Goal: Task Accomplishment & Management: Complete application form

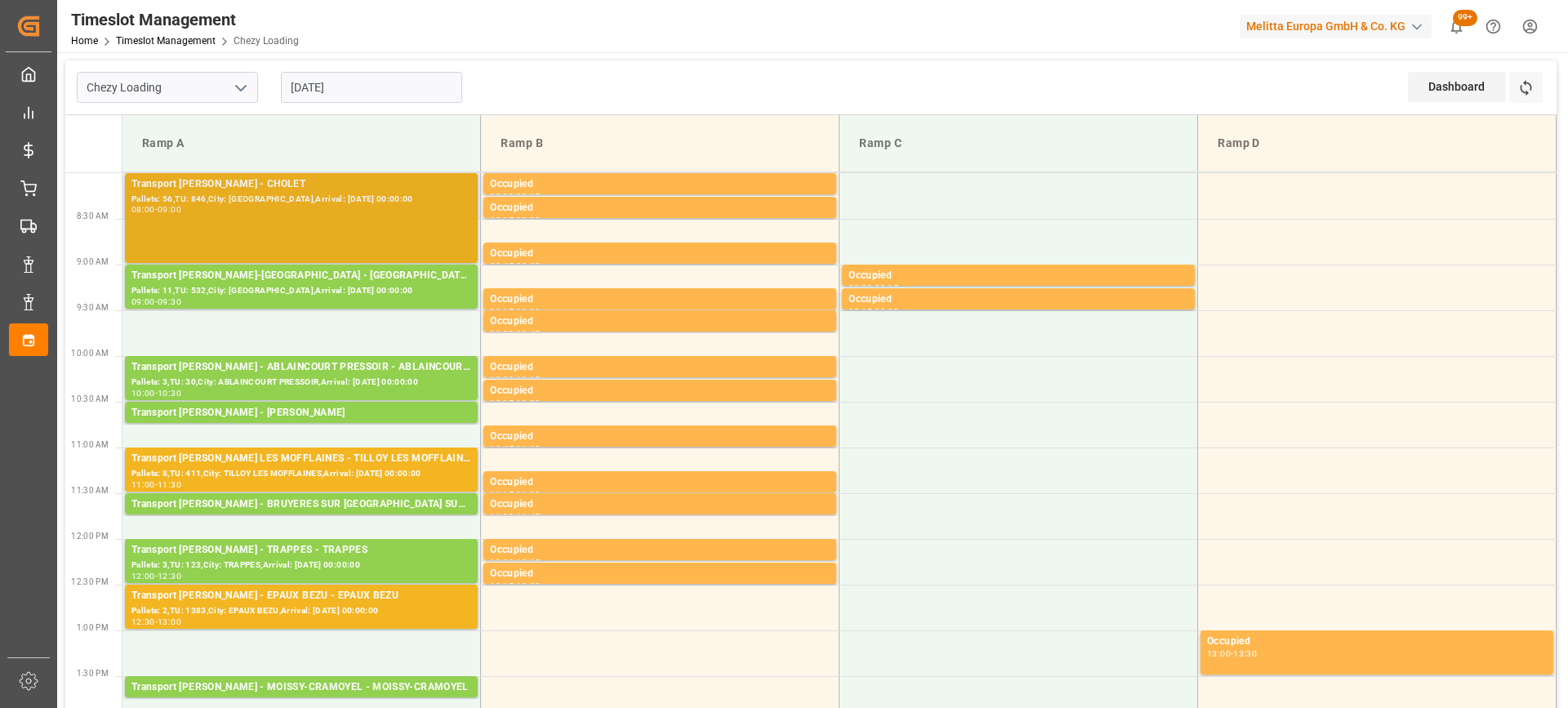
click at [350, 219] on div "Transport Delisle - CHOLET - CHOLET Pallets: 56,TU: 846,City: CHOLET,Arrival: 2…" at bounding box center [300, 218] width 339 height 84
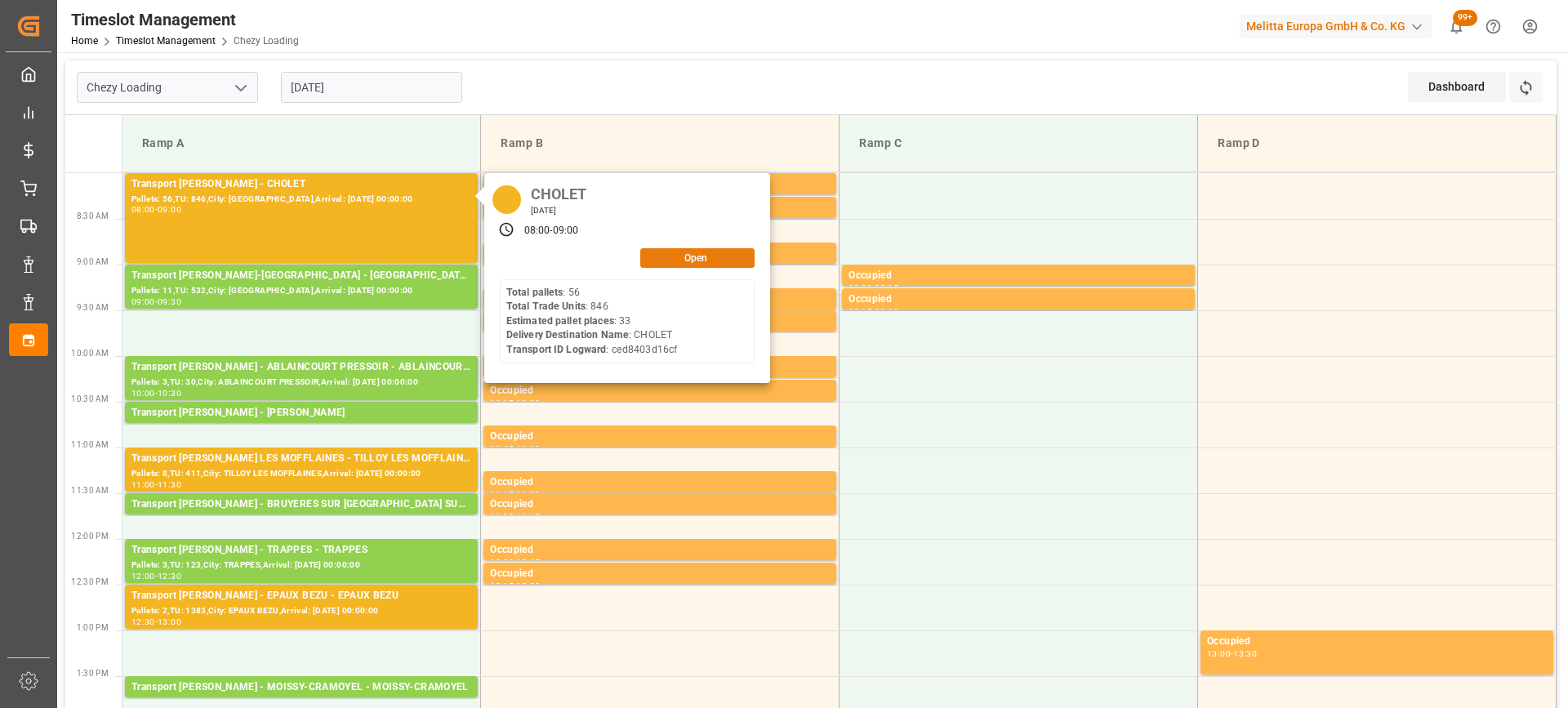
click at [662, 264] on button "Open" at bounding box center [697, 257] width 114 height 20
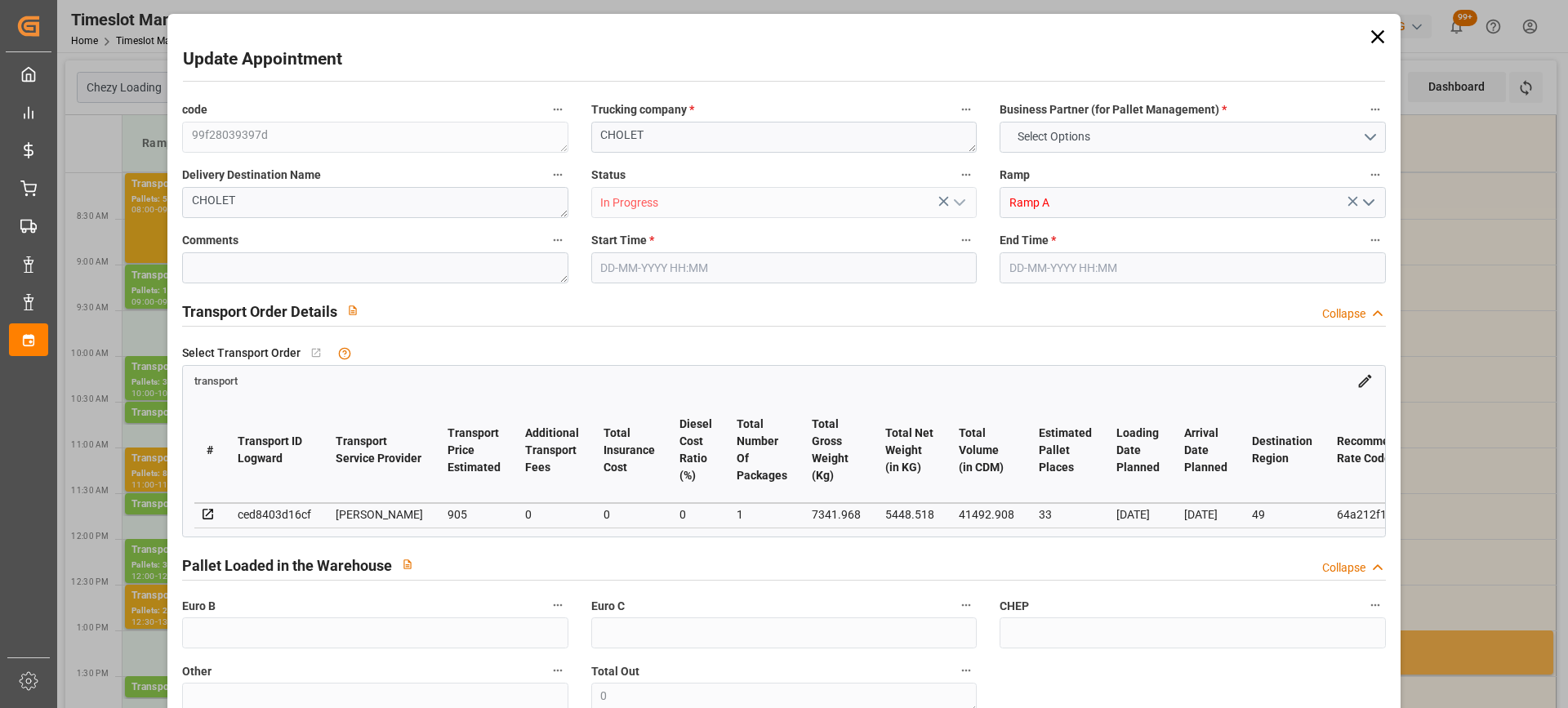
type input "33"
type input "905"
type input "0"
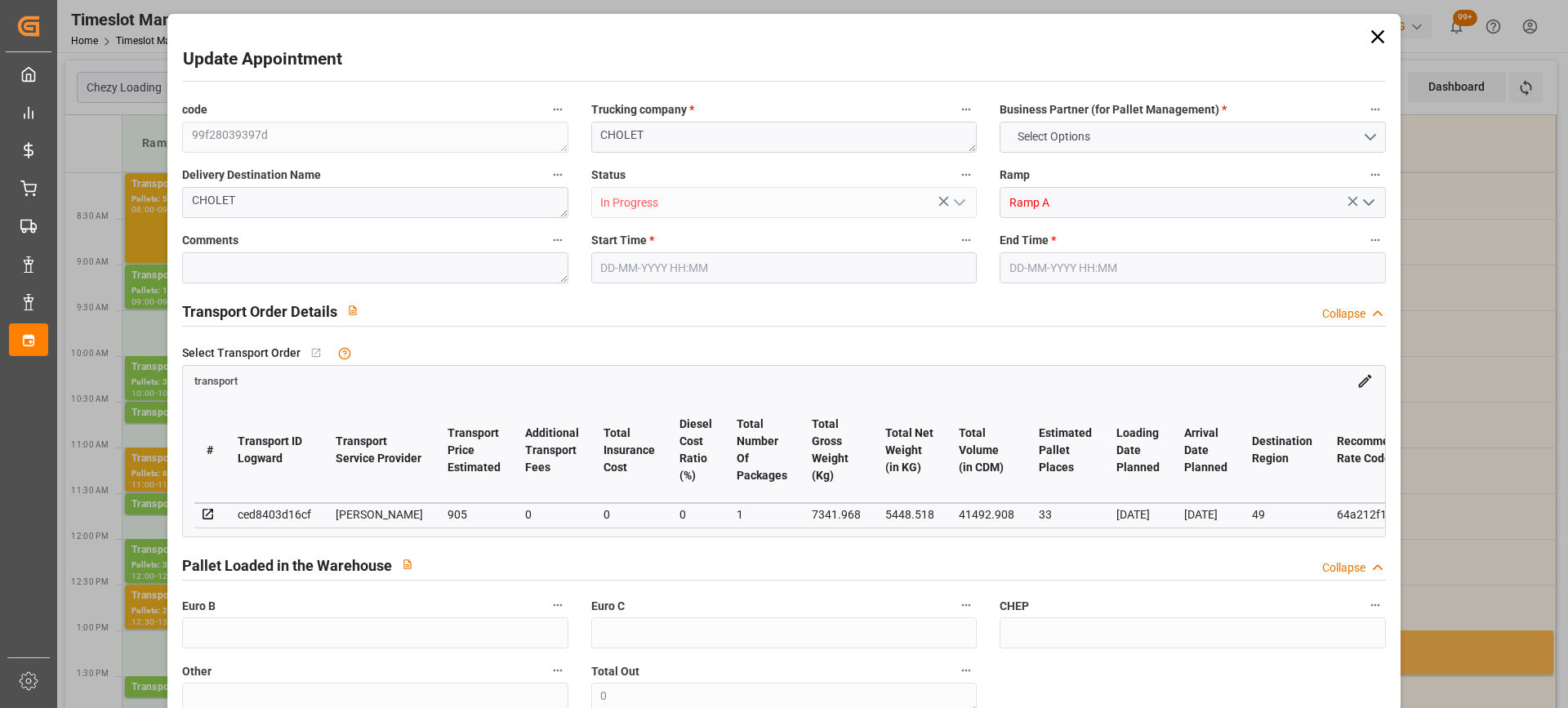
type input "868.3475"
type input "-36.6525"
type input "1"
type input "5448.518"
type input "9216.408"
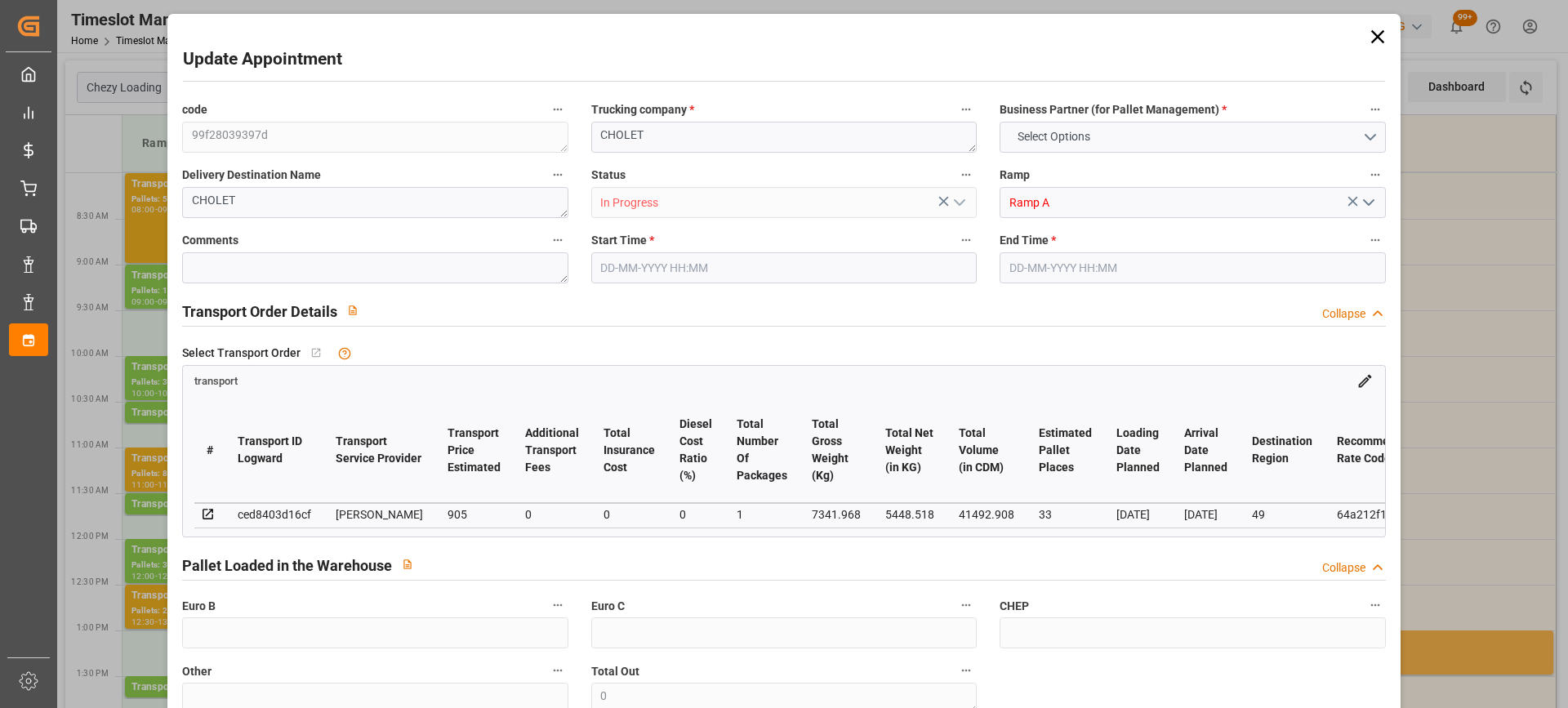
type input "41492.908"
type input "49"
type input "56"
type input "846"
type input "66"
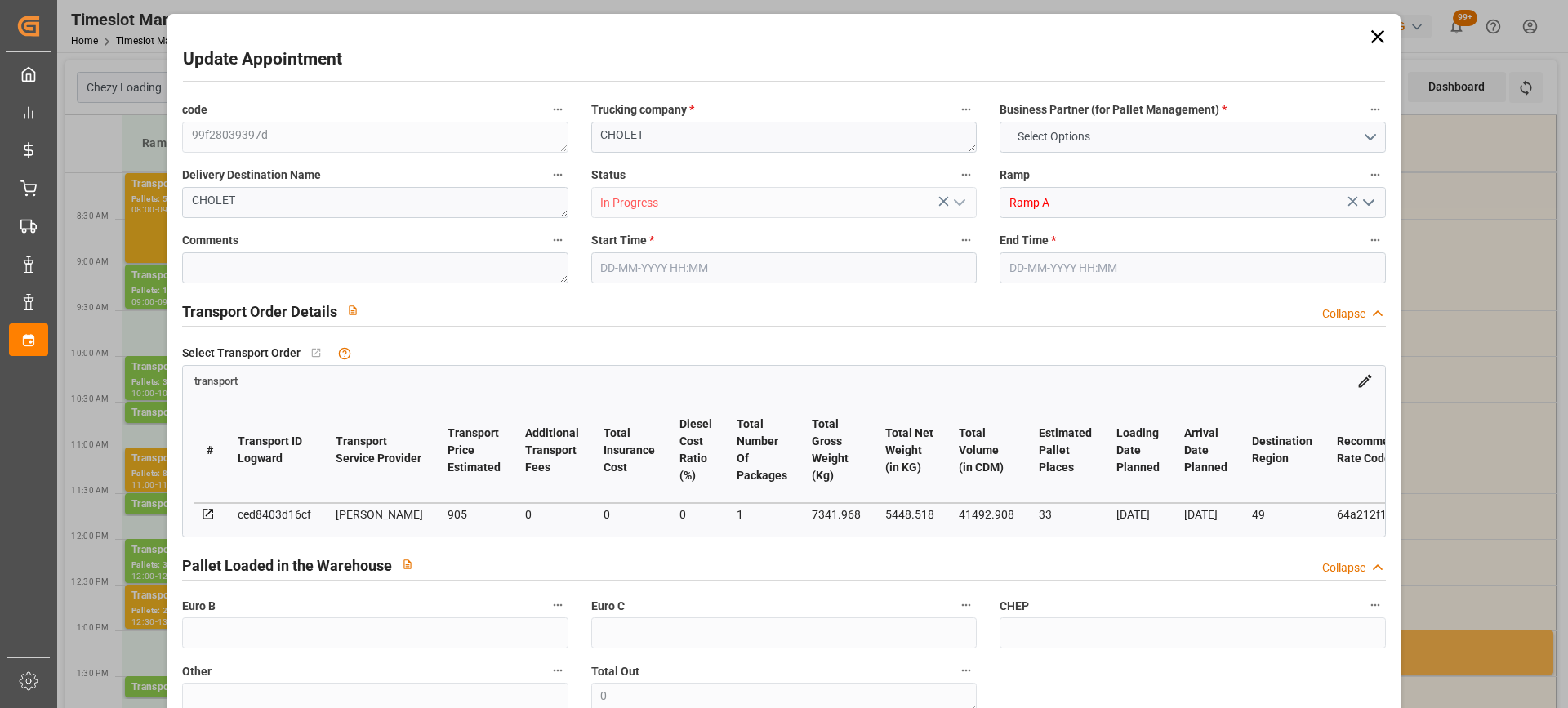
type input "101"
type input "7341.968"
type input "0"
type input "4710.8598"
type input "0"
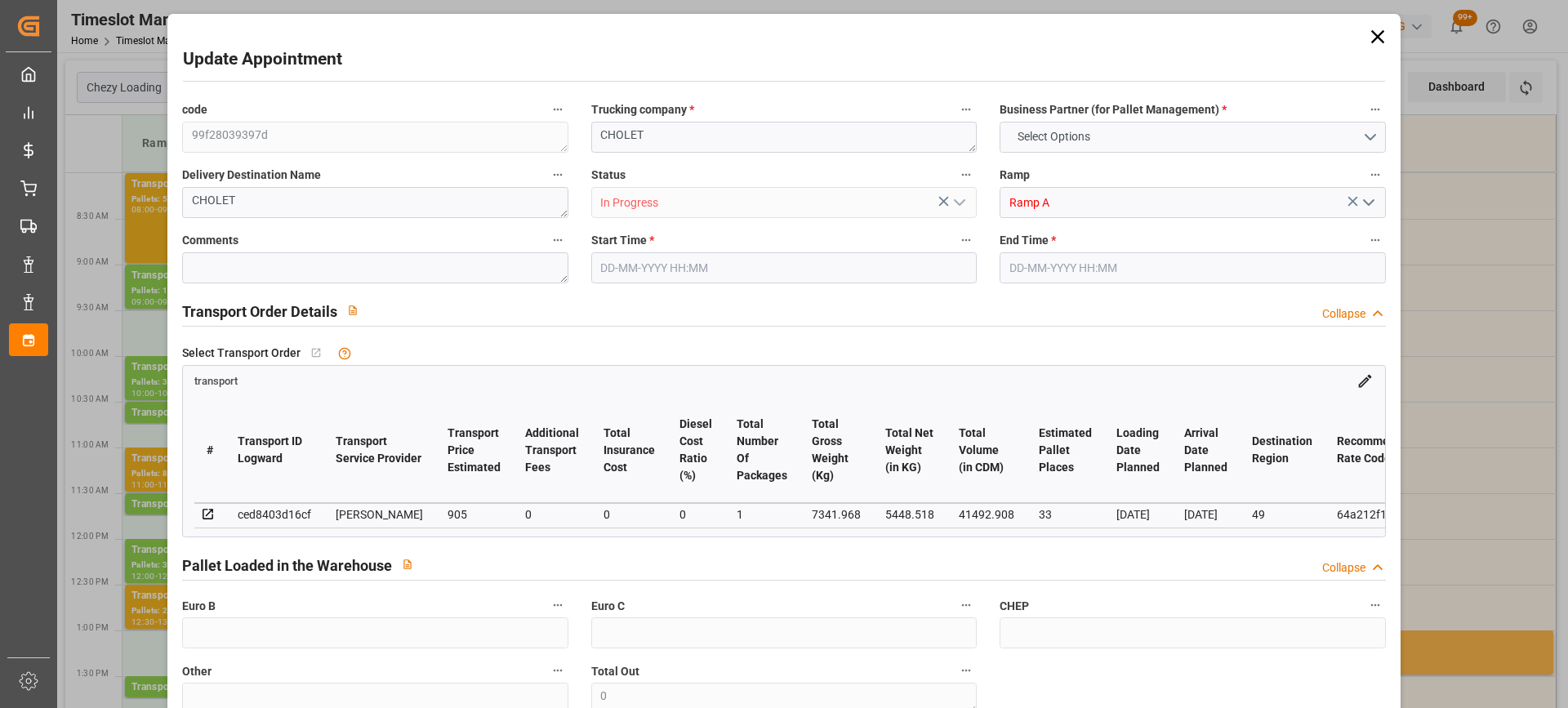
type input "0"
type input "21"
type input "35"
type input "22-08-2025 08:00"
type input "22-08-2025 09:00"
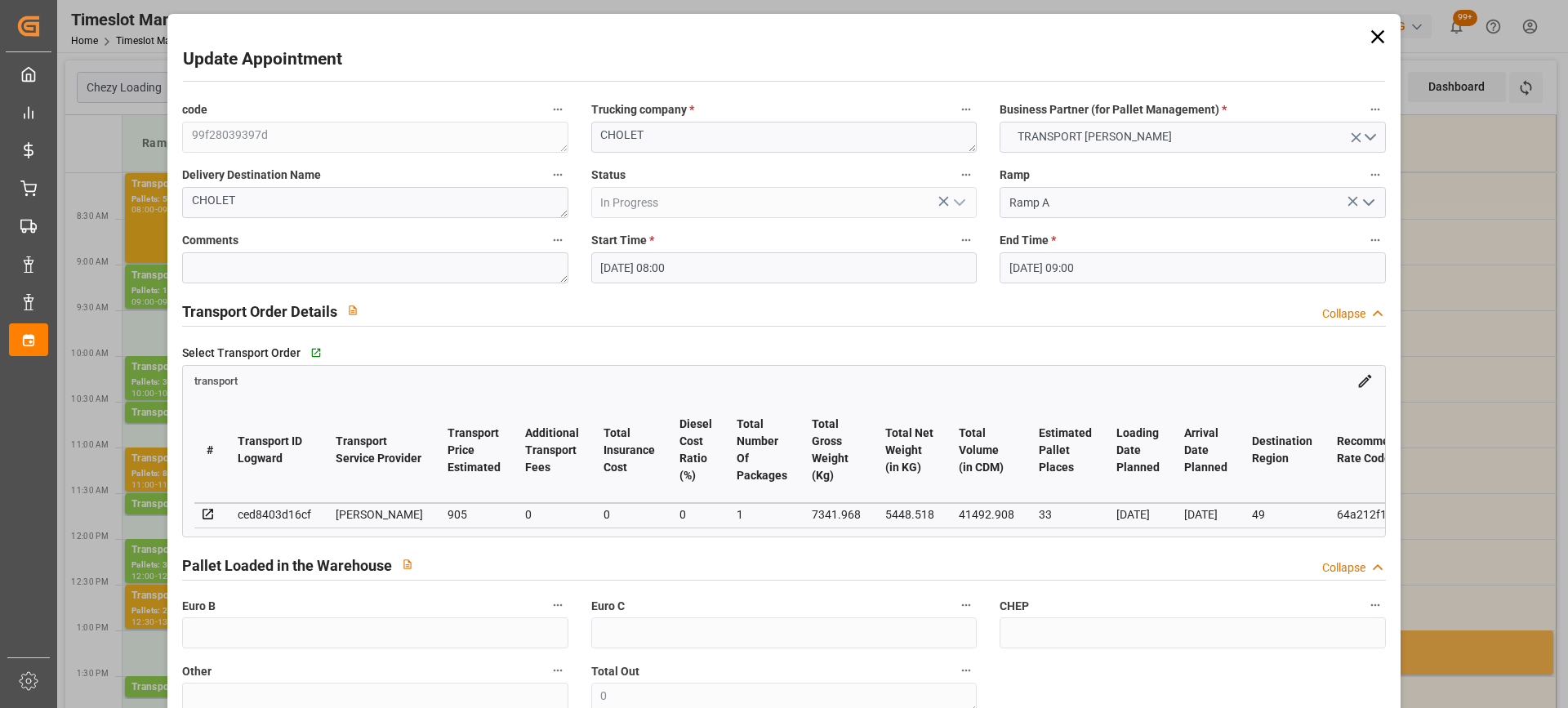
type input "20-08-2025 16:50"
type input "20-08-2025 11:52"
type input "26-08-2025"
type input "[DATE]"
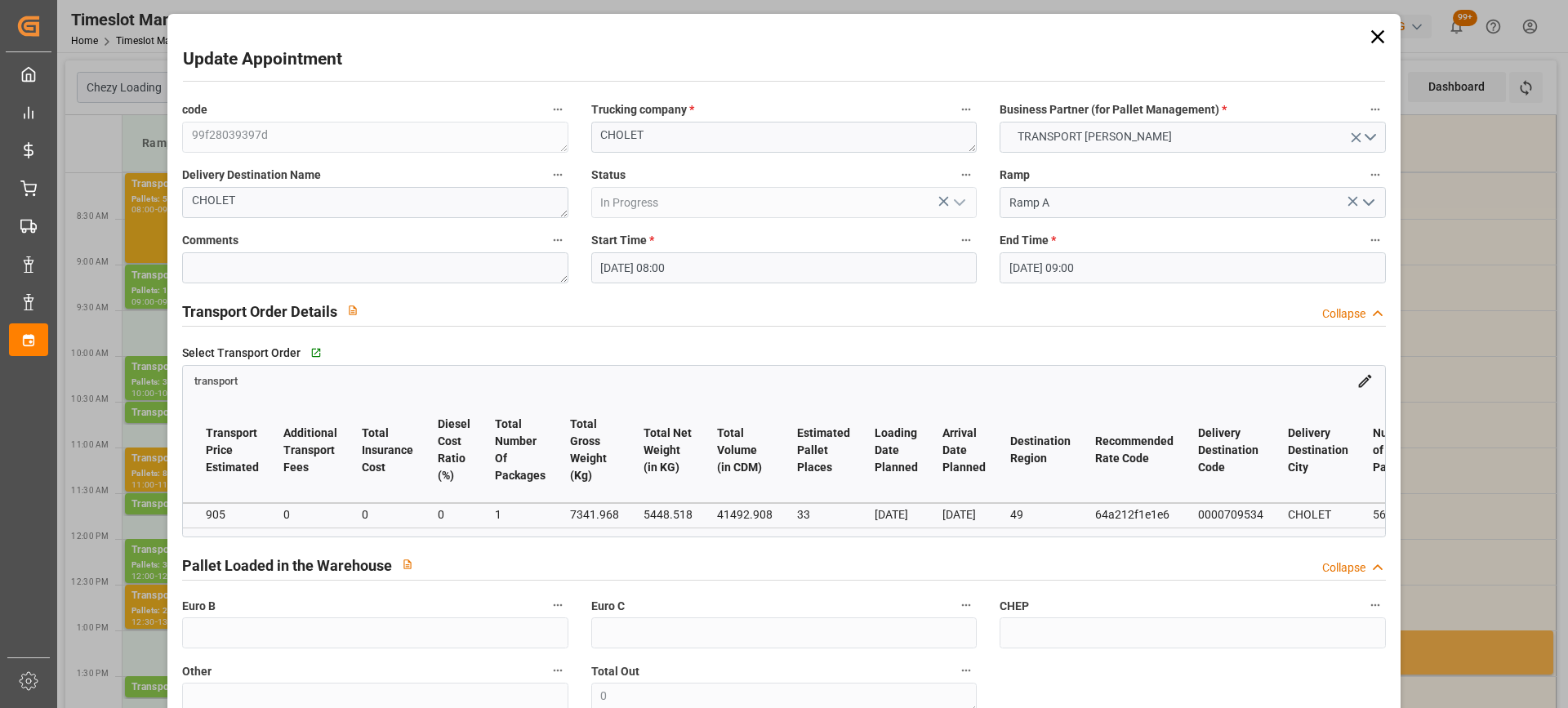
click at [1368, 38] on icon at bounding box center [1377, 36] width 23 height 23
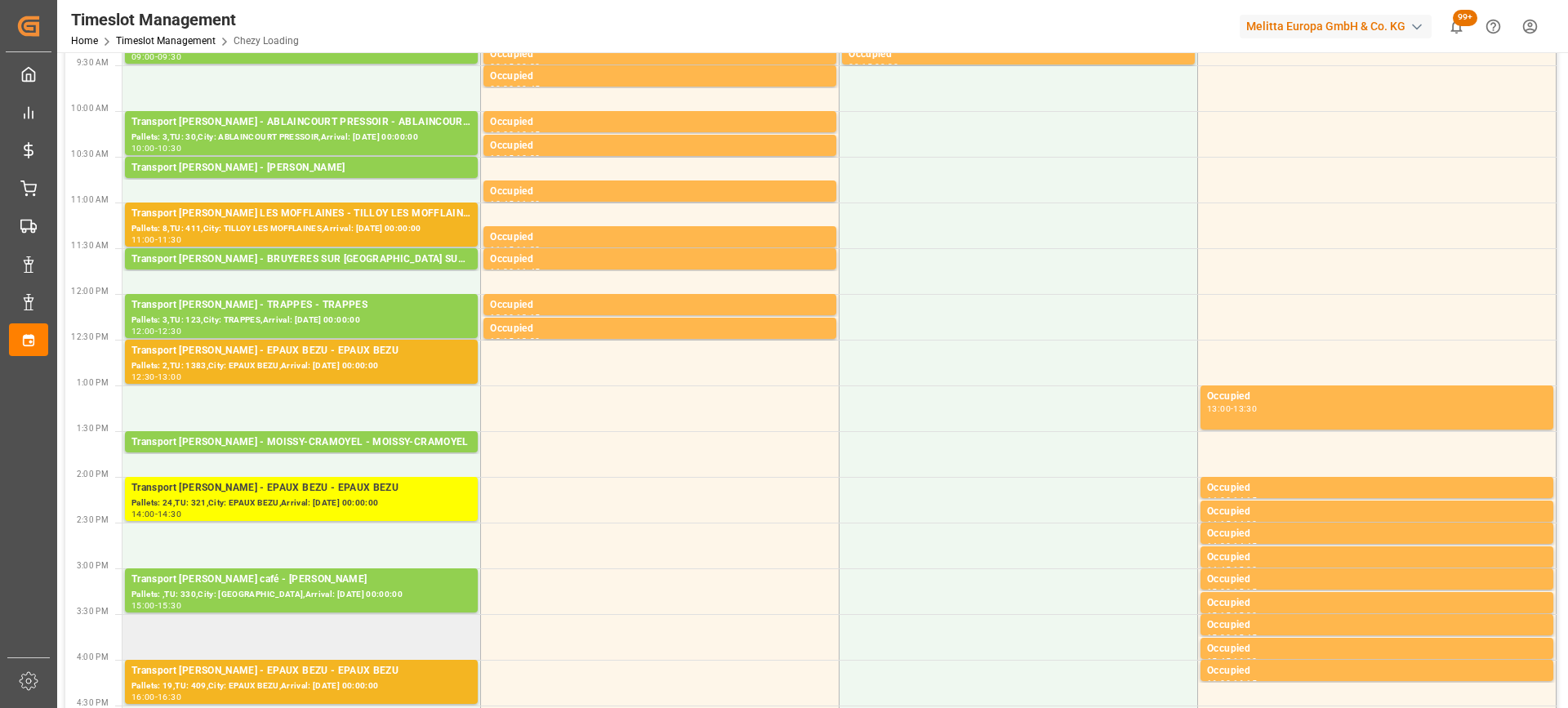
scroll to position [82, 0]
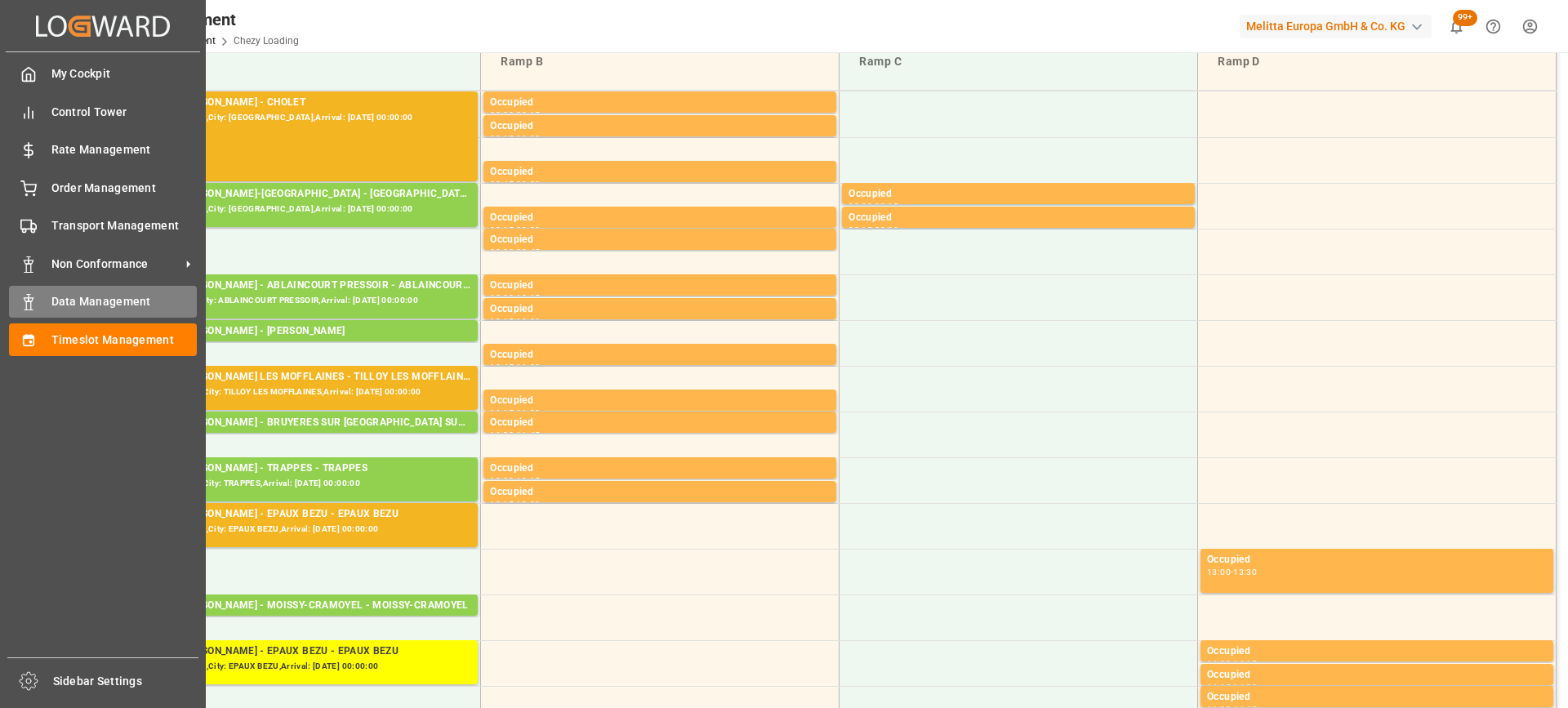
click at [93, 303] on span "Data Management" at bounding box center [124, 301] width 146 height 17
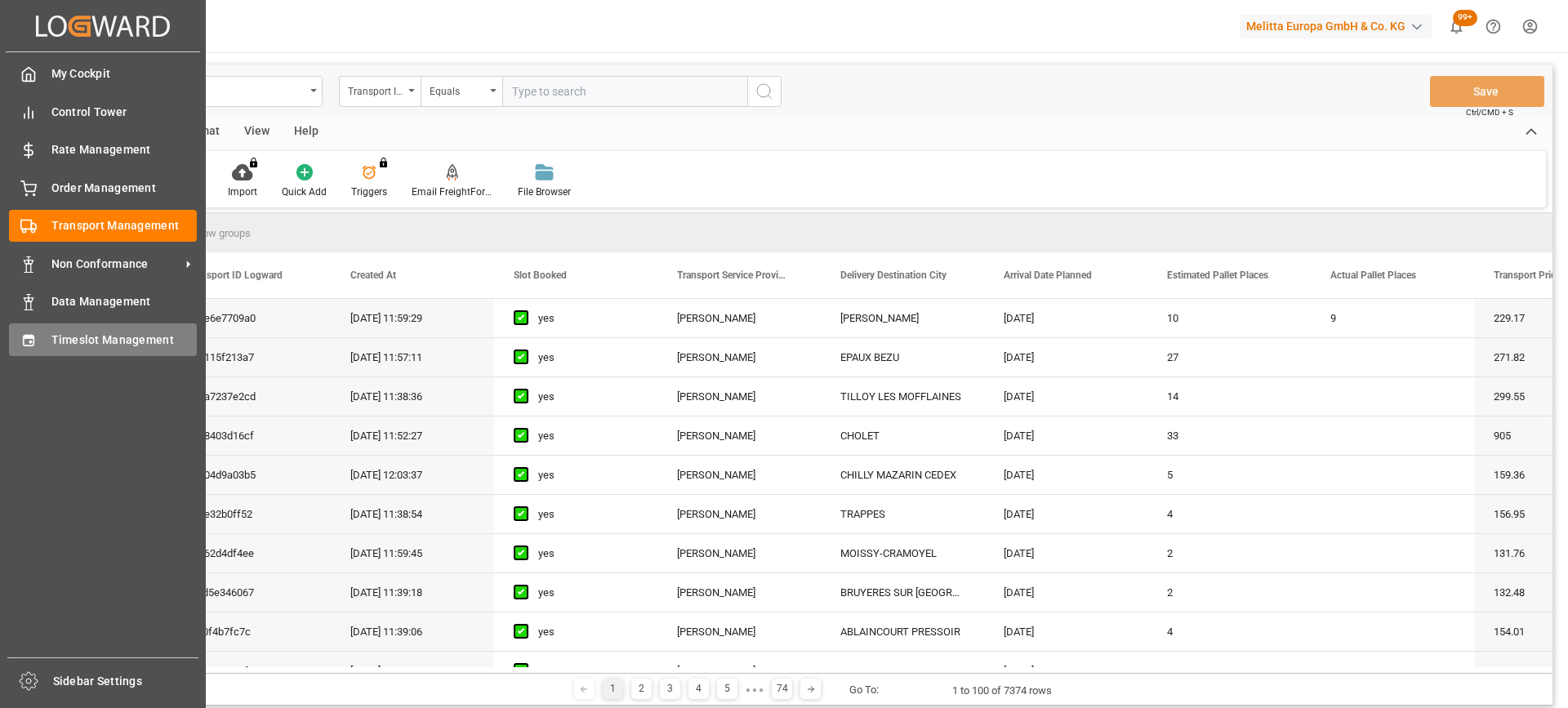
click at [84, 340] on span "Timeslot Management" at bounding box center [124, 340] width 146 height 17
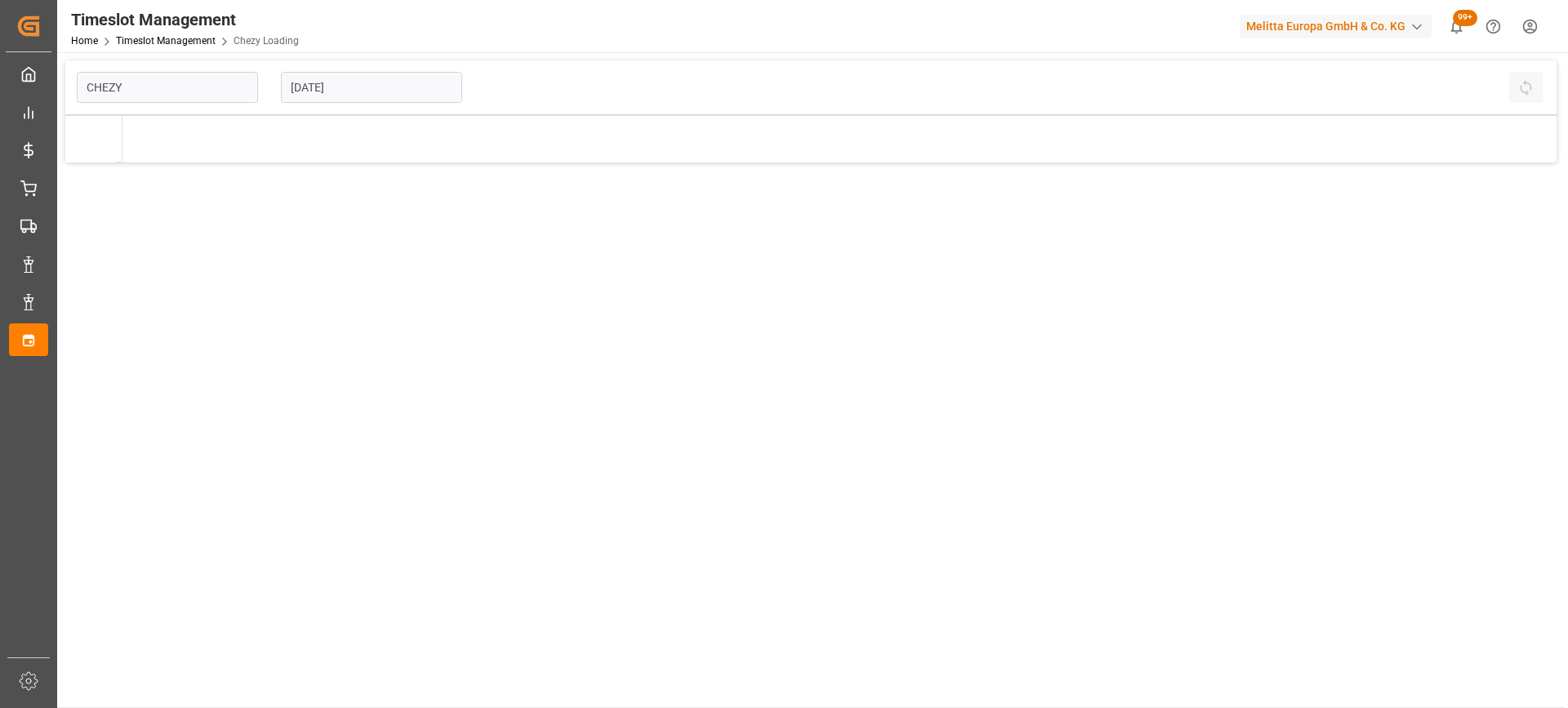
type input "Chezy Loading"
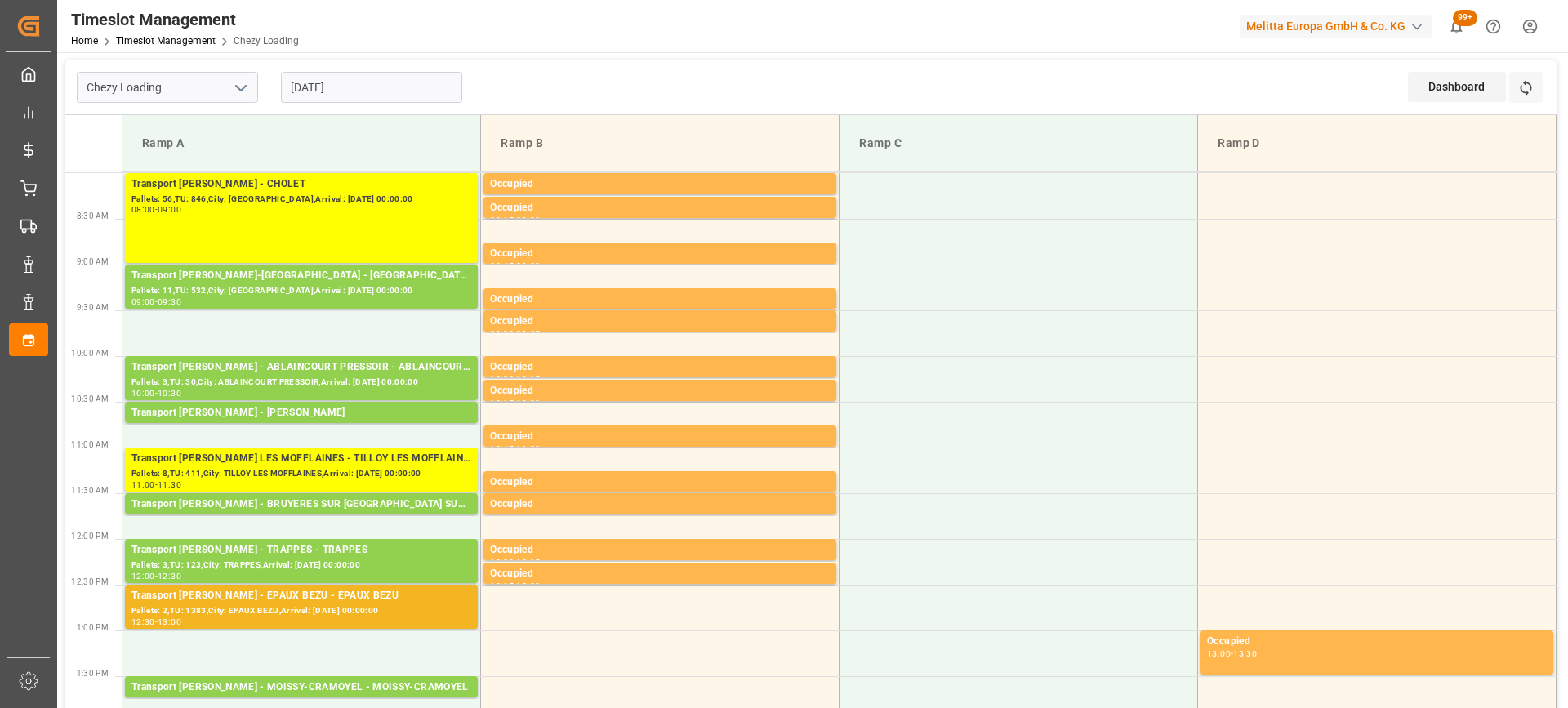
click at [333, 84] on input "[DATE]" at bounding box center [371, 86] width 181 height 31
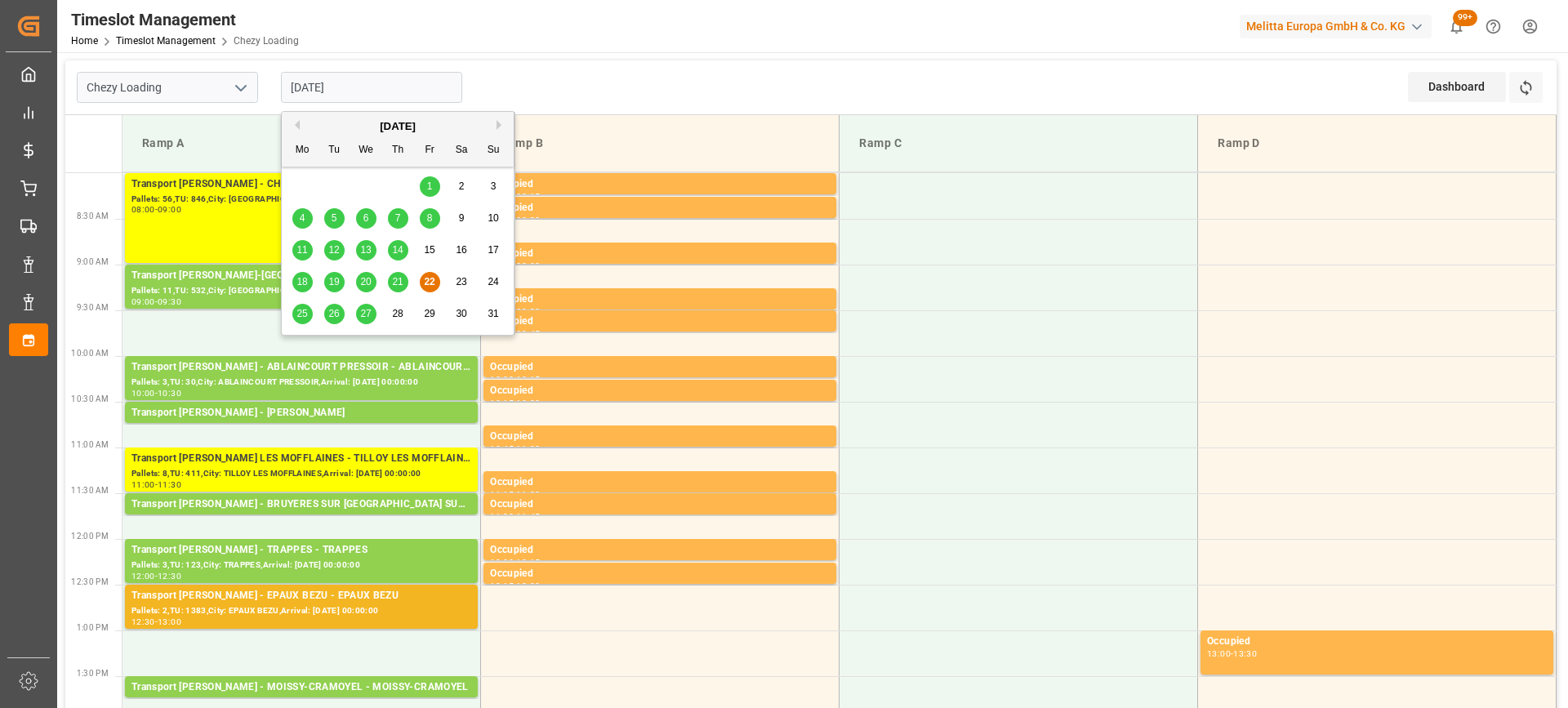
click at [301, 319] on span "25" at bounding box center [301, 313] width 10 height 11
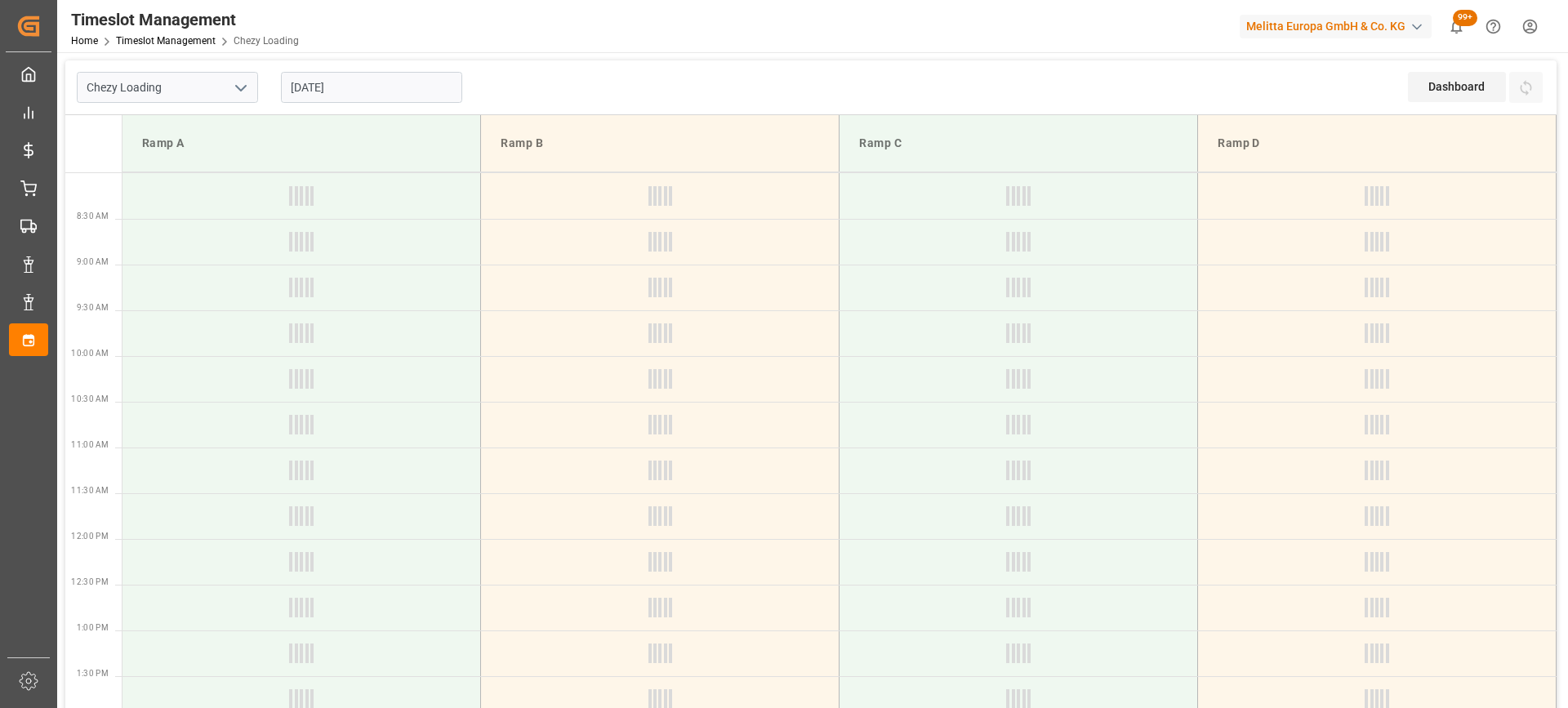
type input "25-08-2025"
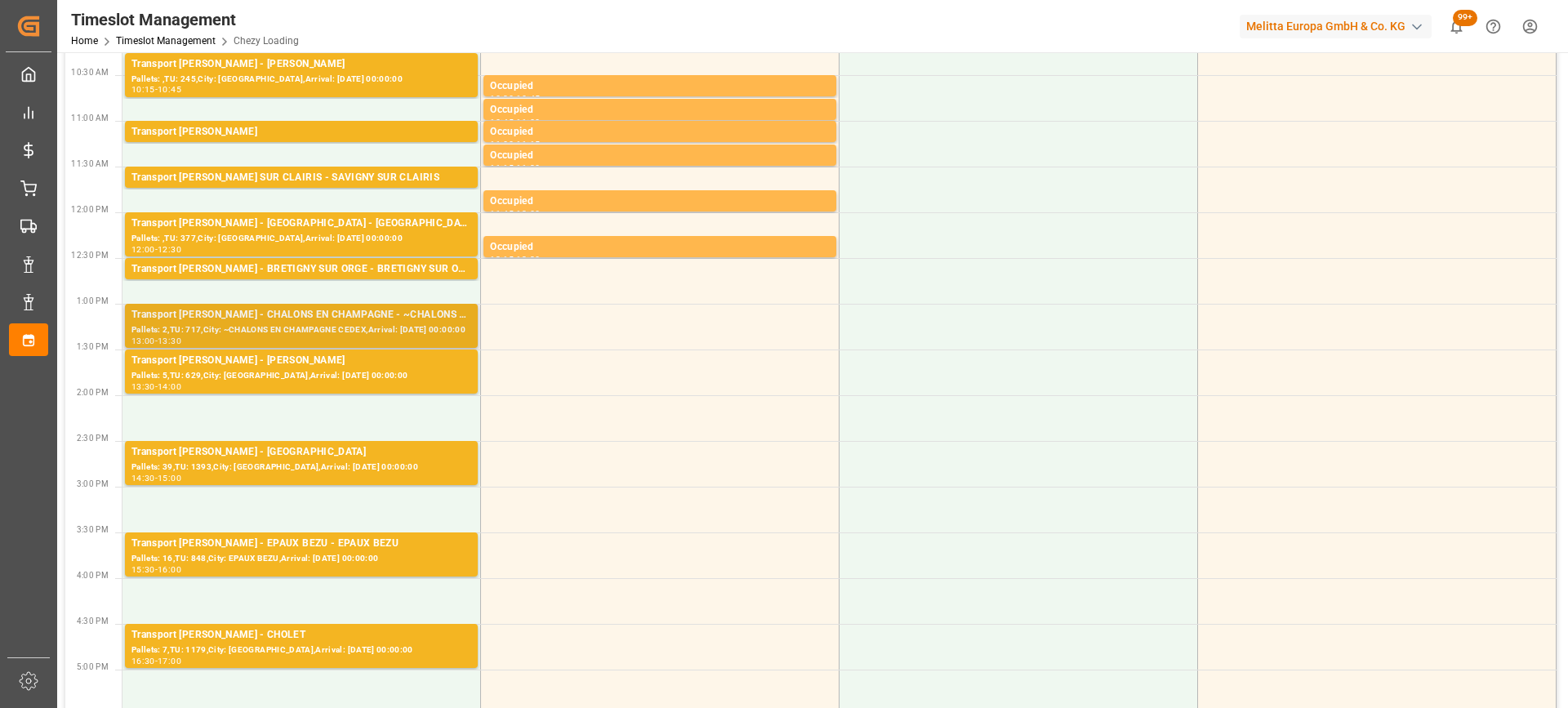
scroll to position [408, 0]
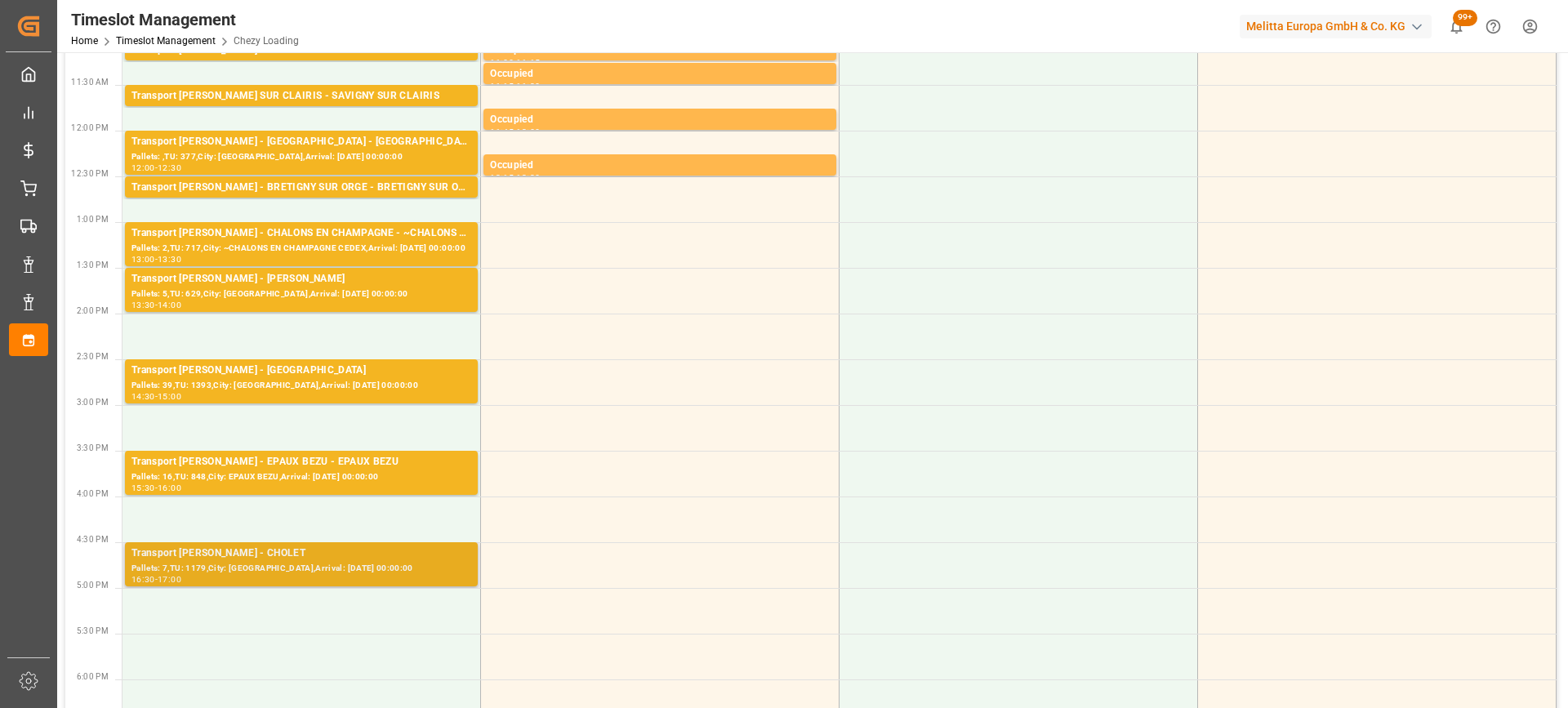
click at [285, 566] on div "Pallets: 7,TU: 1179,City: [GEOGRAPHIC_DATA],Arrival: [DATE] 00:00:00" at bounding box center [300, 568] width 339 height 14
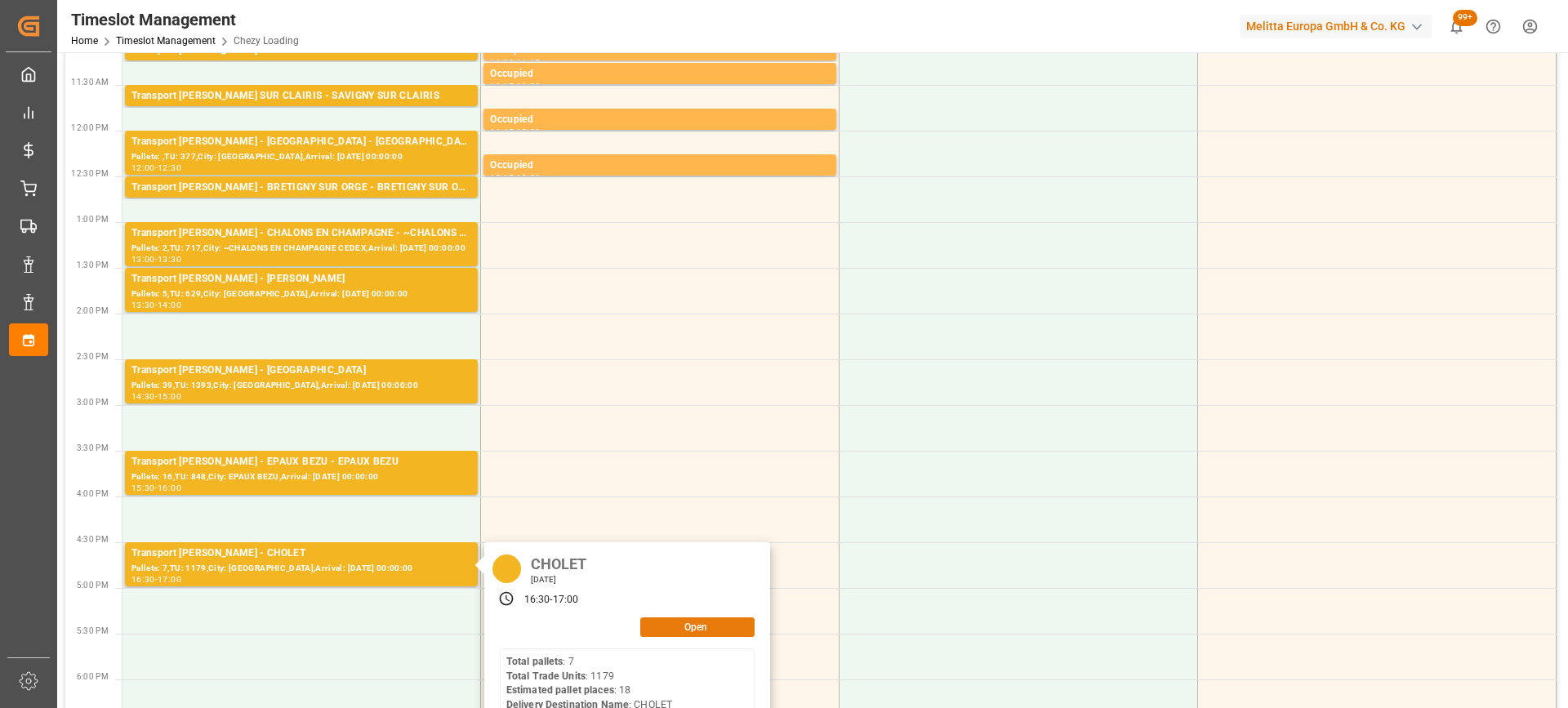
click at [684, 630] on button "Open" at bounding box center [697, 626] width 114 height 20
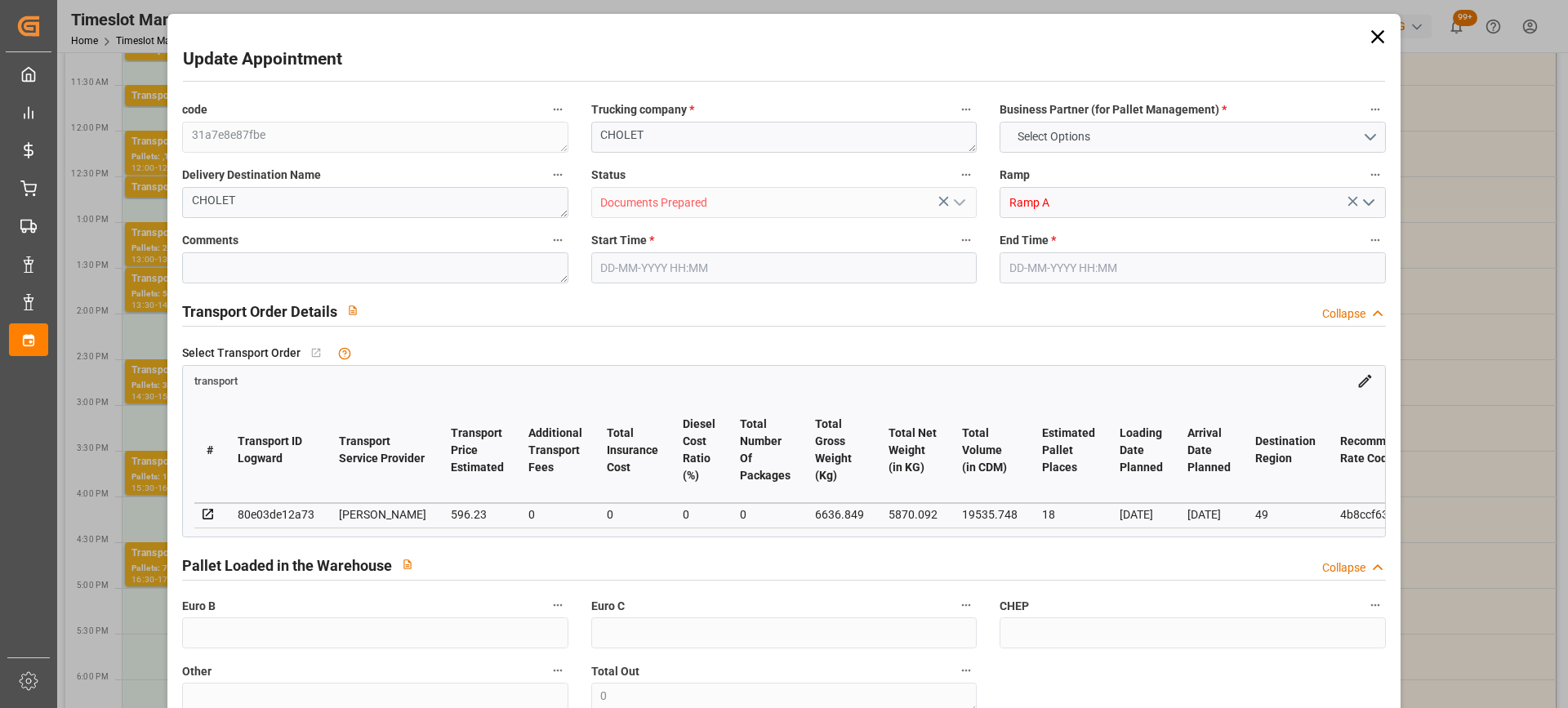
type input "18"
type input "596.23"
type input "0"
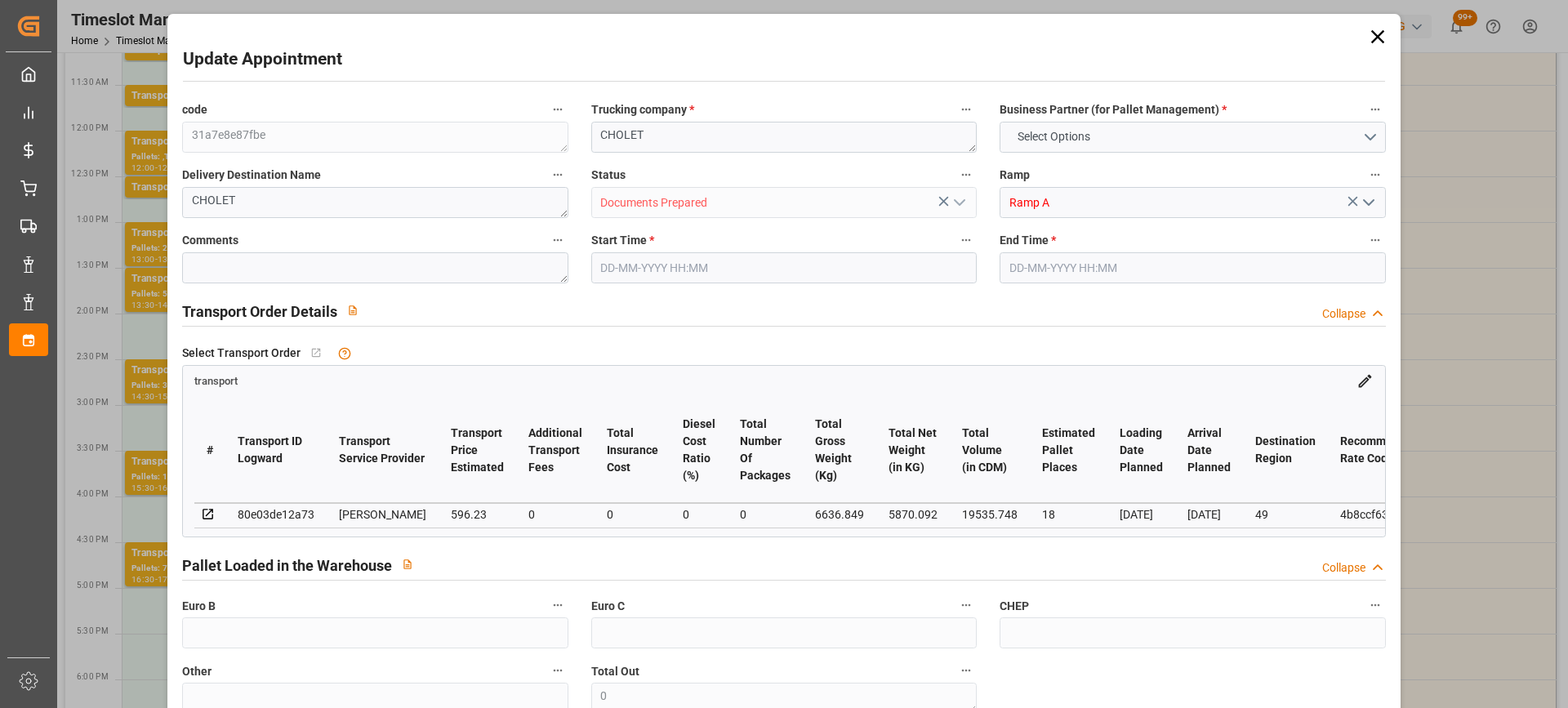
type input "572.0827"
type input "-24.1473"
type input "0"
type input "5870.092"
type input "7669.985"
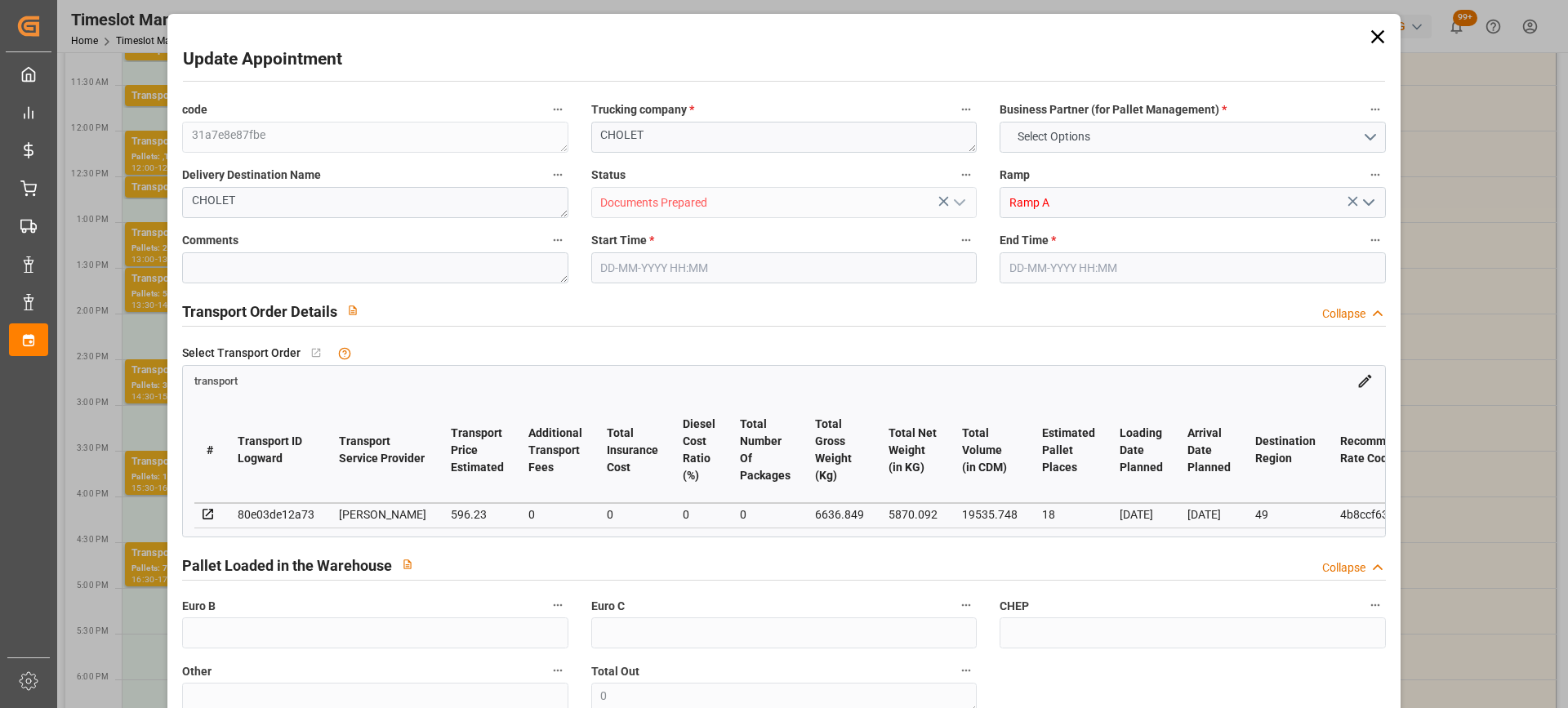
type input "19535.748"
type input "49"
type input "7"
type input "1179"
type input "34"
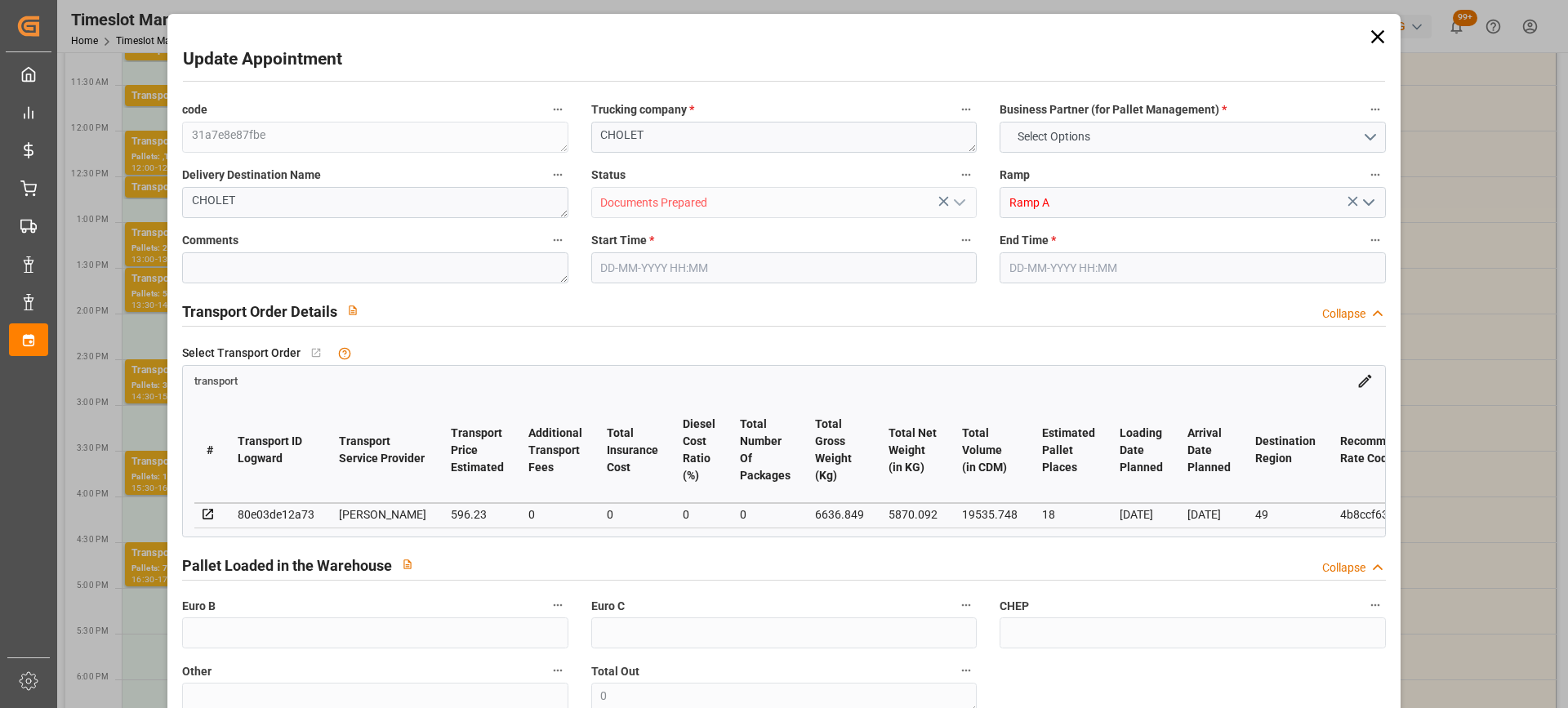
type input "101"
type input "6636.849"
type input "0"
type input "4710.8598"
type input "0"
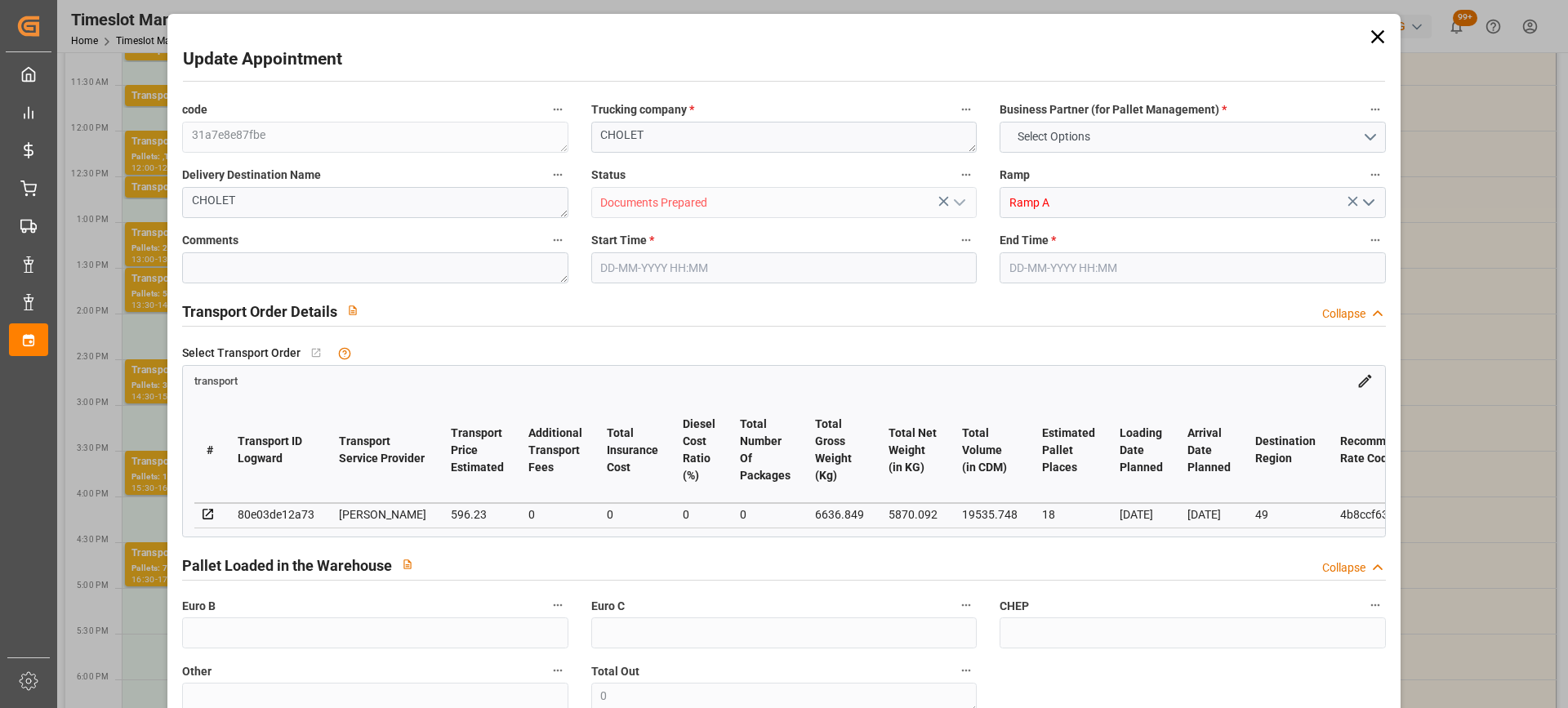
type input "0"
type input "21"
type input "35"
type input "25-08-2025 16:30"
type input "25-08-2025 17:00"
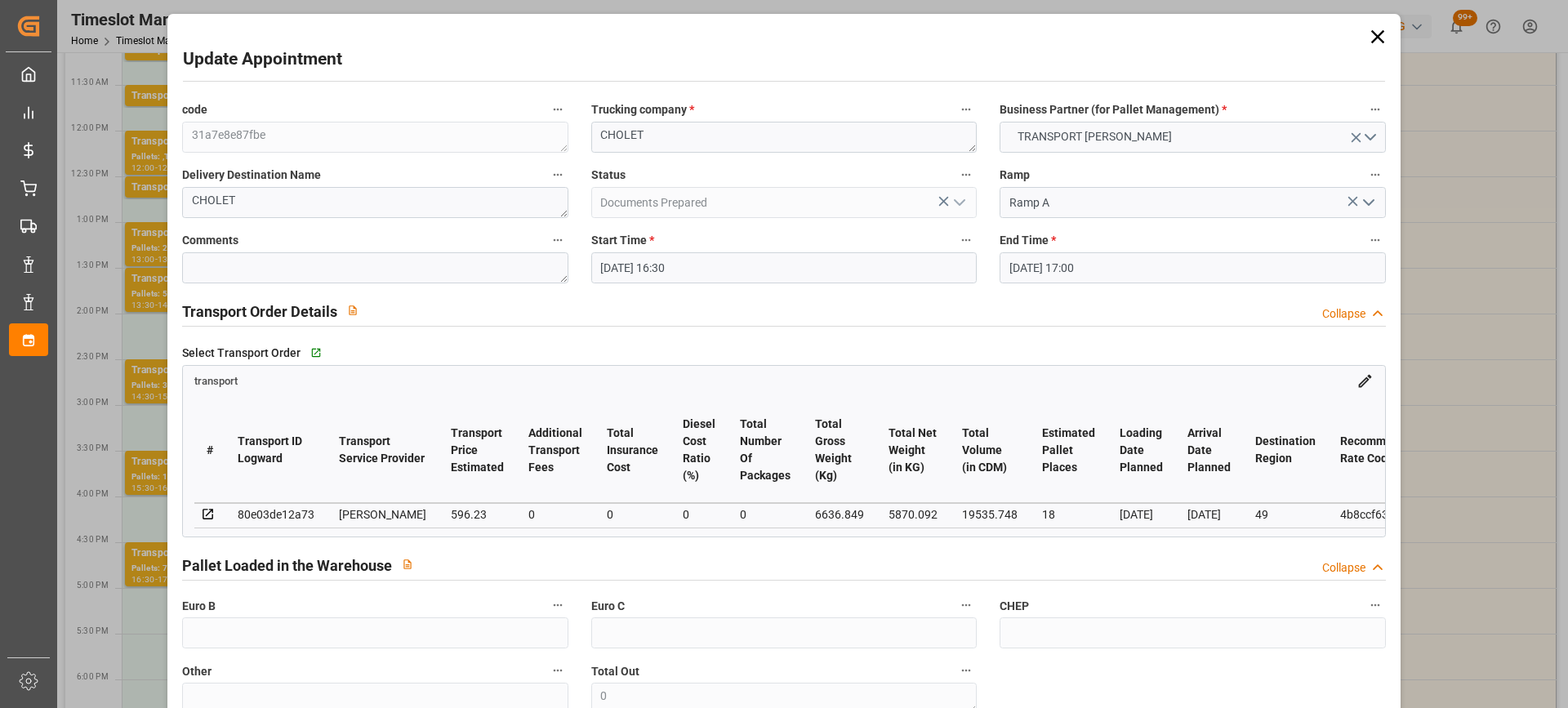
type input "21-08-2025 16:22"
type input "21-08-2025 11:40"
type input "26-08-2025"
type input "25-08-2025"
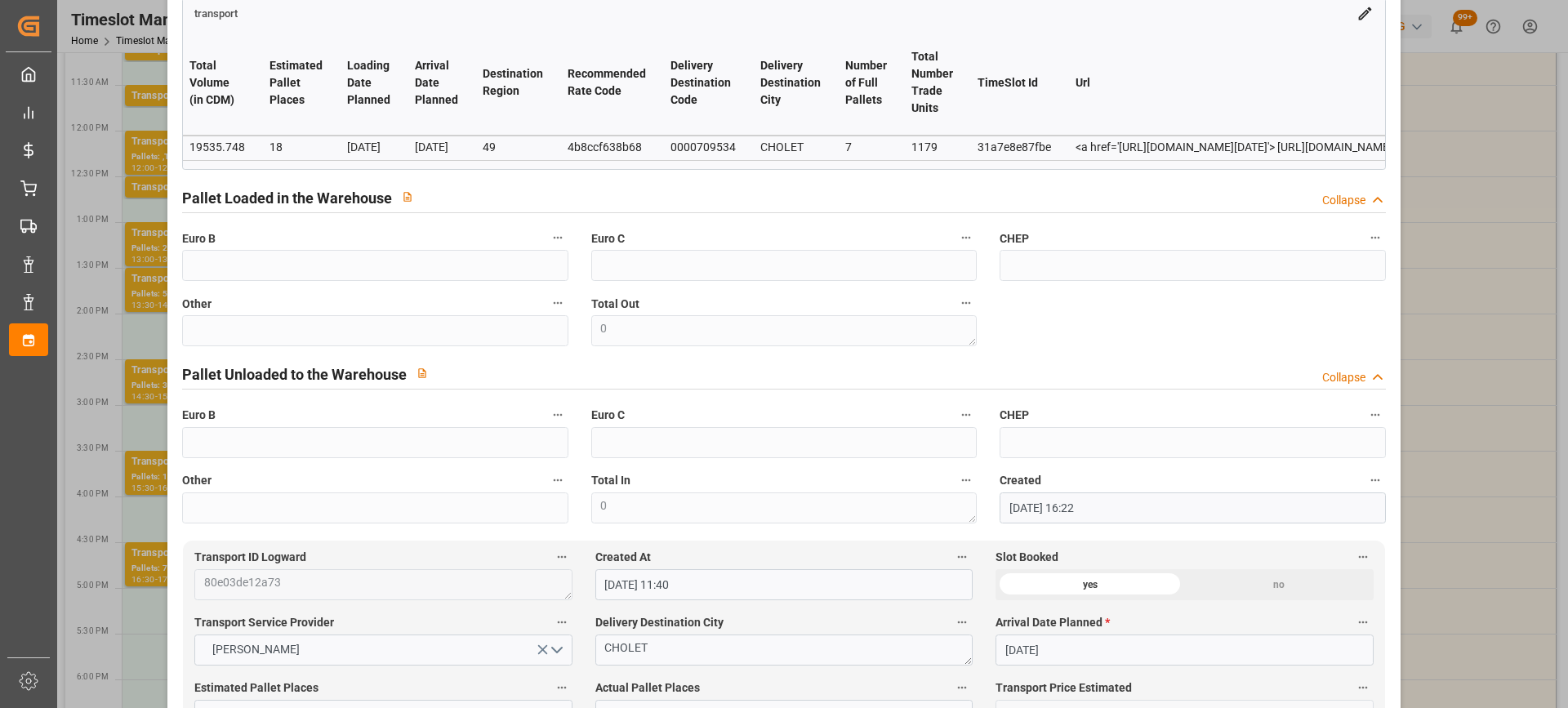
scroll to position [0, 682]
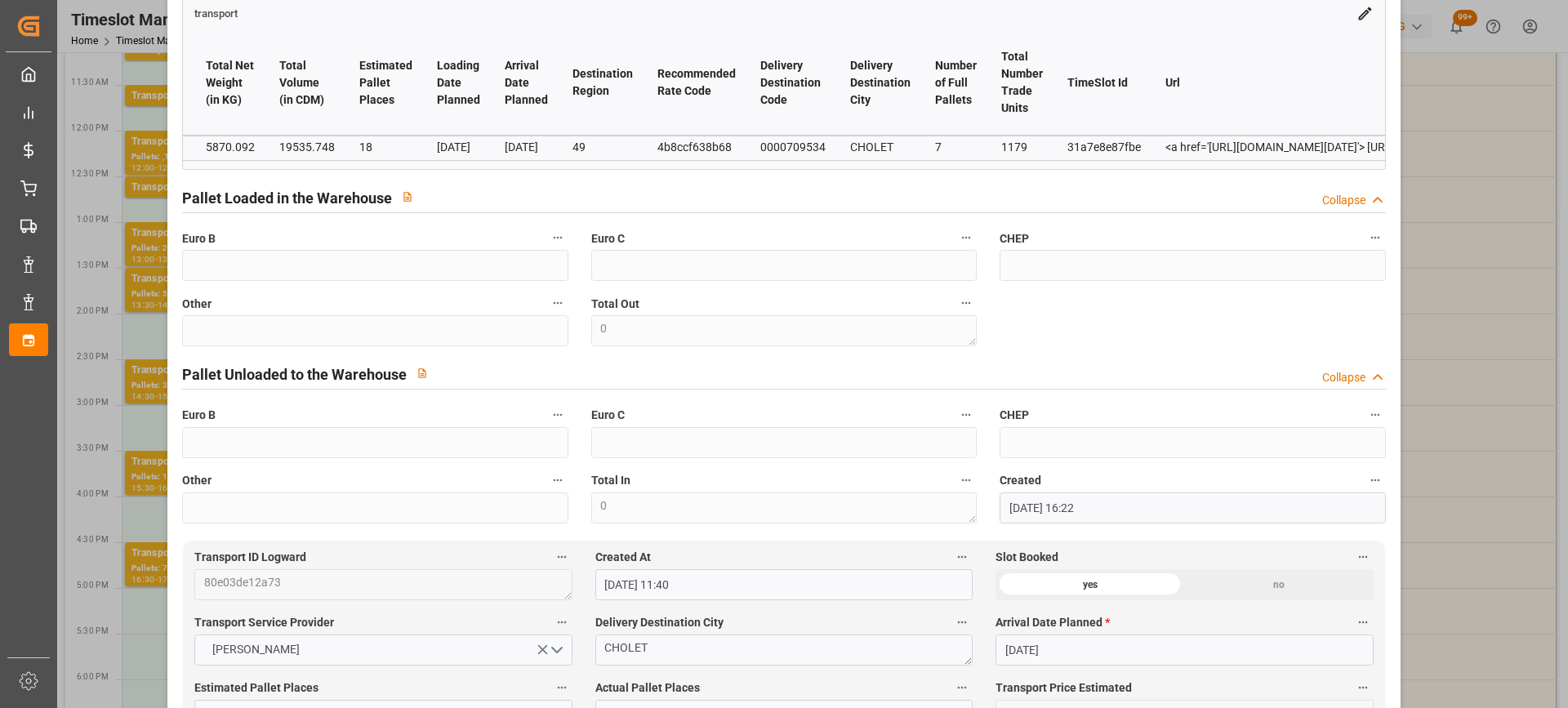
drag, startPoint x: 370, startPoint y: 168, endPoint x: 244, endPoint y: 171, distance: 126.0
click at [244, 169] on div "# Transport ID Logward Transport Service Provider Transport Price Estimated Add…" at bounding box center [784, 96] width 1201 height 147
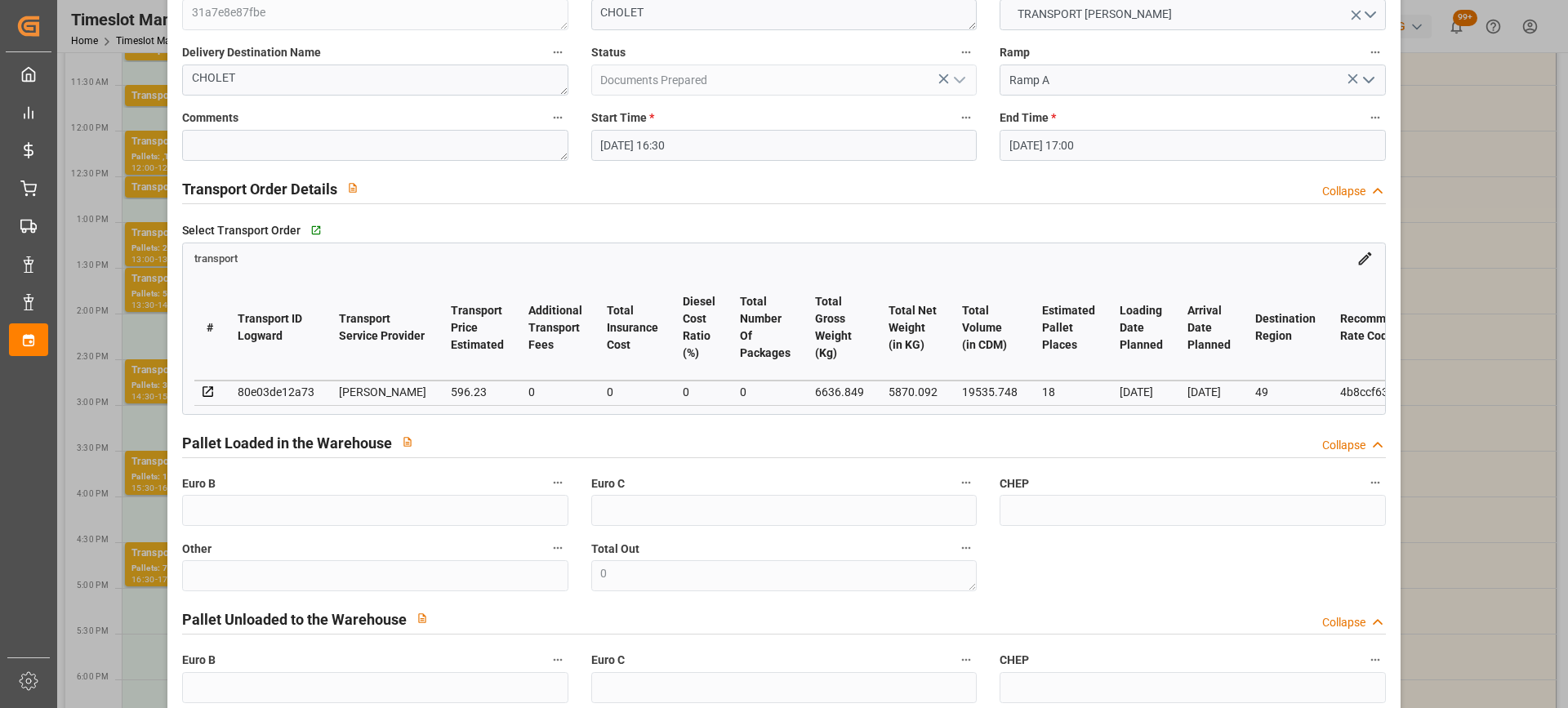
scroll to position [0, 0]
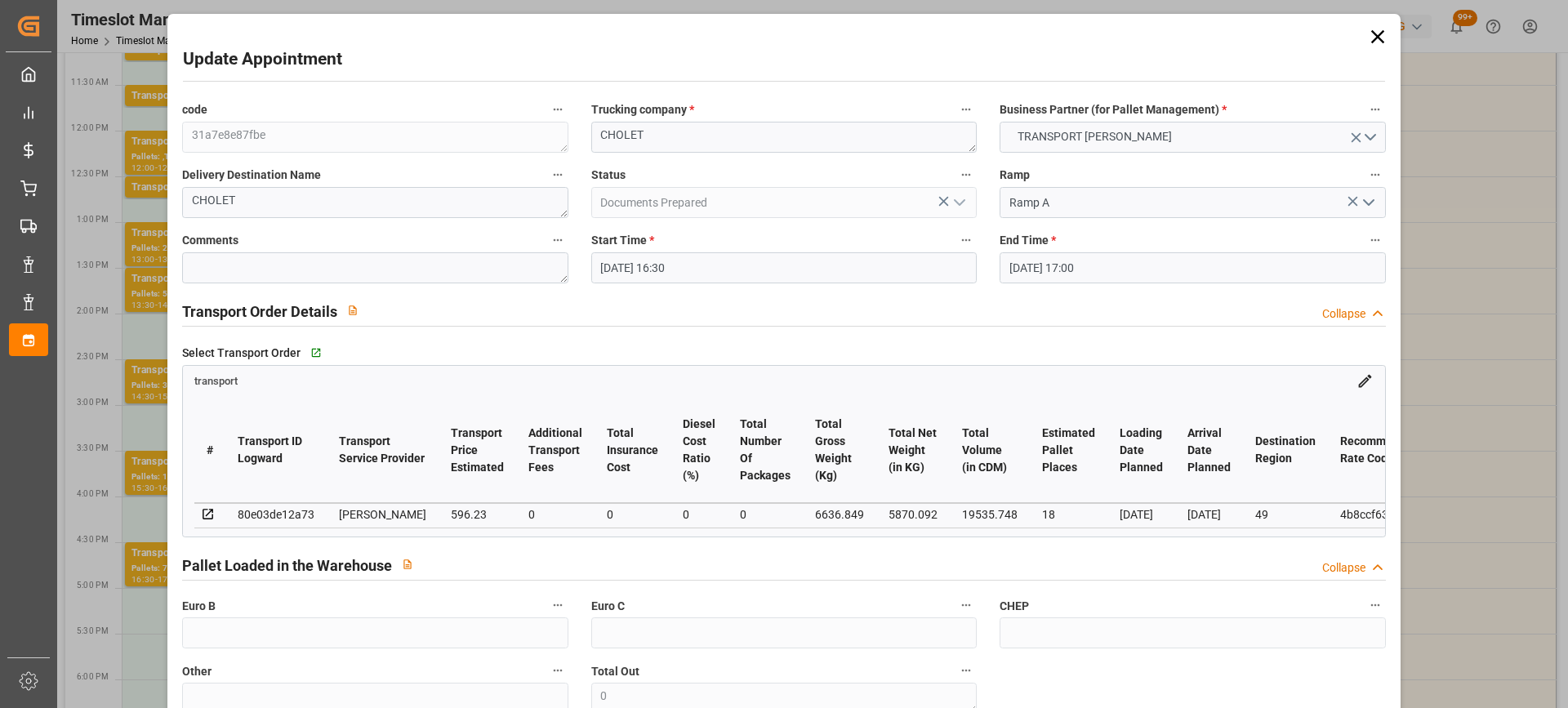
click at [1374, 43] on icon at bounding box center [1377, 36] width 23 height 23
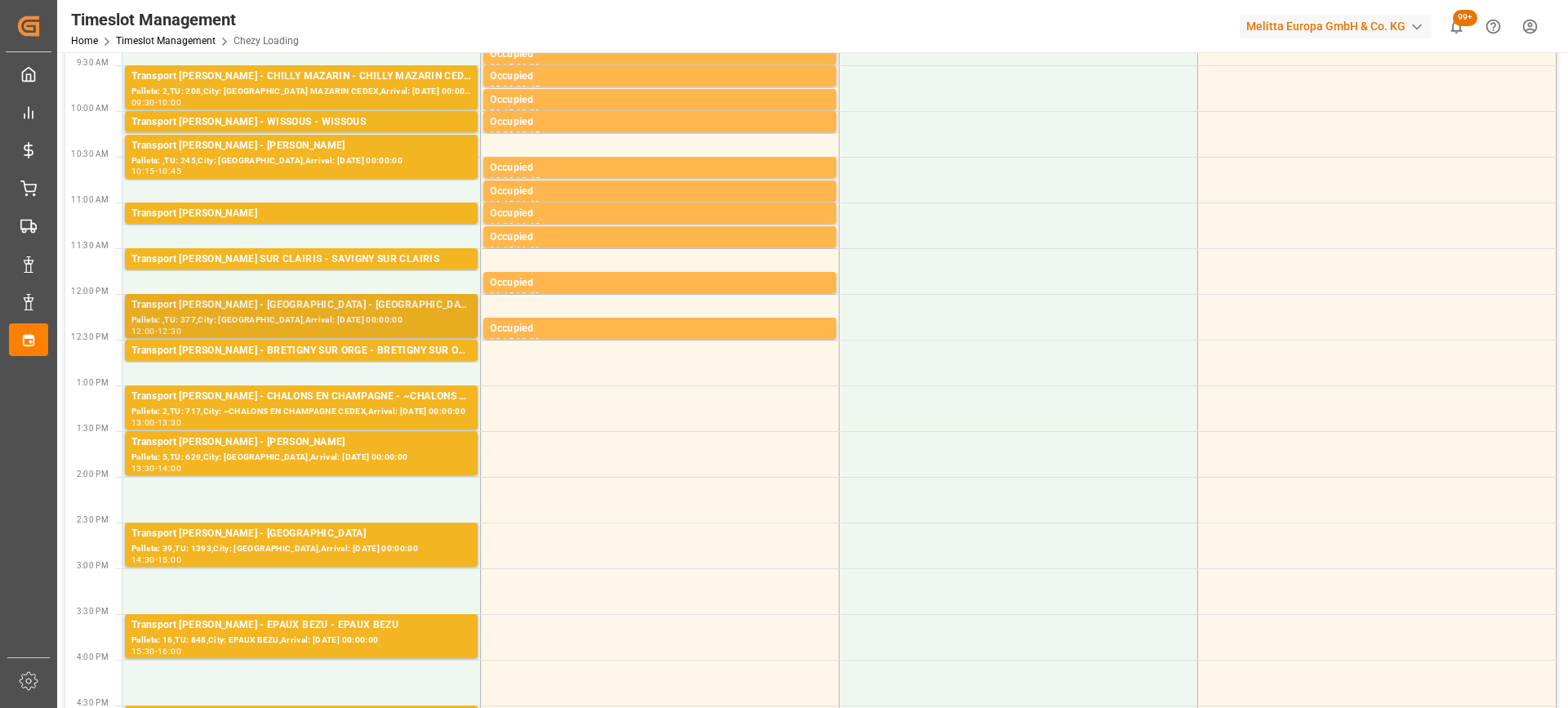
scroll to position [408, 0]
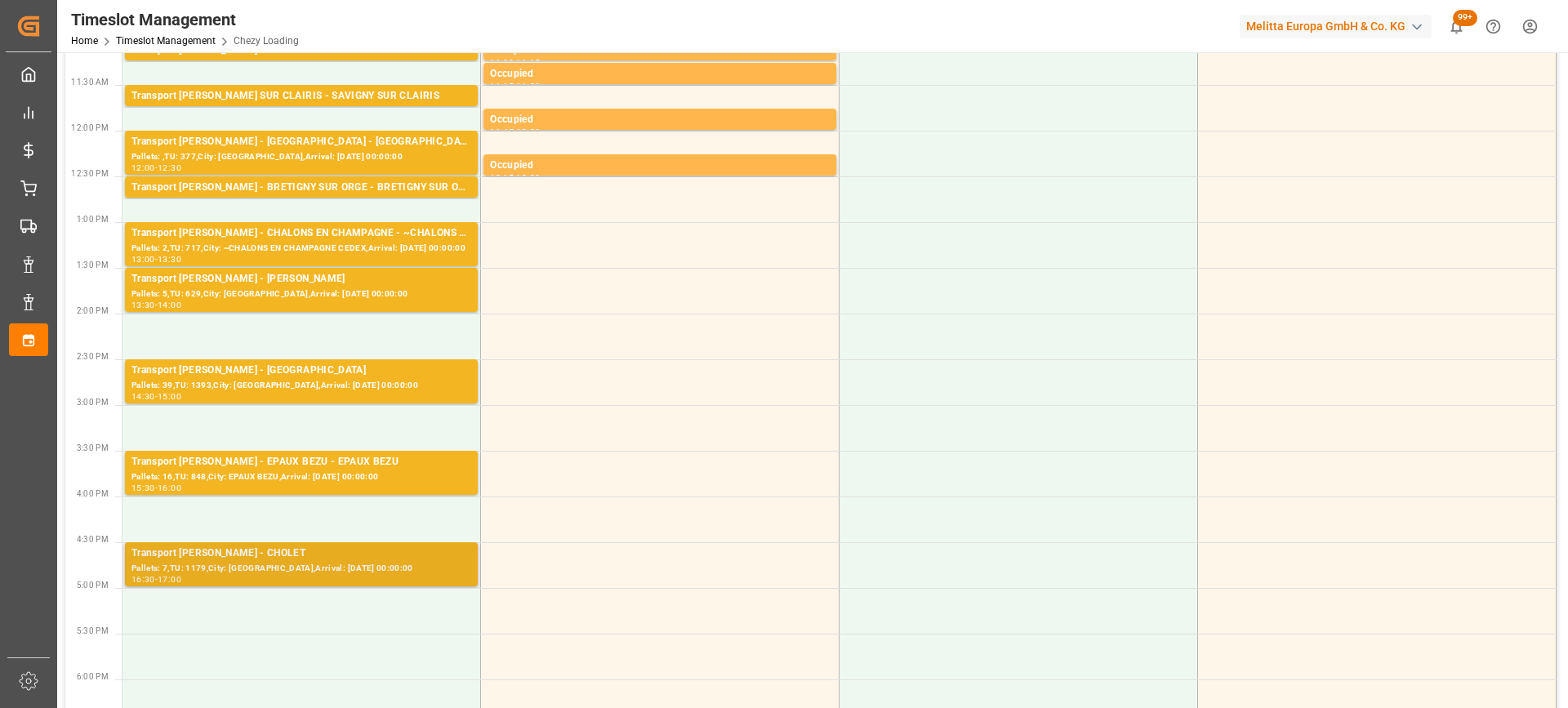
click at [244, 555] on div "Transport [PERSON_NAME] - CHOLET" at bounding box center [300, 554] width 339 height 17
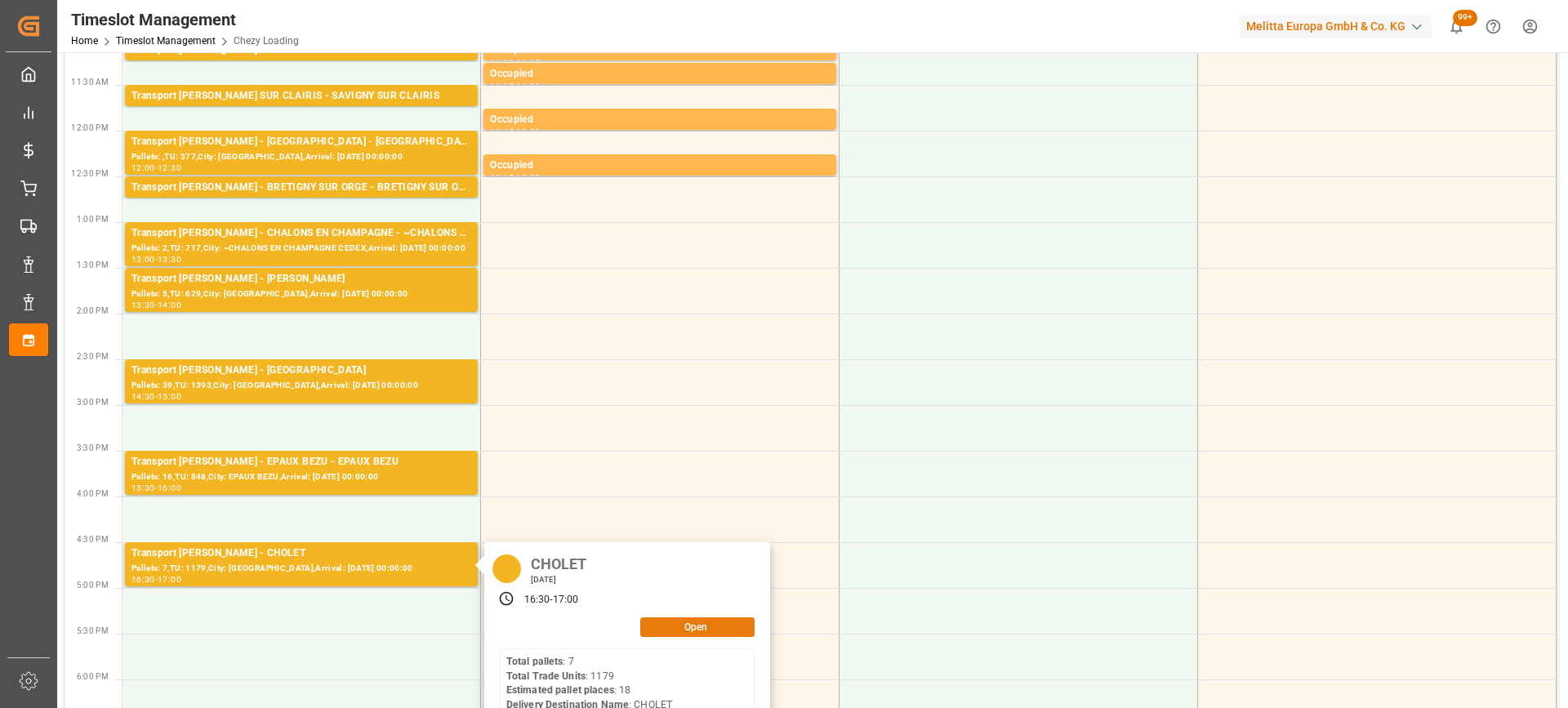
click at [698, 624] on button "Open" at bounding box center [697, 626] width 114 height 20
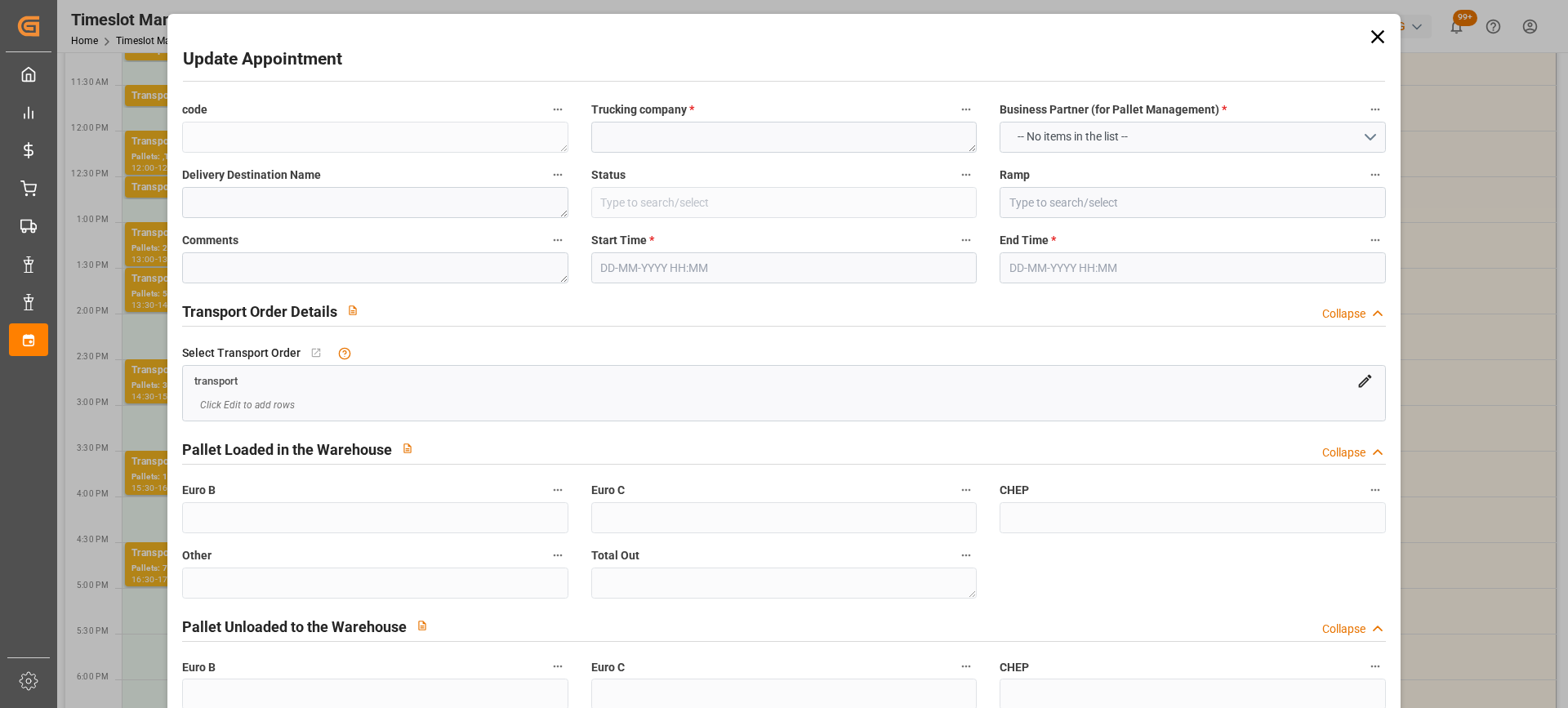
type textarea "31a7e8e87fbe"
type textarea "CHOLET"
type input "Documents Prepared"
type input "Ramp A"
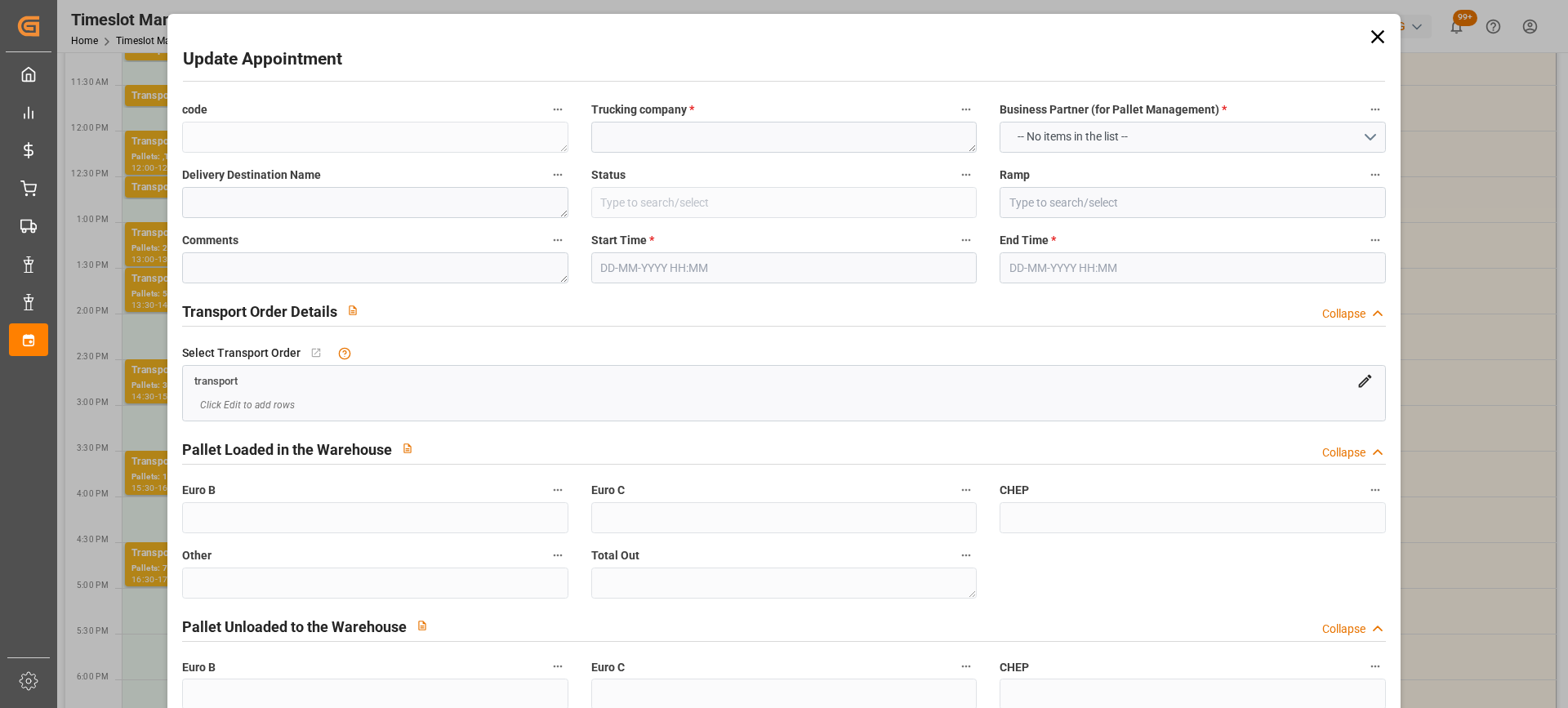
type textarea "0"
type textarea "80e03de12a73"
type textarea "CHOLET"
type textarea "0000709534"
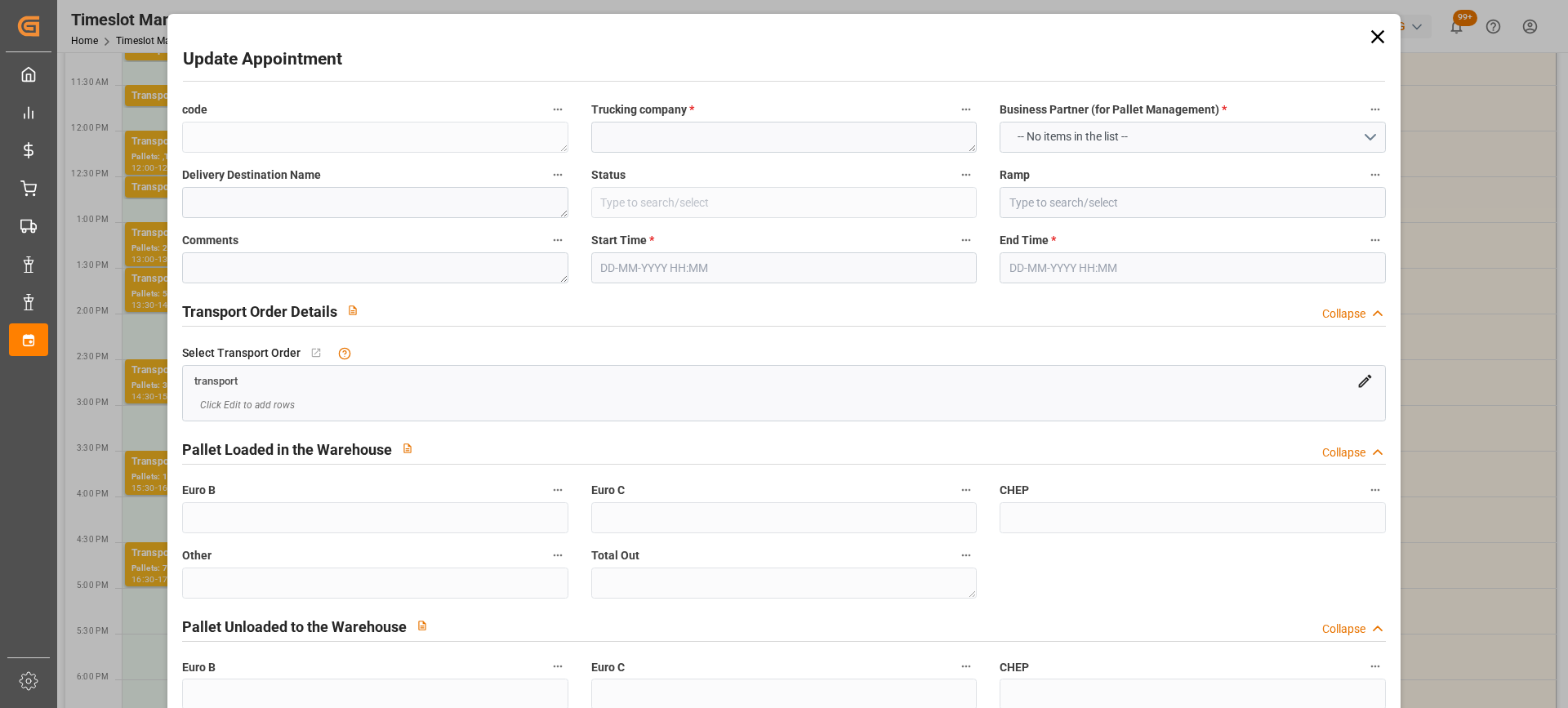
type textarea "31a7e8e87fbe"
type textarea "FR-02570"
type textarea "FR"
type input "Road"
type input "FR"
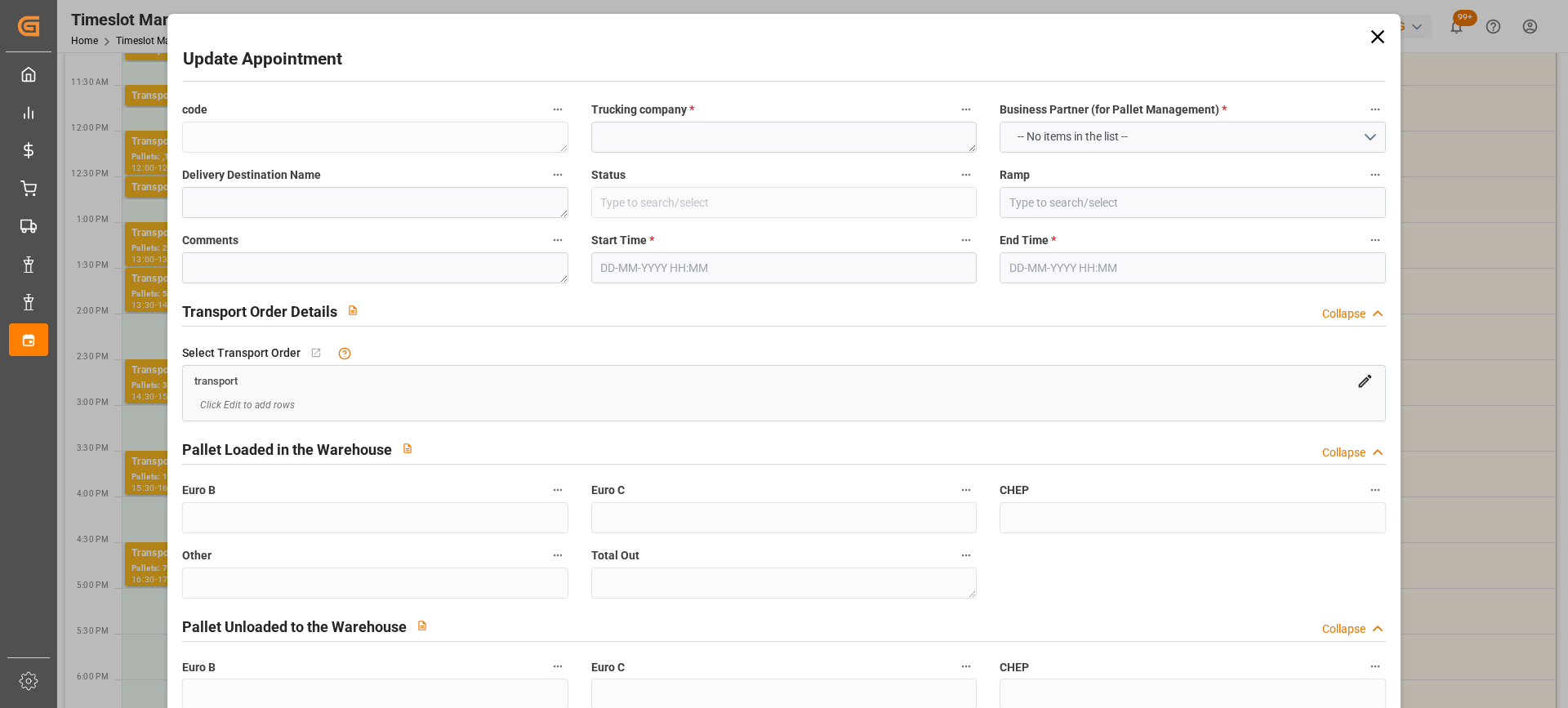
type input "02570"
type input "FR"
type input "49300"
type input "Small Shipment"
type input "3.5-7.5 t"
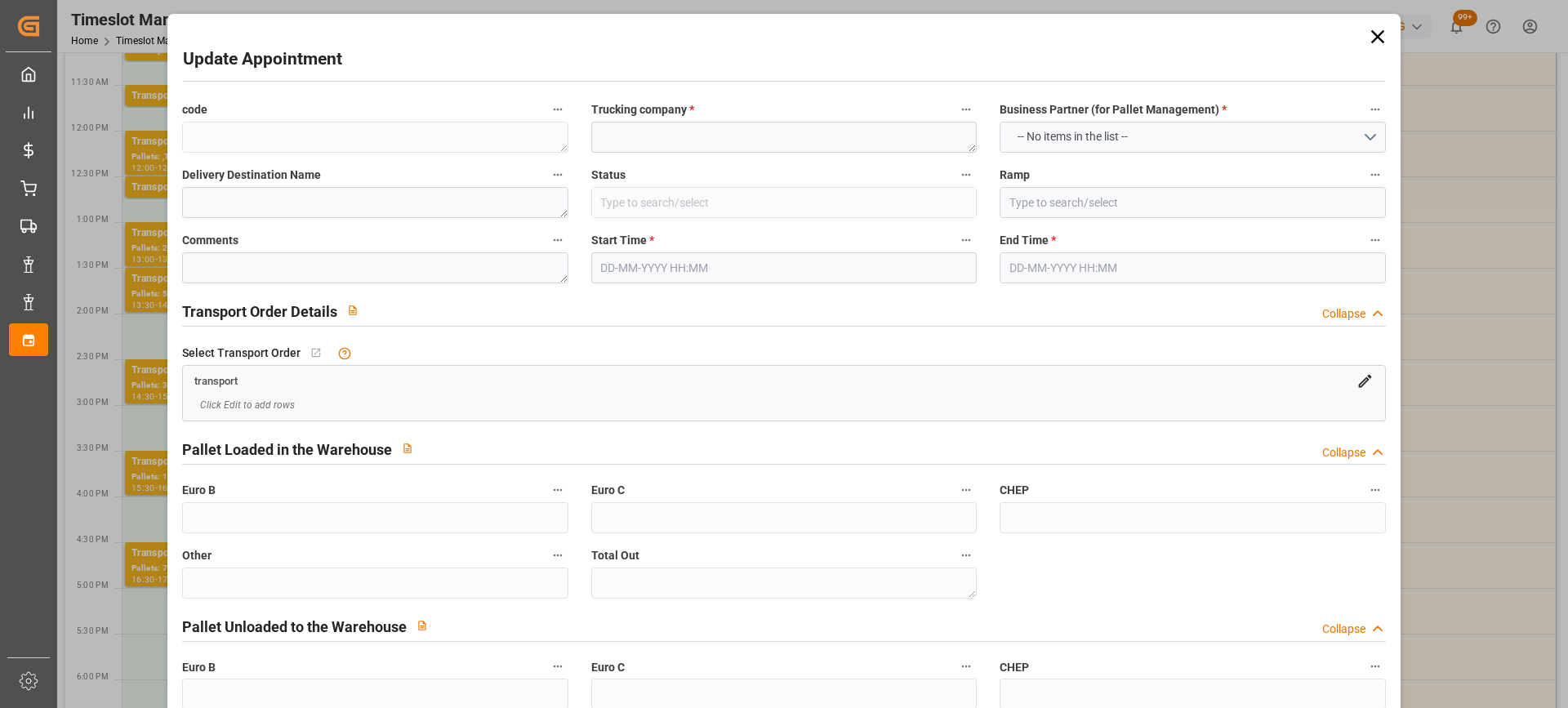
type input "EURO 6"
type input "Diesel"
type input "18"
type input "596.23"
type input "0"
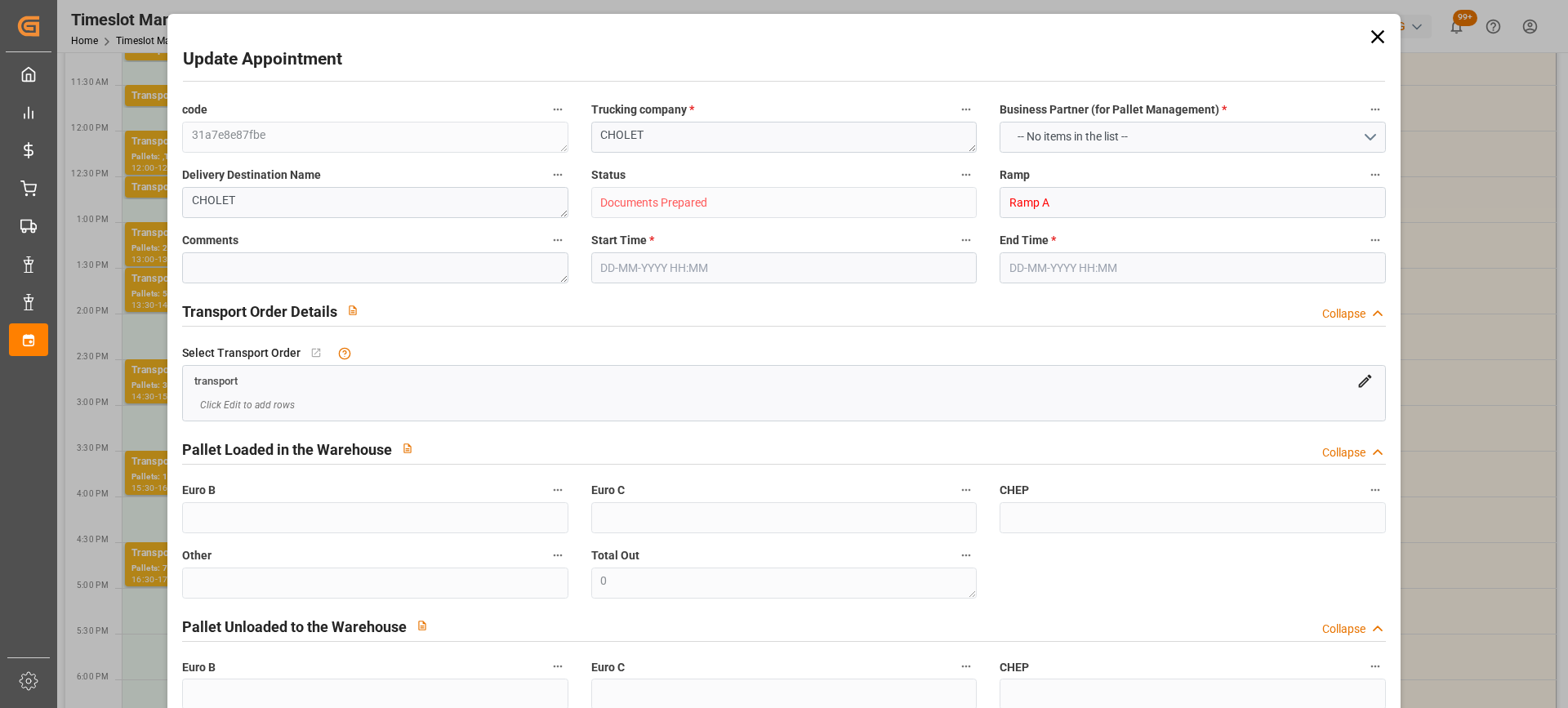
type input "0"
type input "572.0827"
type input "-24.1473"
type input "0"
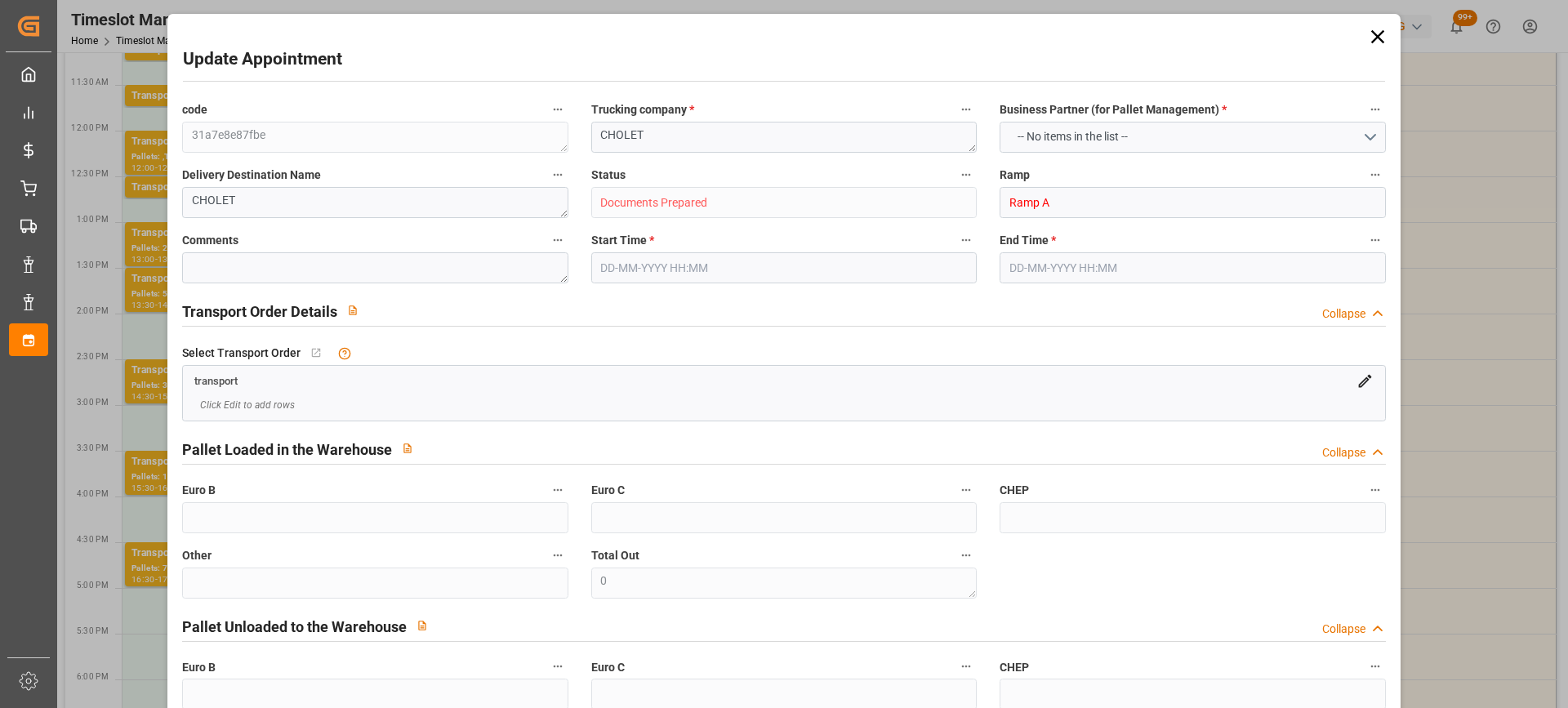
type input "5870.092"
type input "7669.985"
type input "19535.748"
type input "49"
type input "7"
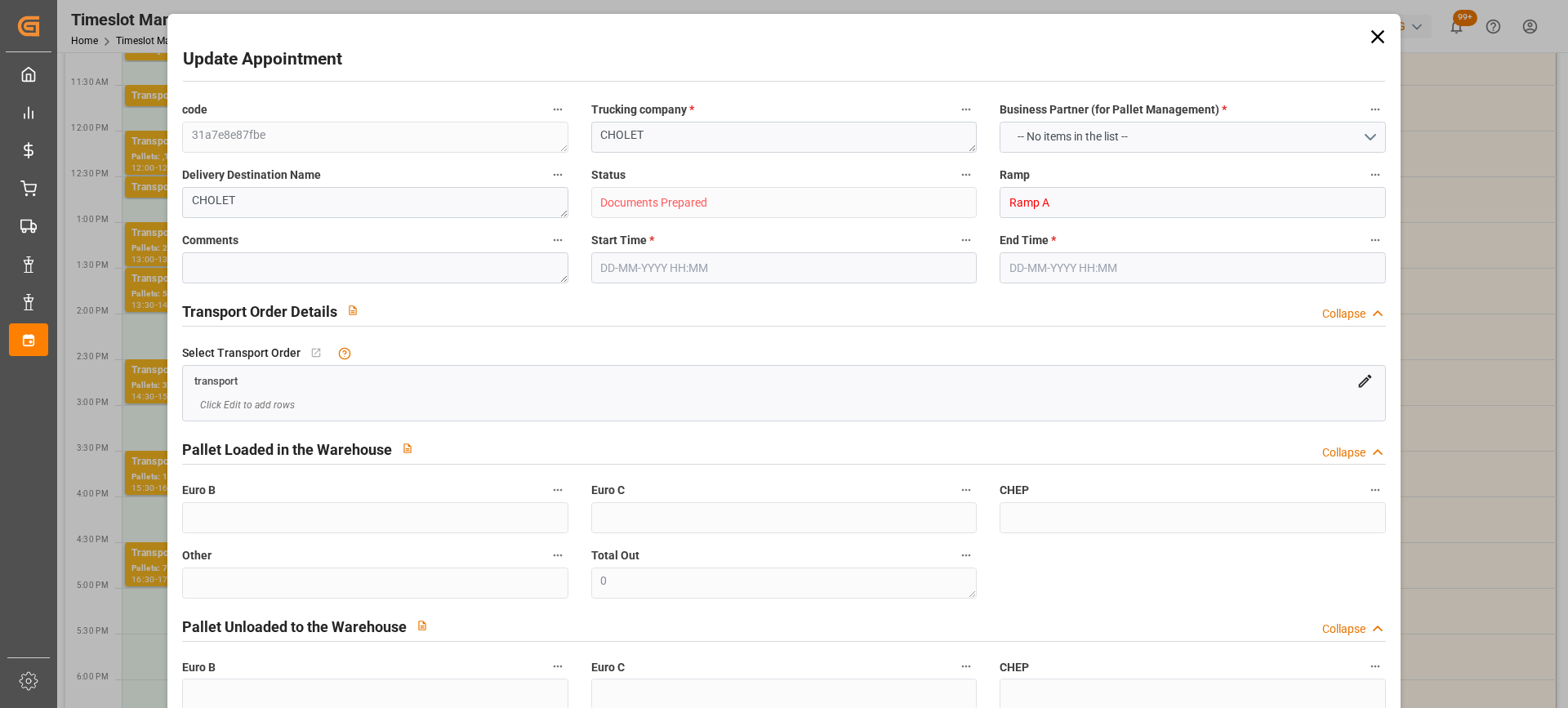
type input "1179"
type input "34"
type input "101"
type input "6636.849"
type input "0"
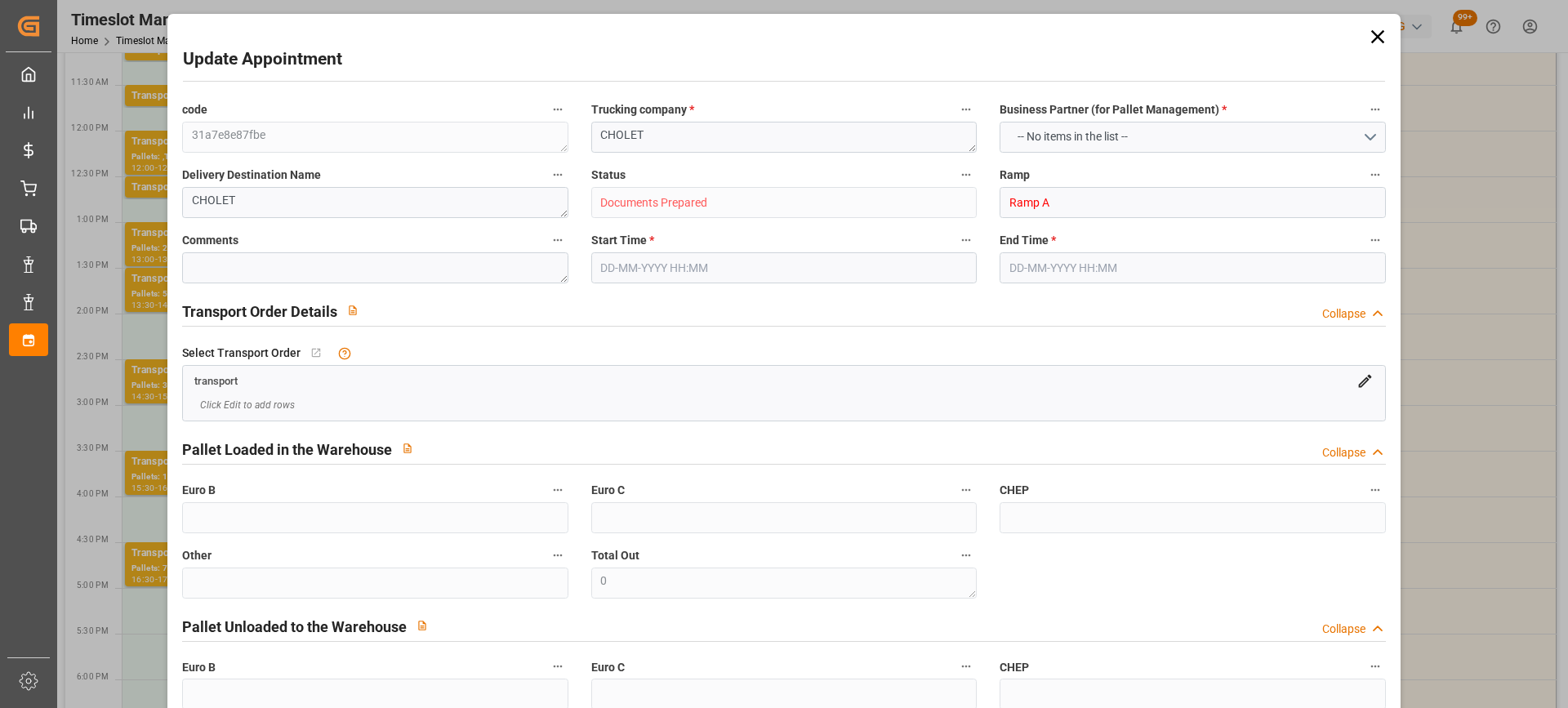
type input "4710.8598"
type input "0"
type input "21"
type input "35"
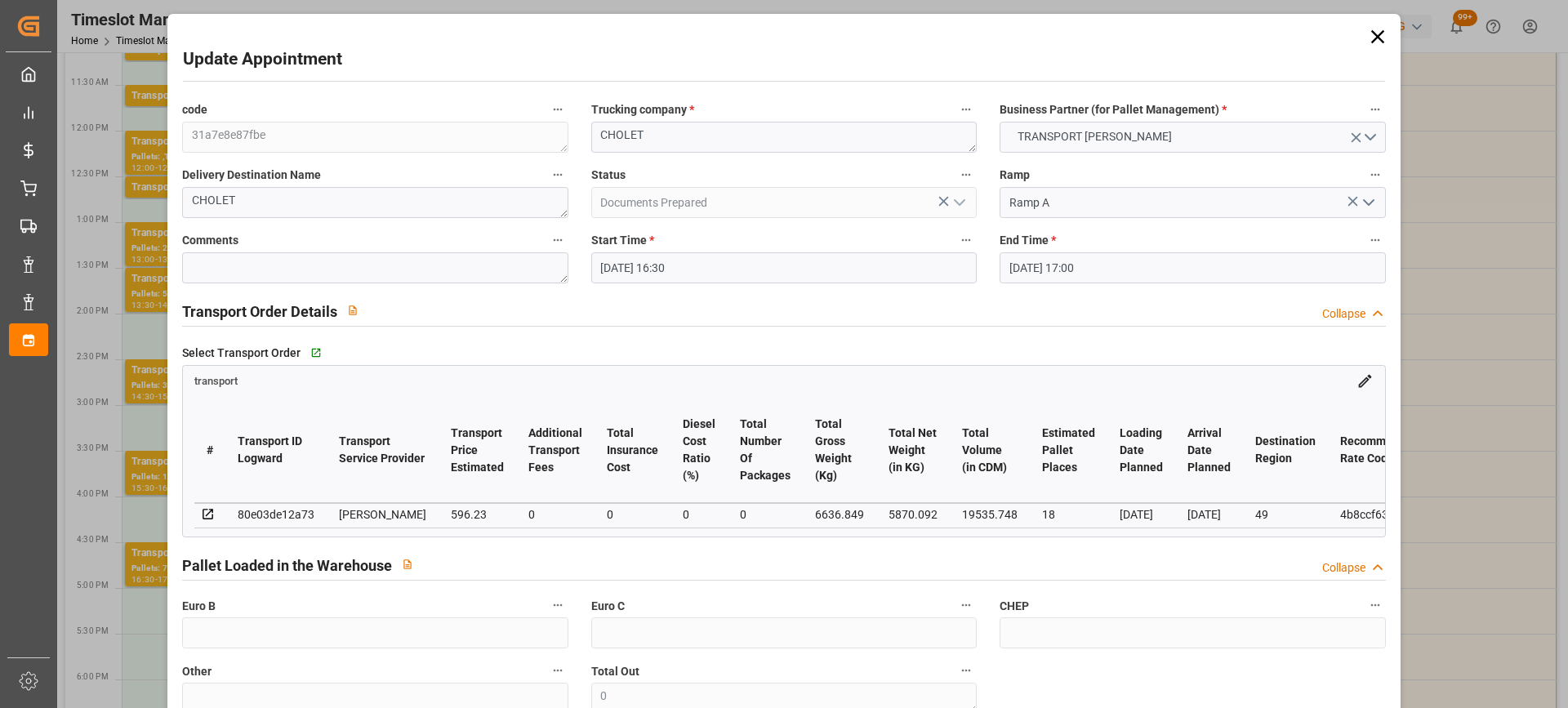
type input "25-08-2025 16:30"
type input "25-08-2025 17:00"
type input "21-08-2025 16:22"
type input "21-08-2025 11:40"
type input "26-08-2025"
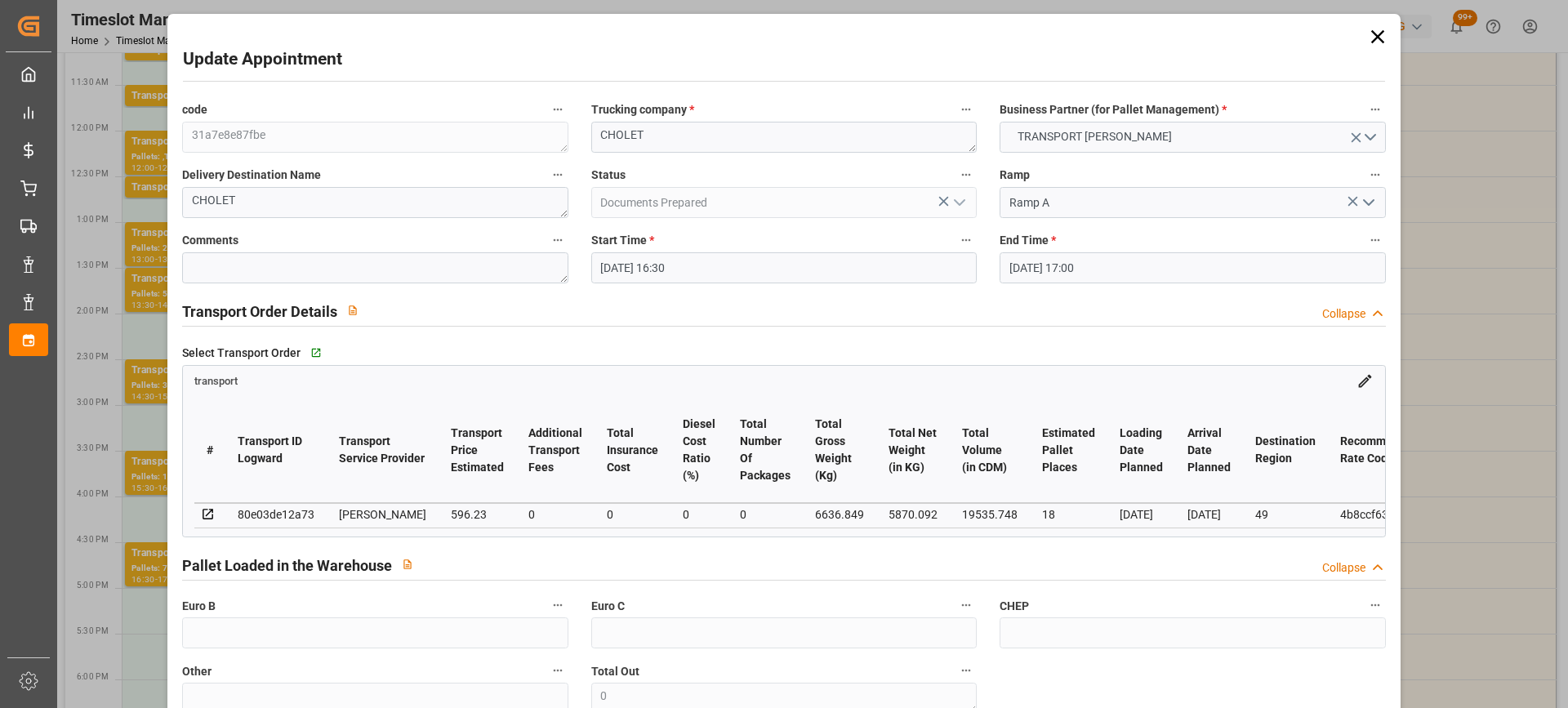
type input "25-08-2025"
click at [652, 266] on input "25-08-2025 16:30" at bounding box center [784, 267] width 386 height 31
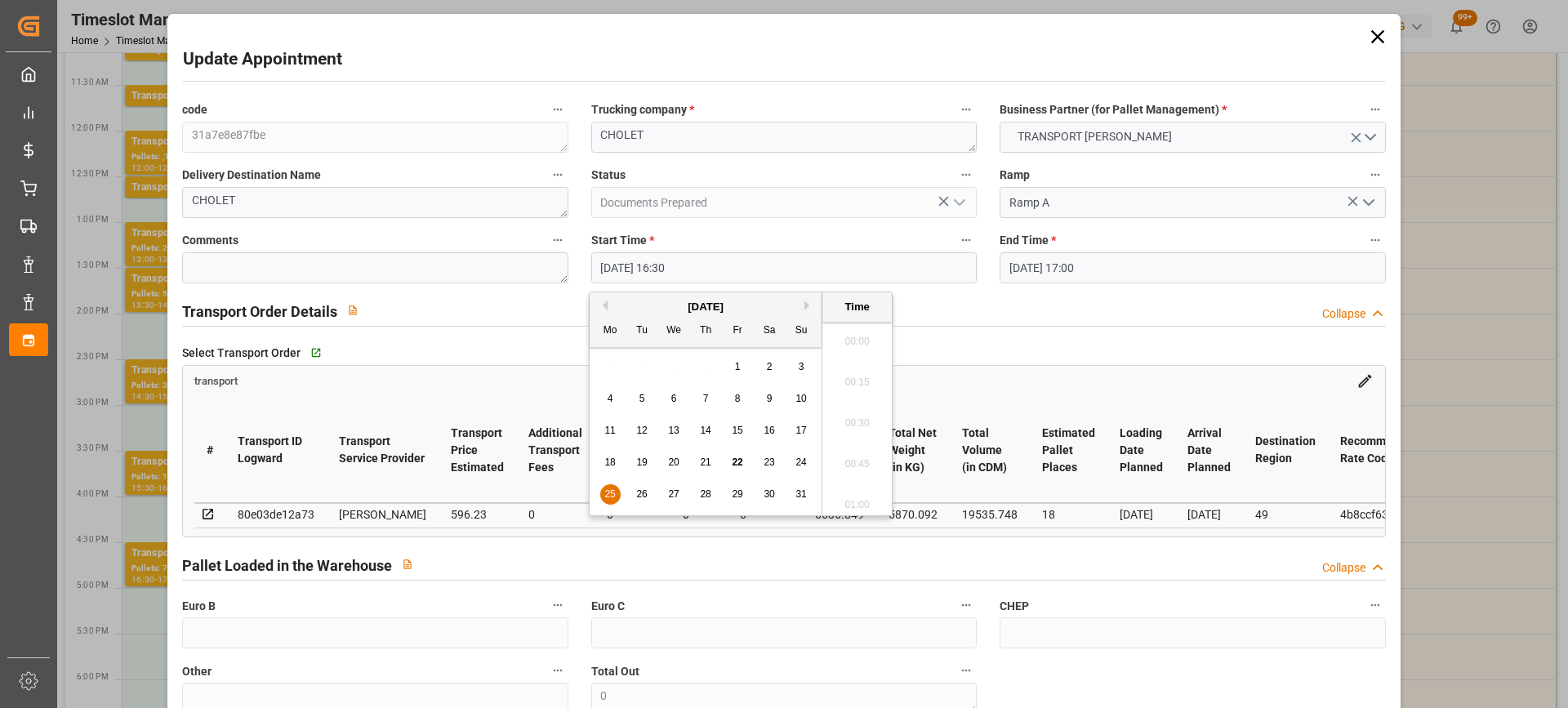
scroll to position [2617, 0]
click at [736, 463] on span "22" at bounding box center [736, 462] width 10 height 11
type input "22-08-2025 16:30"
click at [847, 420] on li "16:30" at bounding box center [857, 418] width 70 height 41
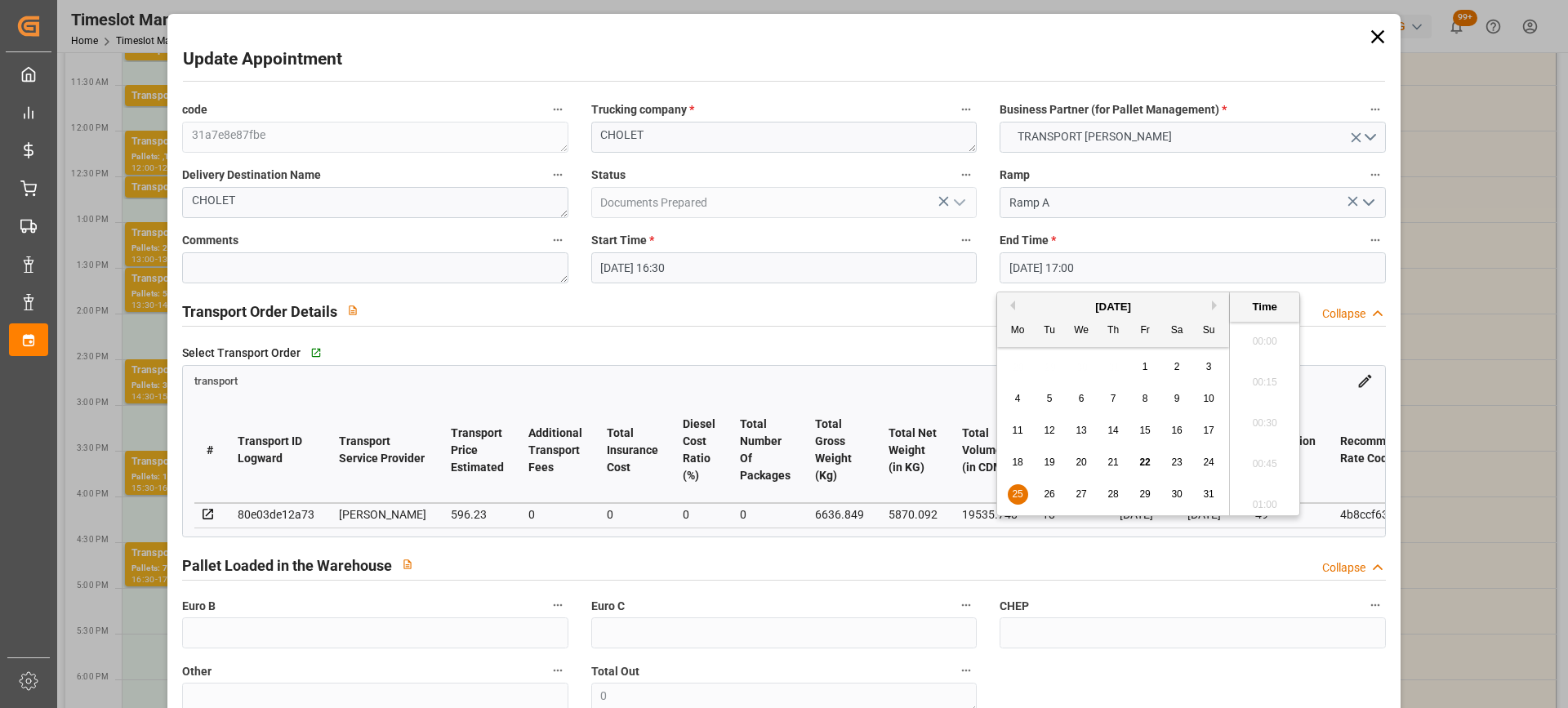
click at [1051, 254] on input "25-08-2025 17:00" at bounding box center [1192, 267] width 386 height 31
click at [1141, 468] on div "22" at bounding box center [1145, 463] width 20 height 20
type input "22-08-2025 17:00"
click at [1252, 416] on li "17:00" at bounding box center [1264, 418] width 70 height 41
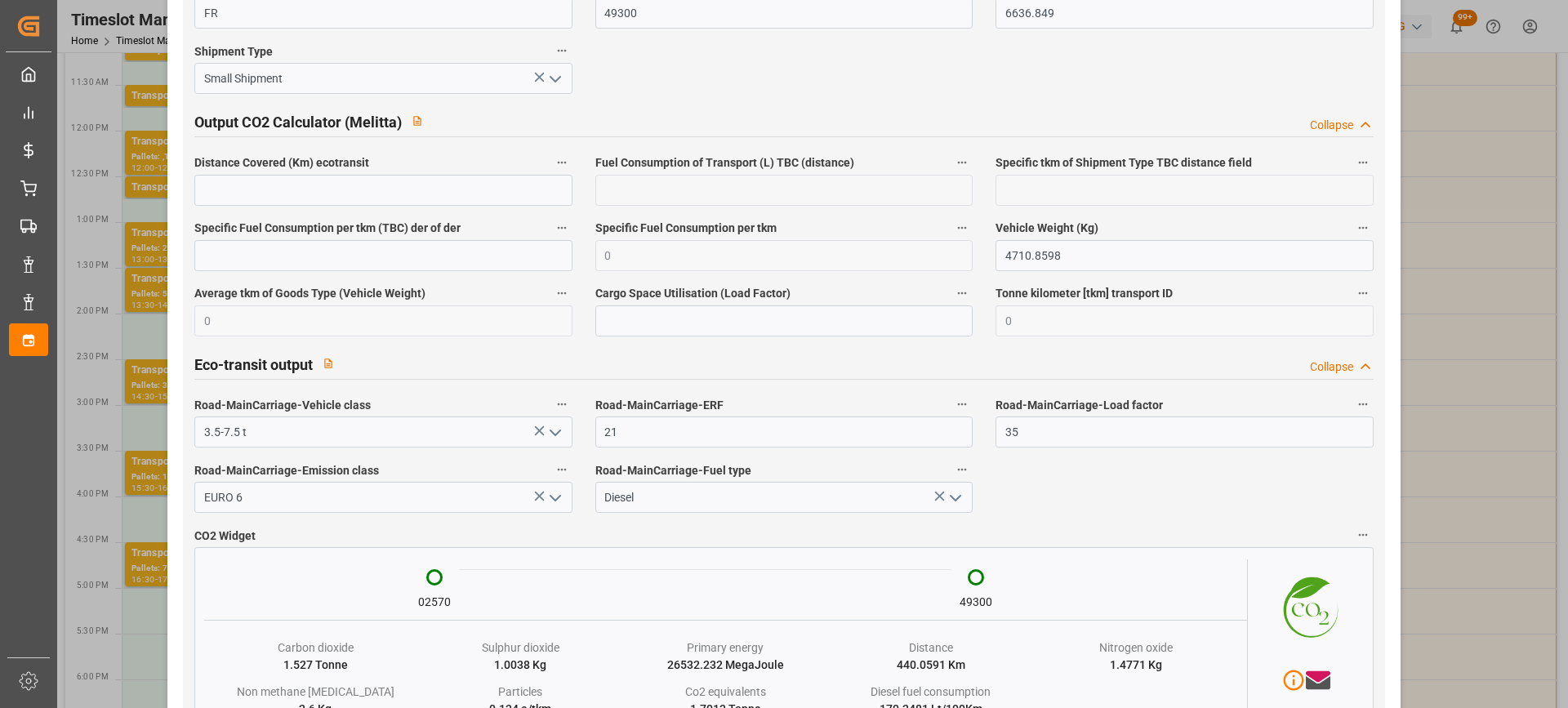
scroll to position [2734, 0]
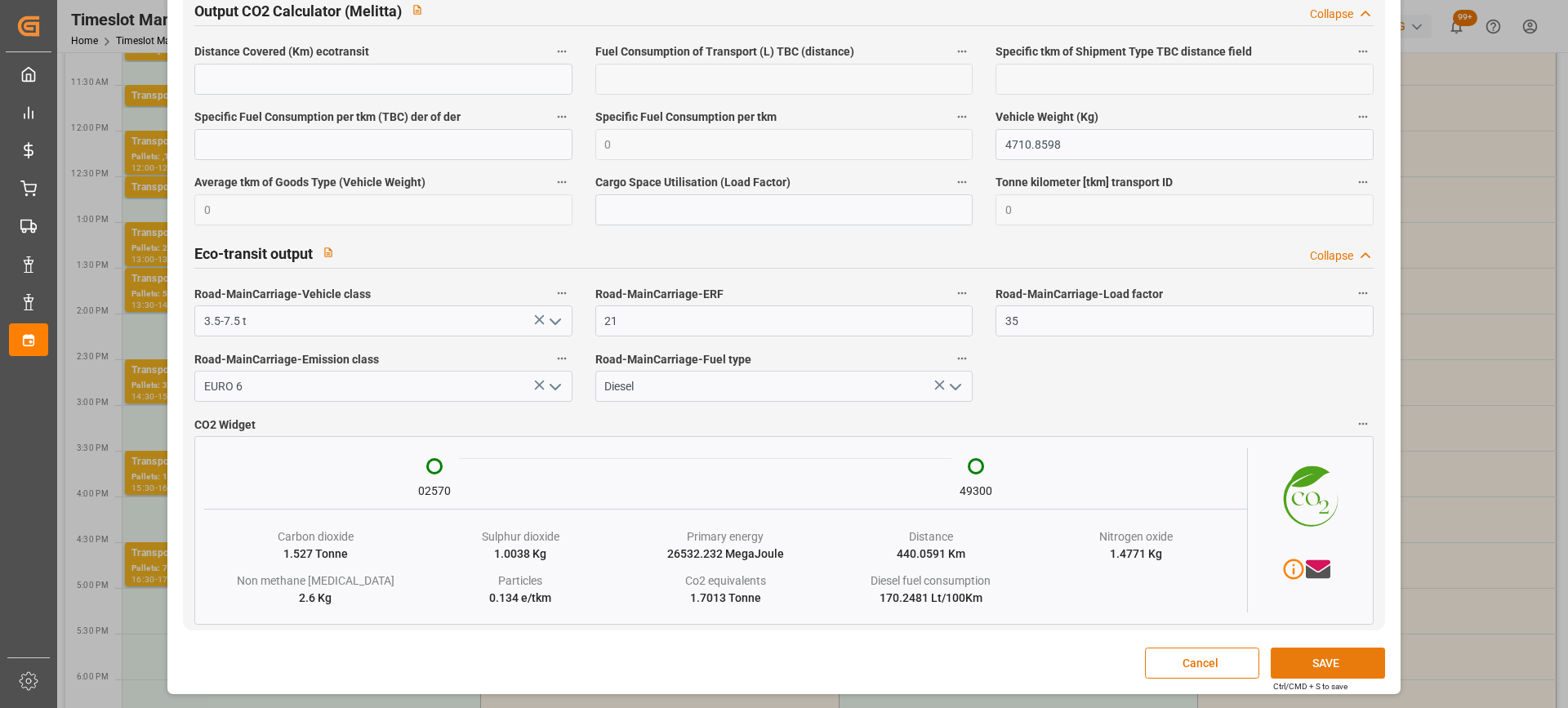
click at [1311, 667] on button "SAVE" at bounding box center [1327, 662] width 114 height 31
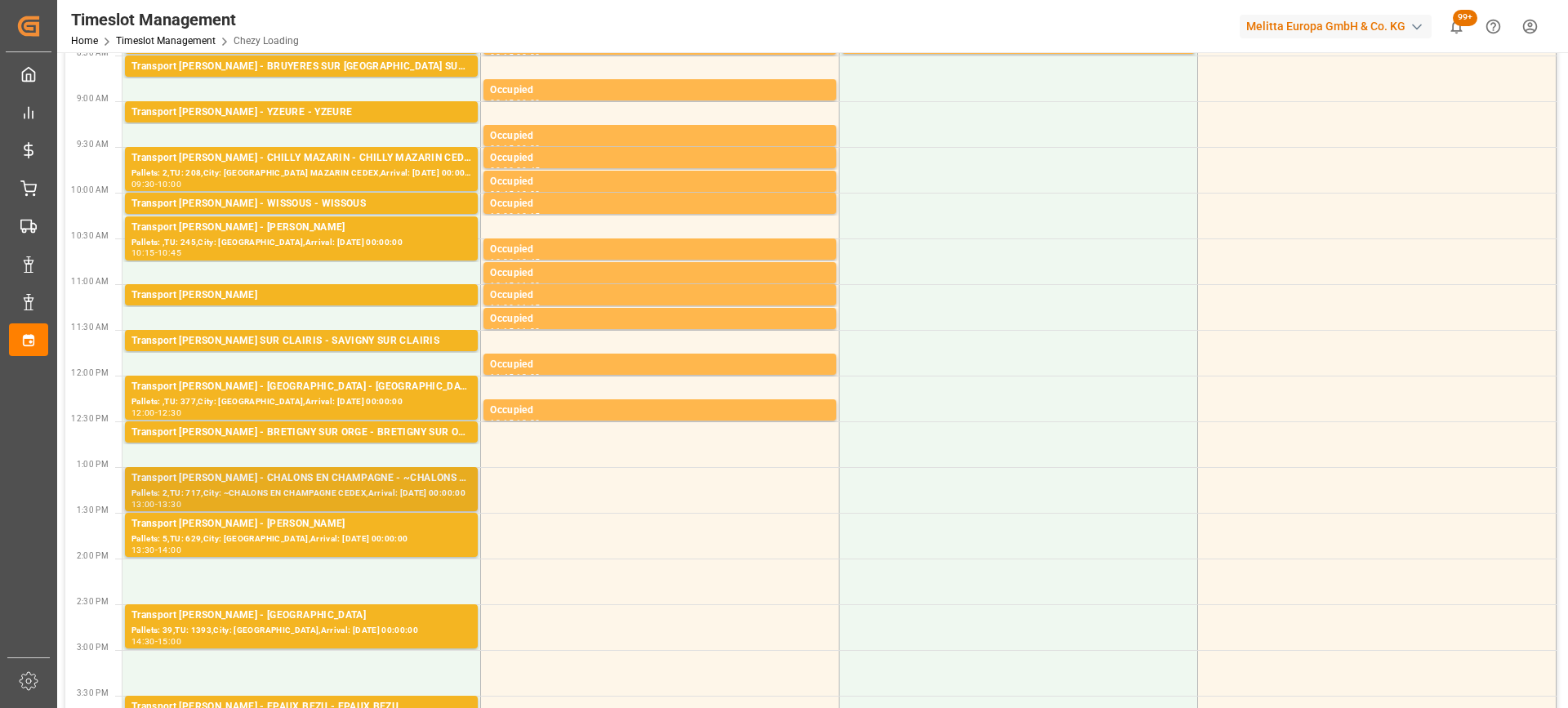
scroll to position [0, 0]
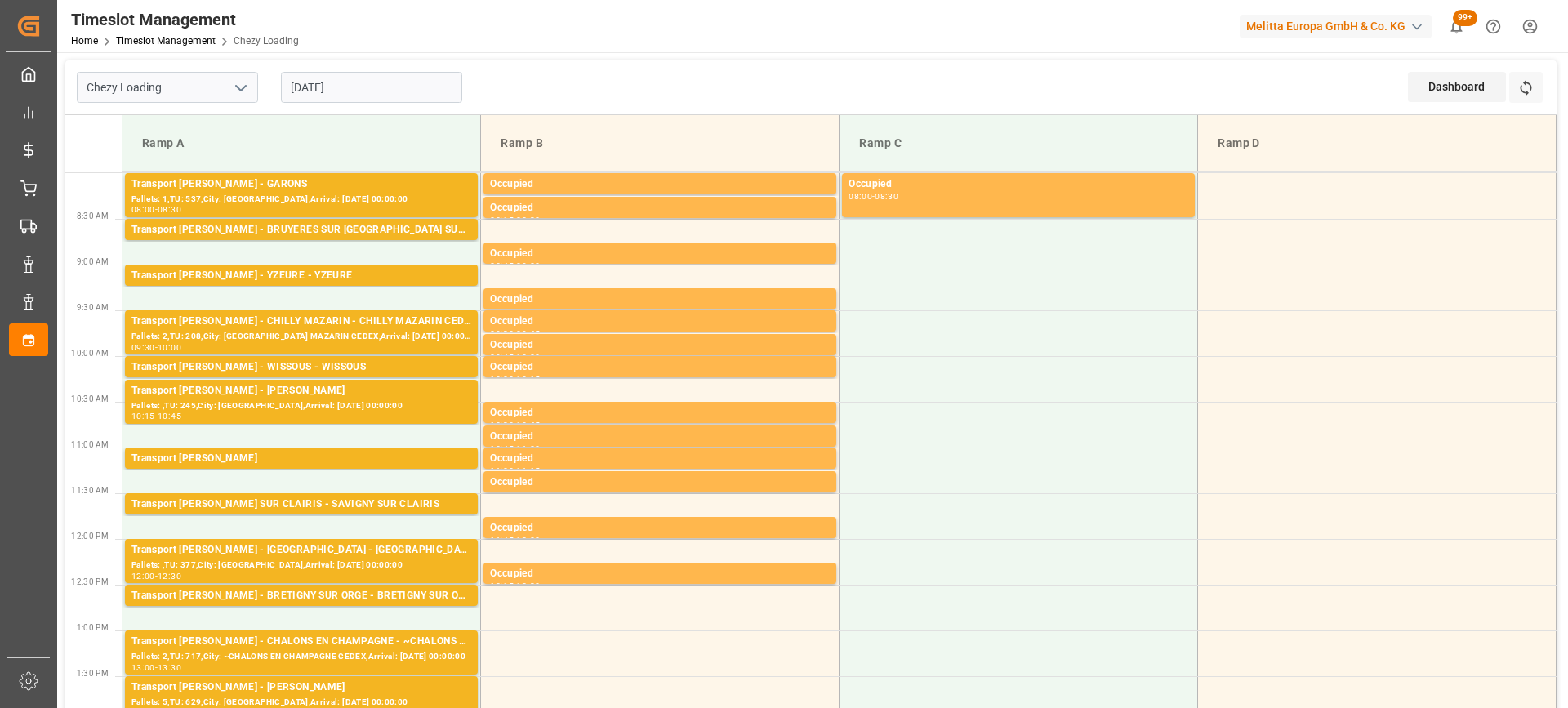
click at [340, 86] on input "25-08-2025" at bounding box center [371, 86] width 181 height 31
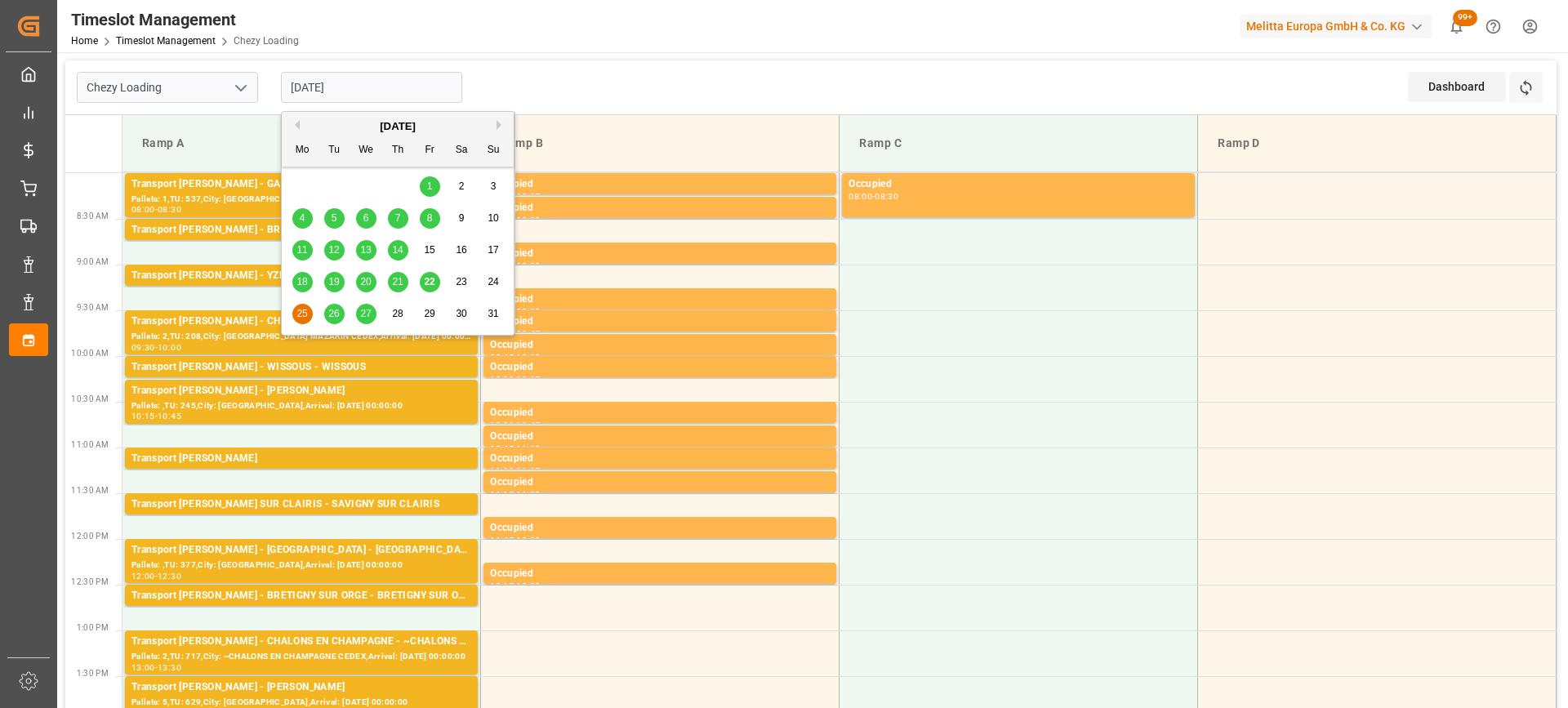
click at [428, 285] on span "22" at bounding box center [428, 282] width 10 height 11
type input "[DATE]"
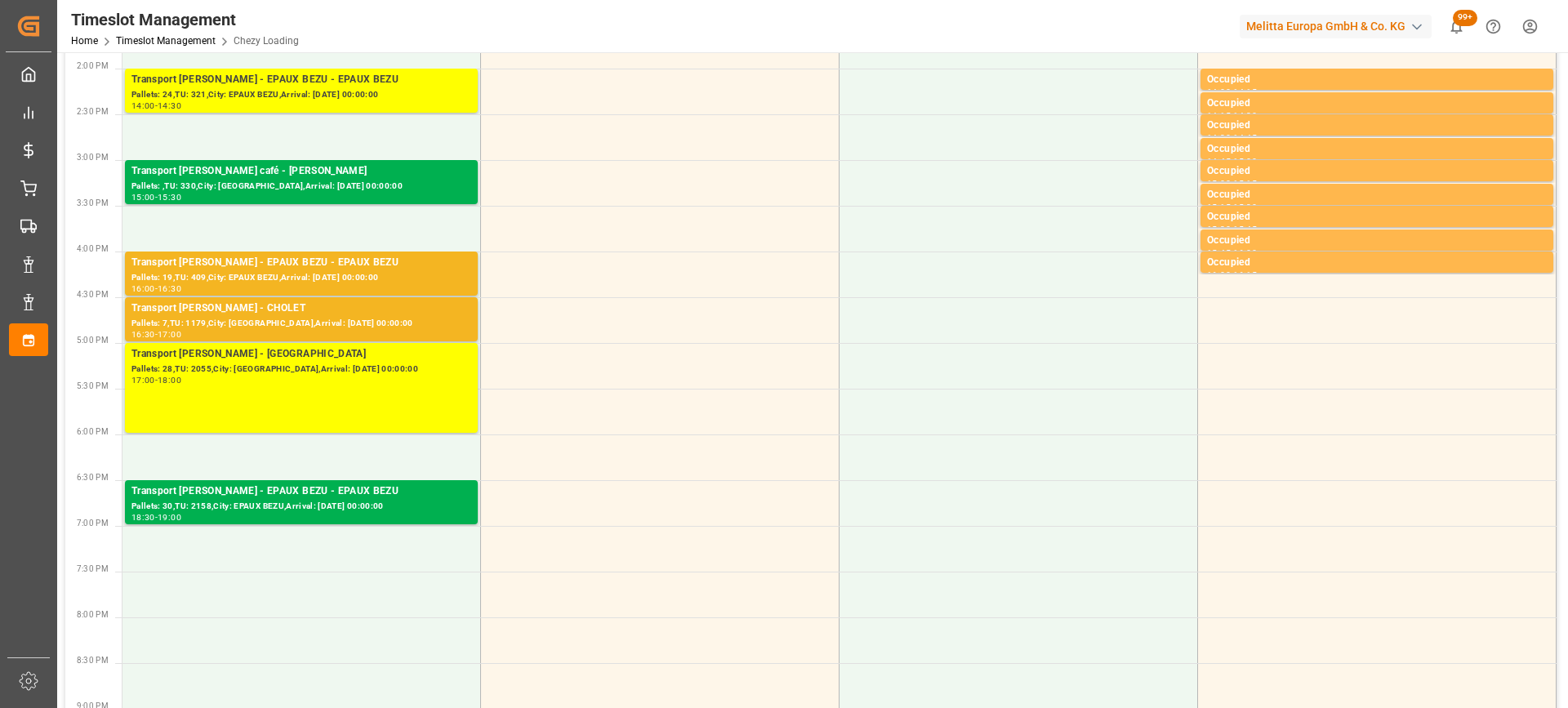
scroll to position [735, 0]
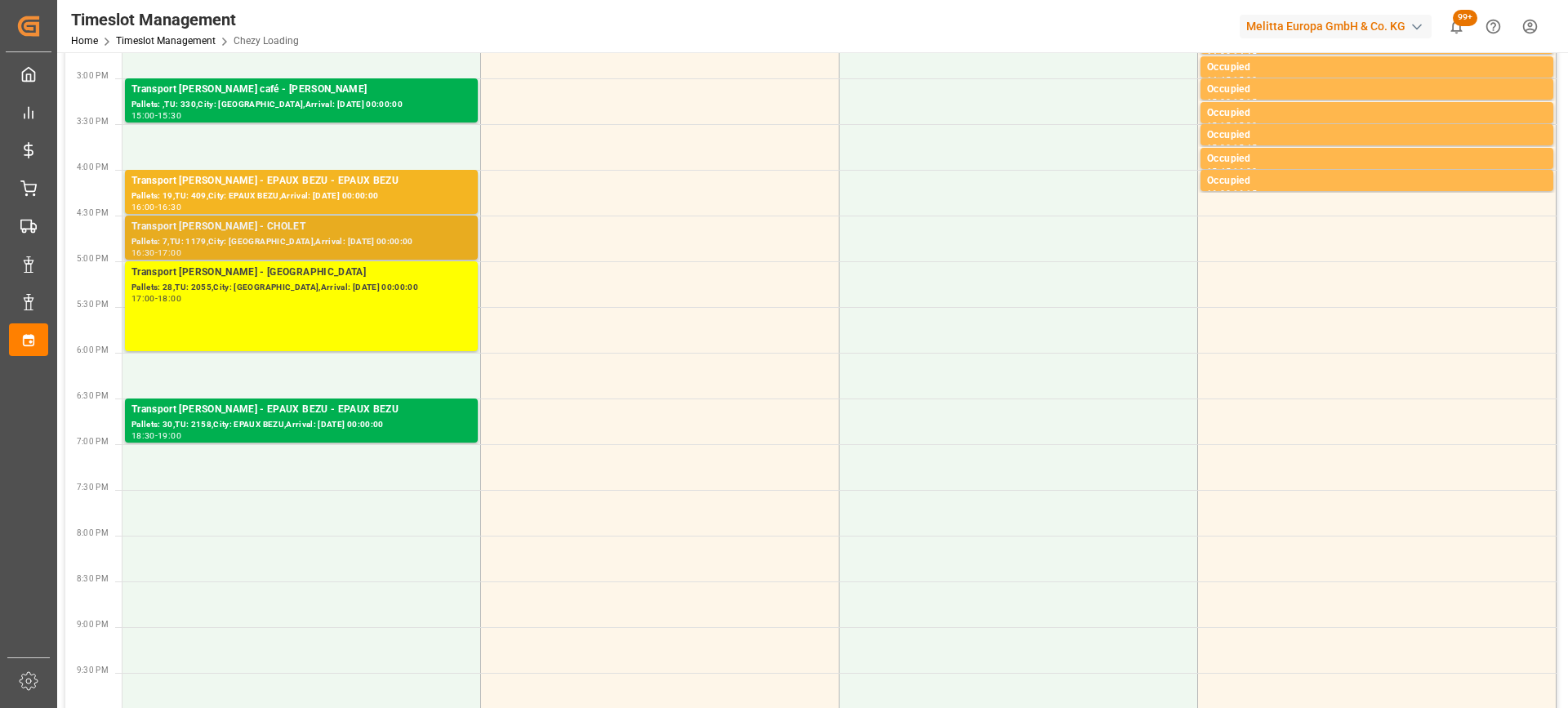
click at [292, 229] on div "Transport [PERSON_NAME] - CHOLET" at bounding box center [300, 227] width 339 height 17
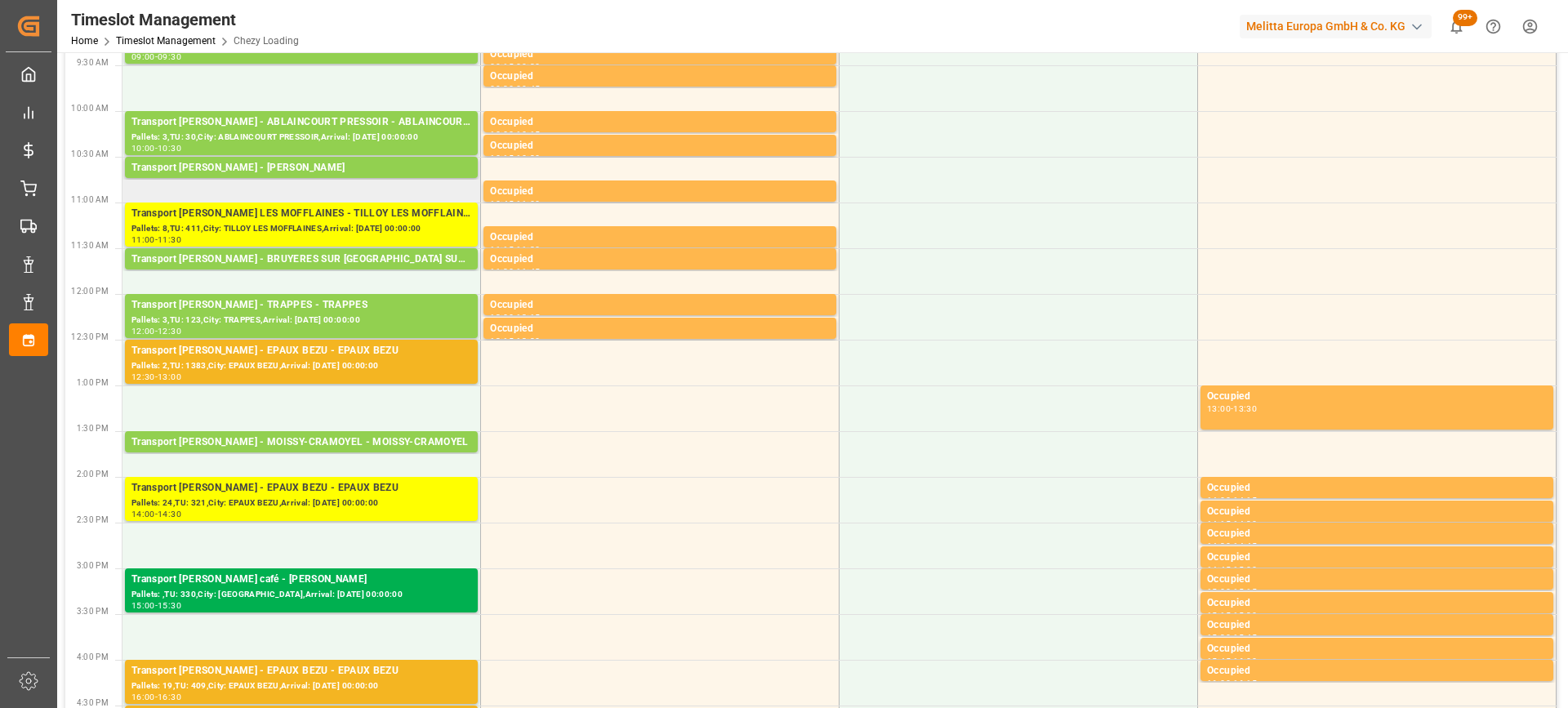
scroll to position [408, 0]
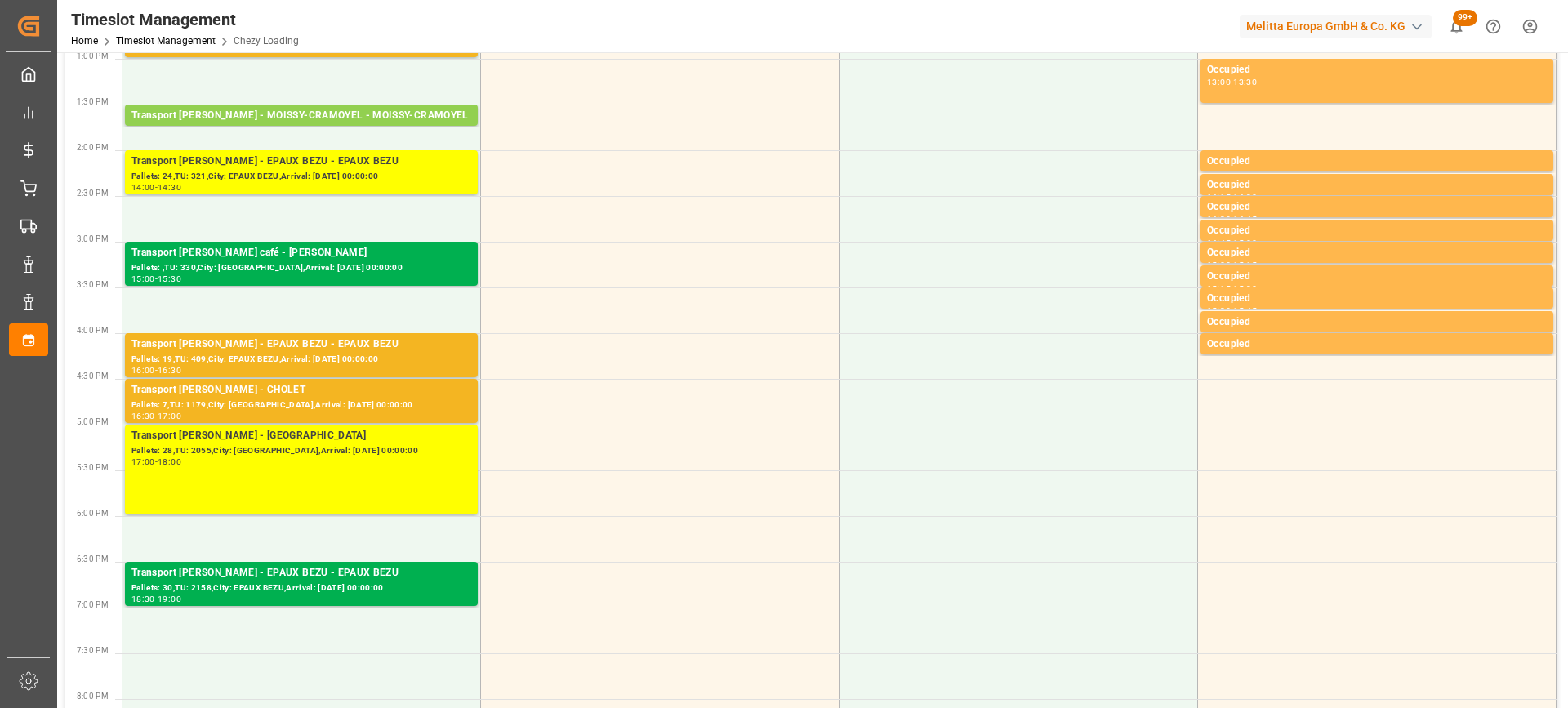
scroll to position [653, 0]
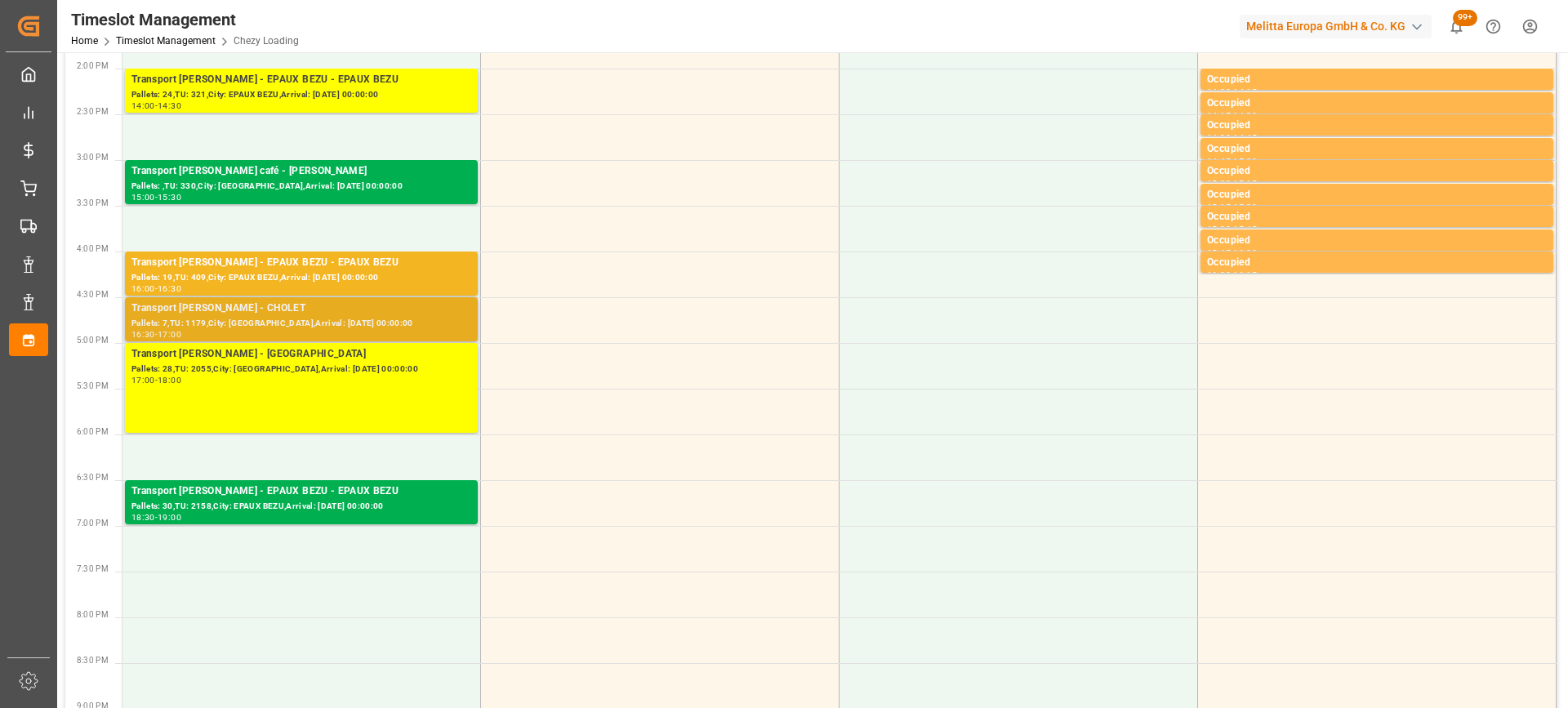
click at [258, 317] on div "Pallets: 7,TU: 1179,City: [GEOGRAPHIC_DATA],Arrival: [DATE] 00:00:00" at bounding box center [300, 323] width 339 height 14
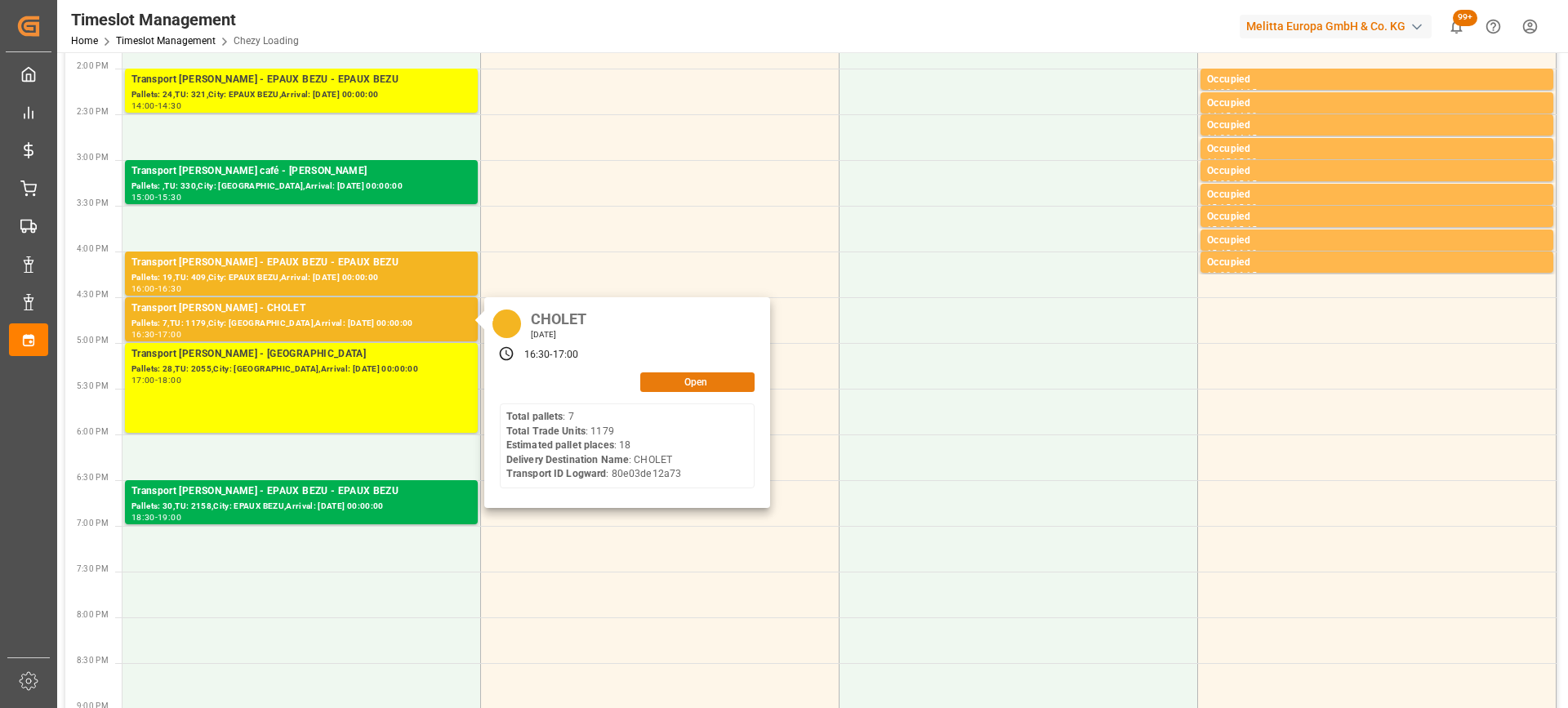
click at [695, 381] on button "Open" at bounding box center [697, 382] width 114 height 20
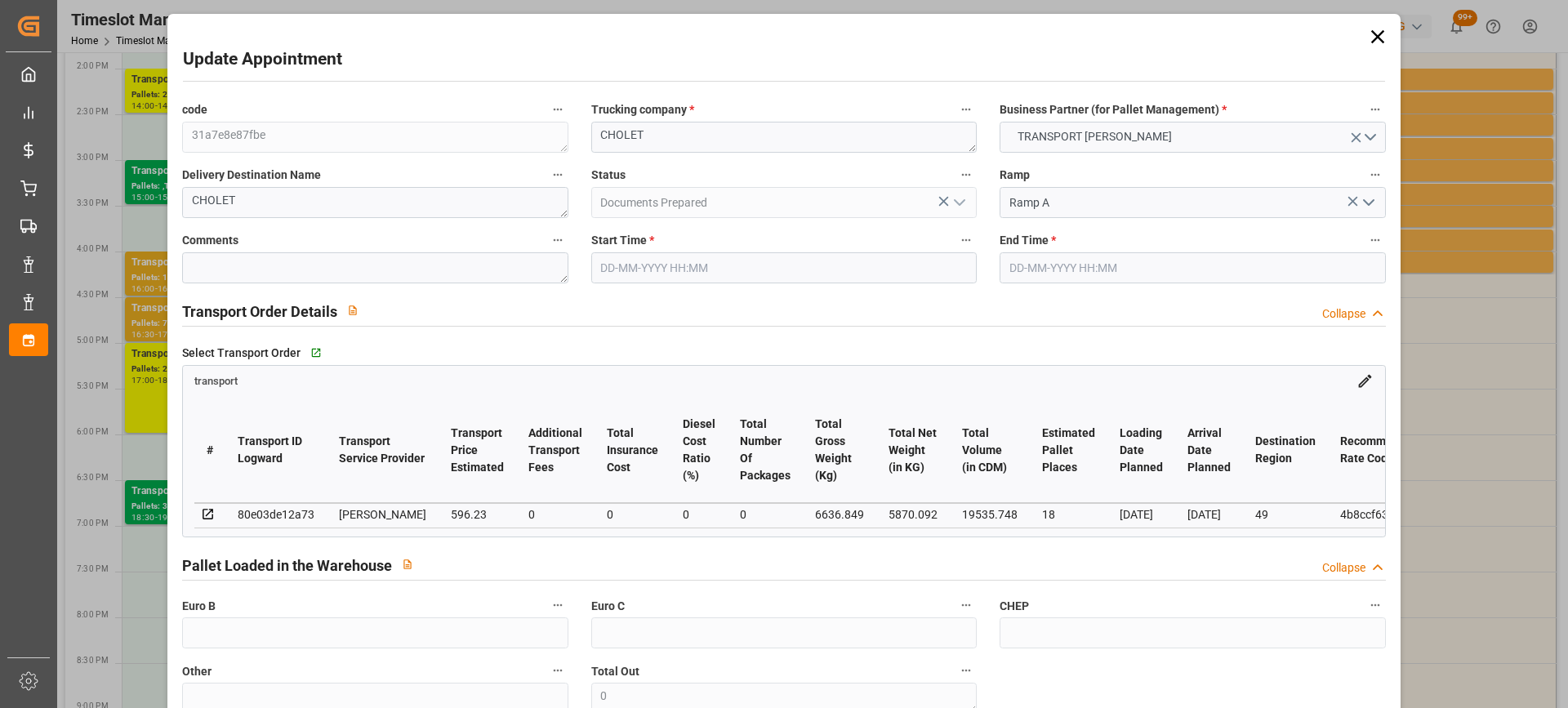
type input "18"
type input "596.23"
type input "0"
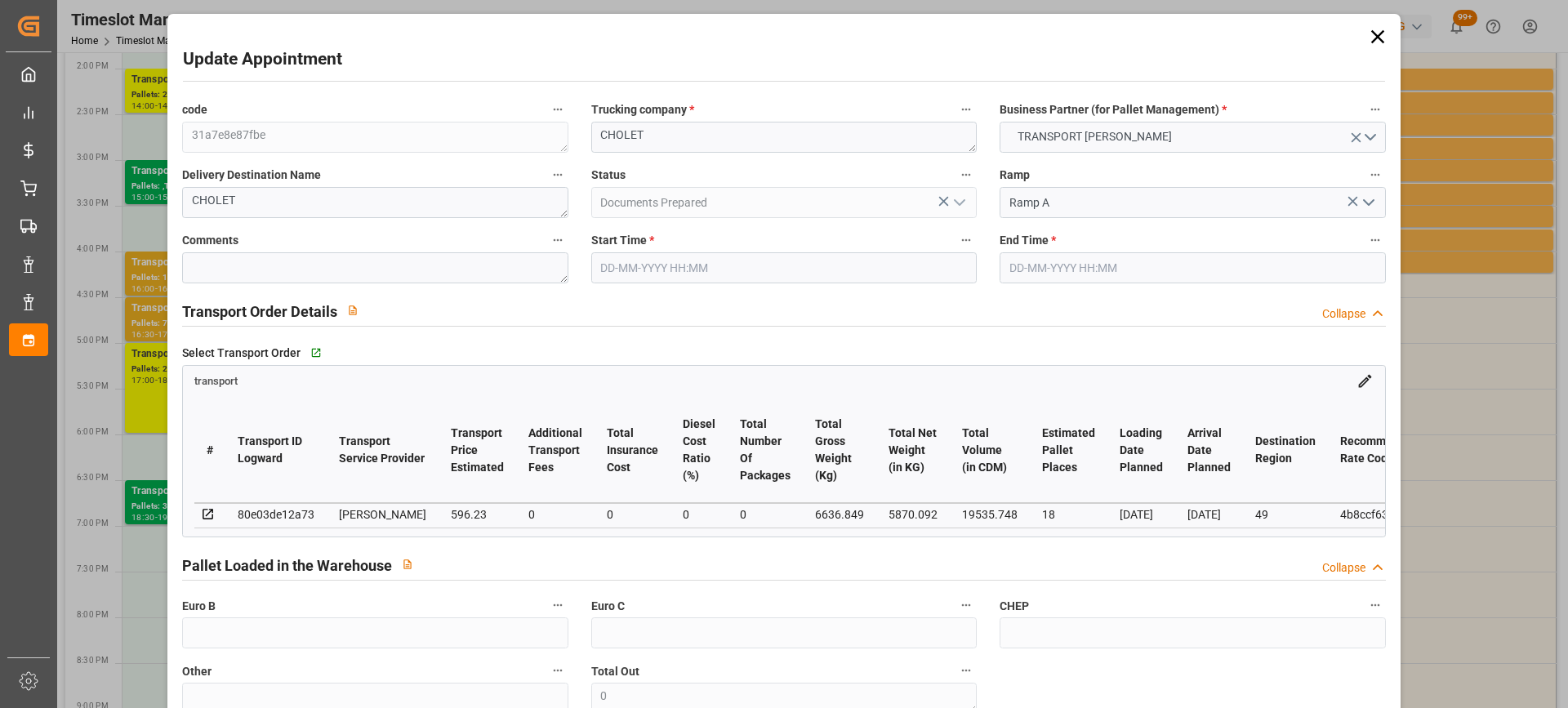
type input "572.0827"
type input "-24.1473"
type input "0"
type input "5870.092"
type input "7669.985"
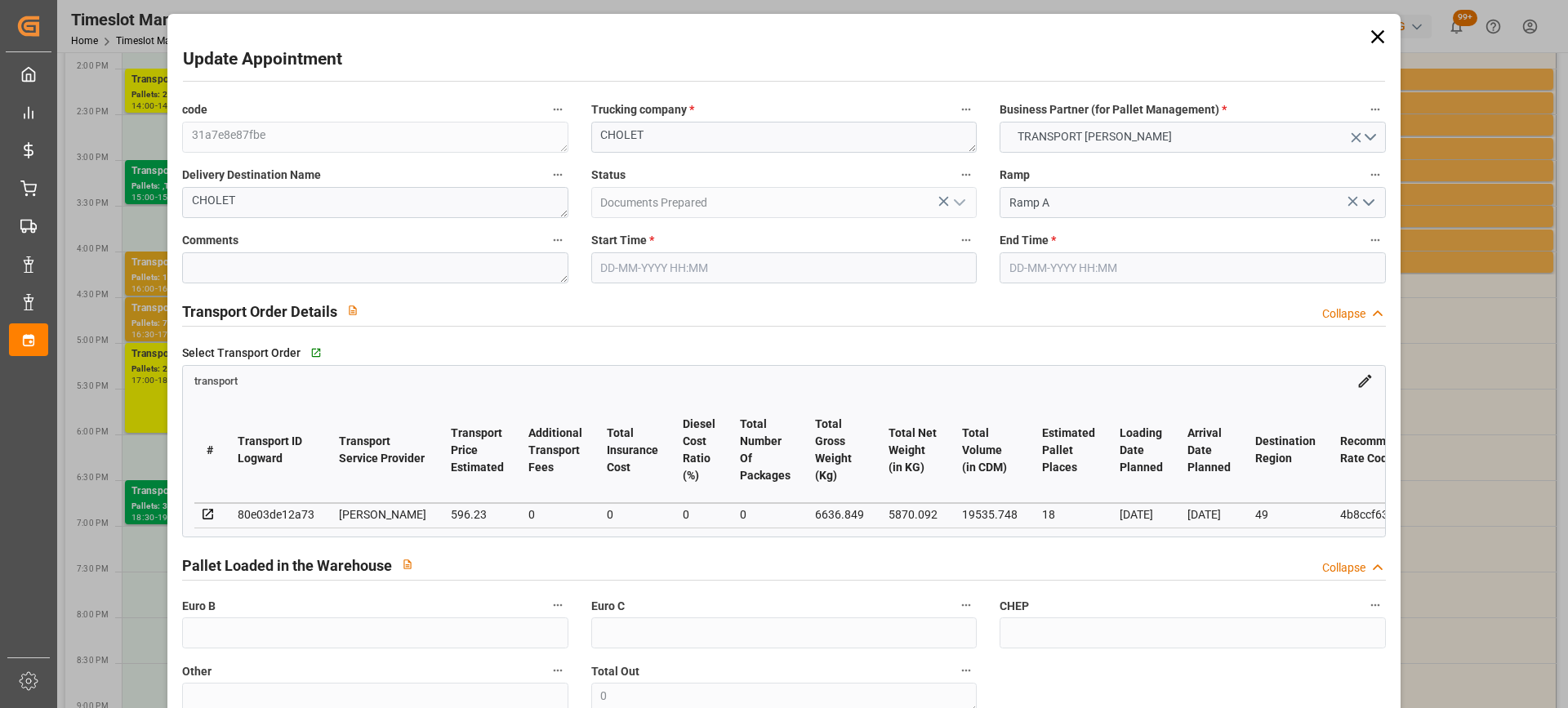
type input "19535.748"
type input "49"
type input "7"
type input "1179"
type input "34"
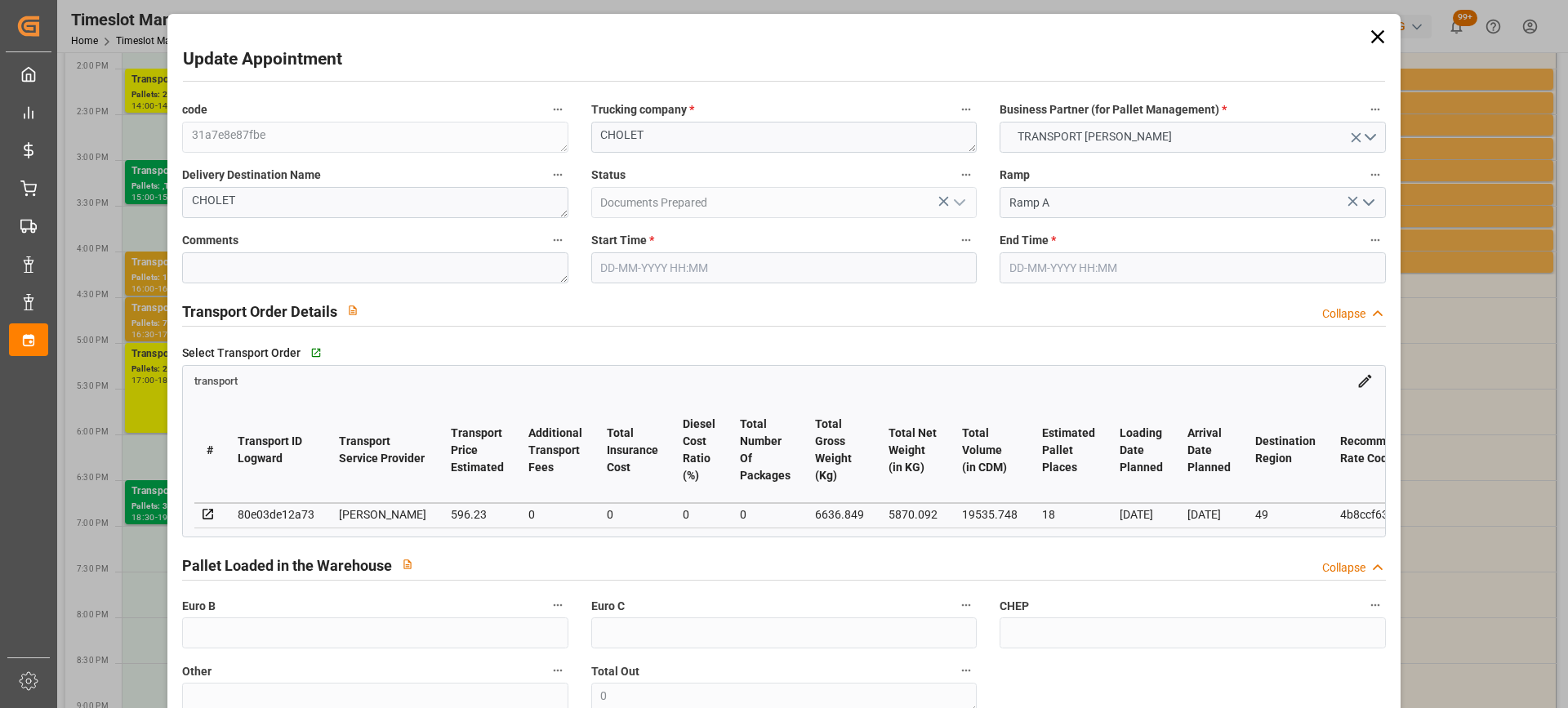
type input "101"
type input "6636.849"
type input "0"
type input "4710.8598"
type input "0"
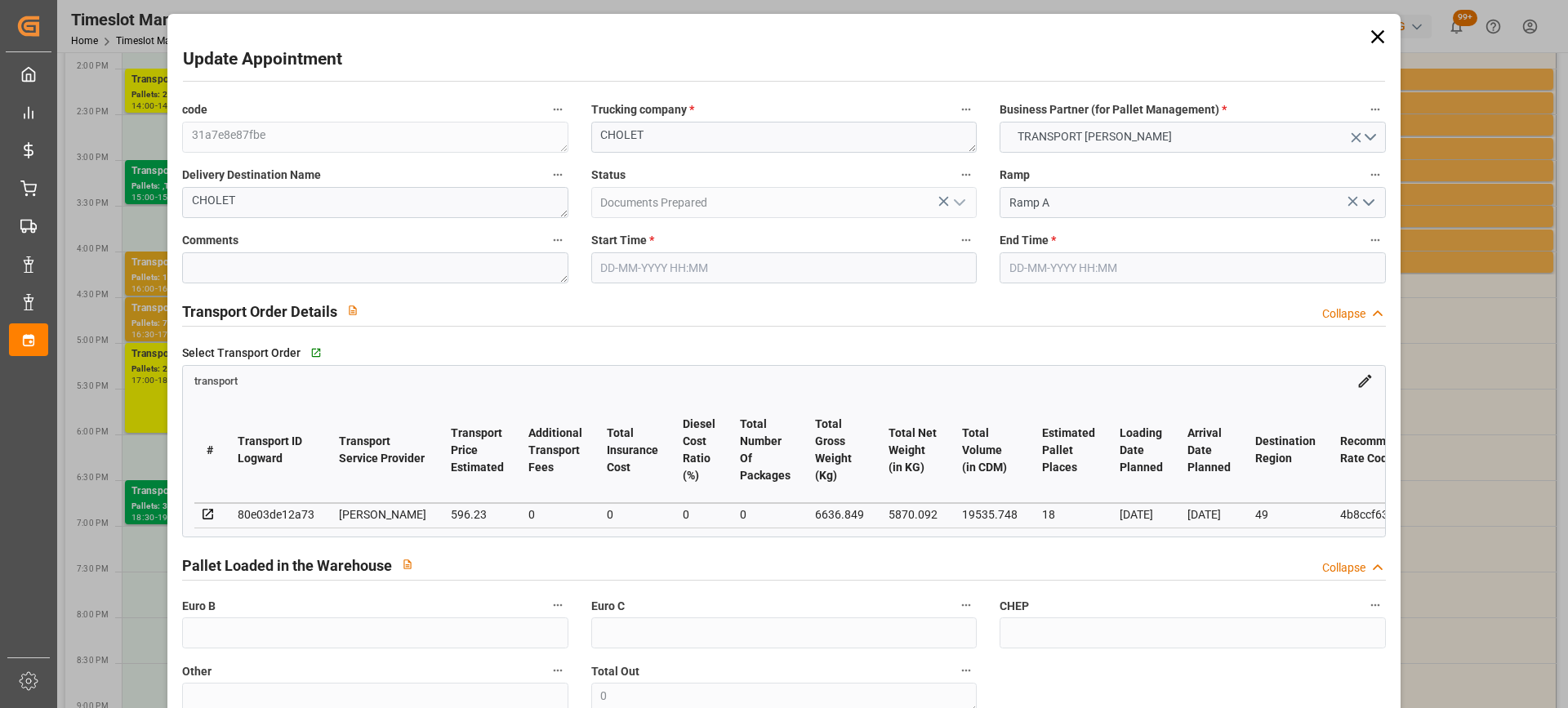
type input "0"
type input "21"
type input "35"
type input "22-08-2025 16:30"
type input "22-08-2025 17:00"
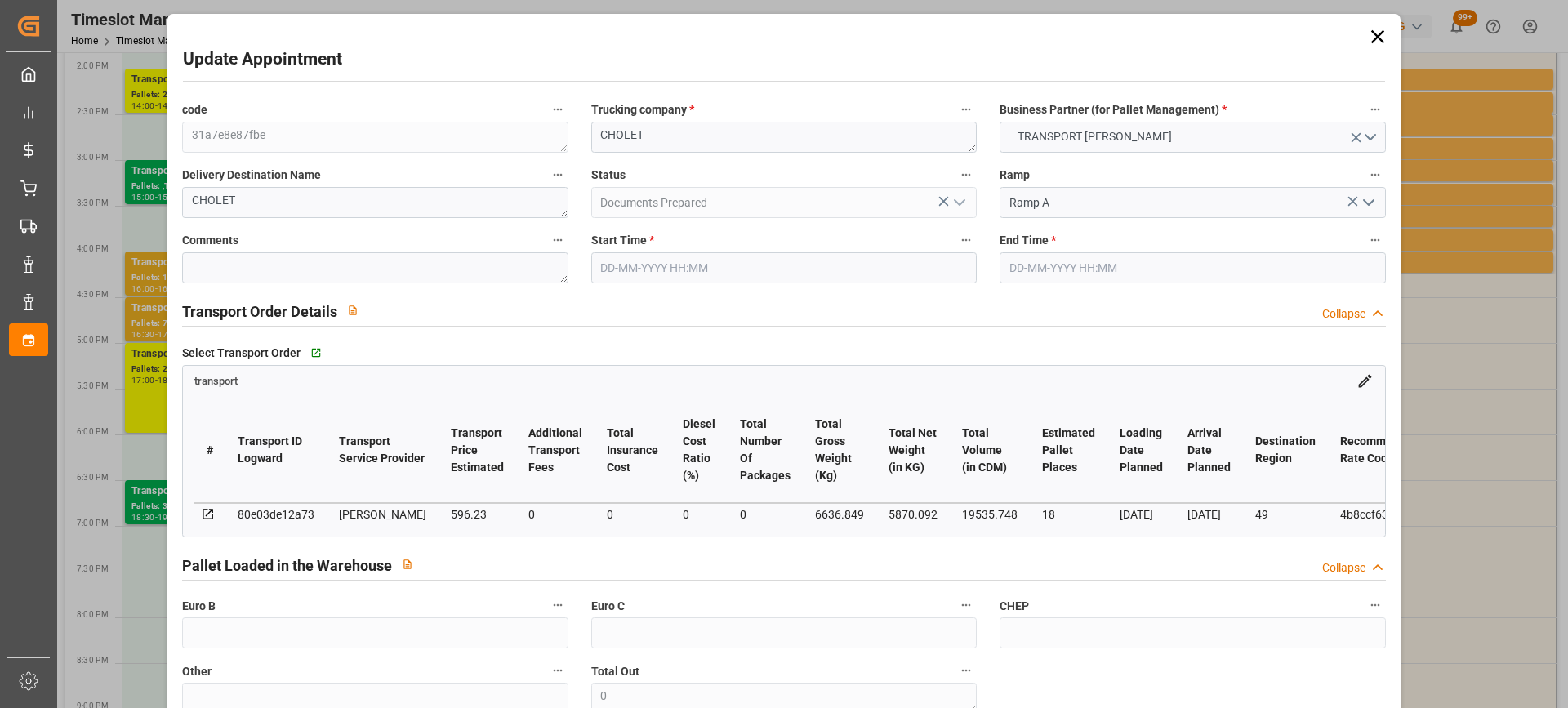
type input "21-08-2025 16:22"
type input "21-08-2025 11:40"
type input "26-08-2025"
type input "25-08-2025"
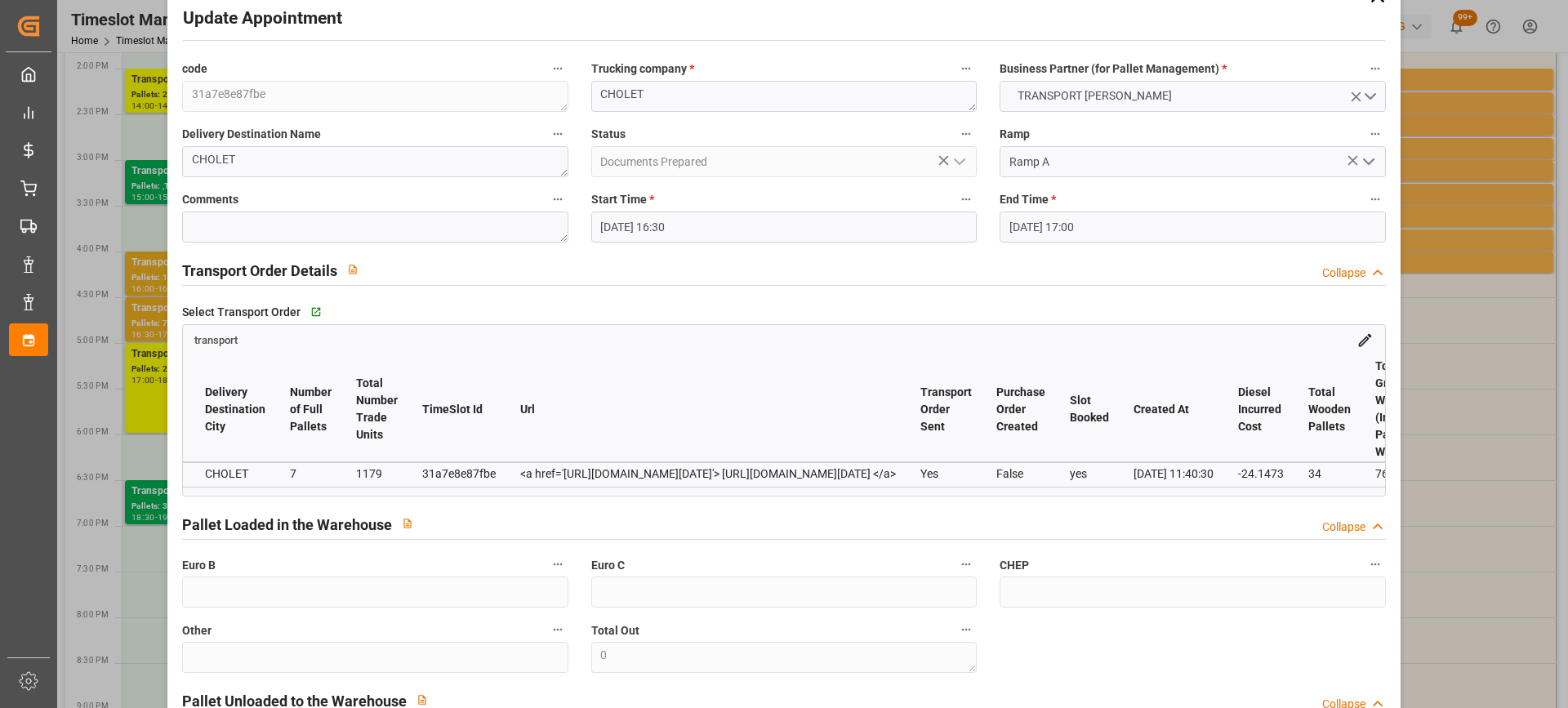
scroll to position [0, 0]
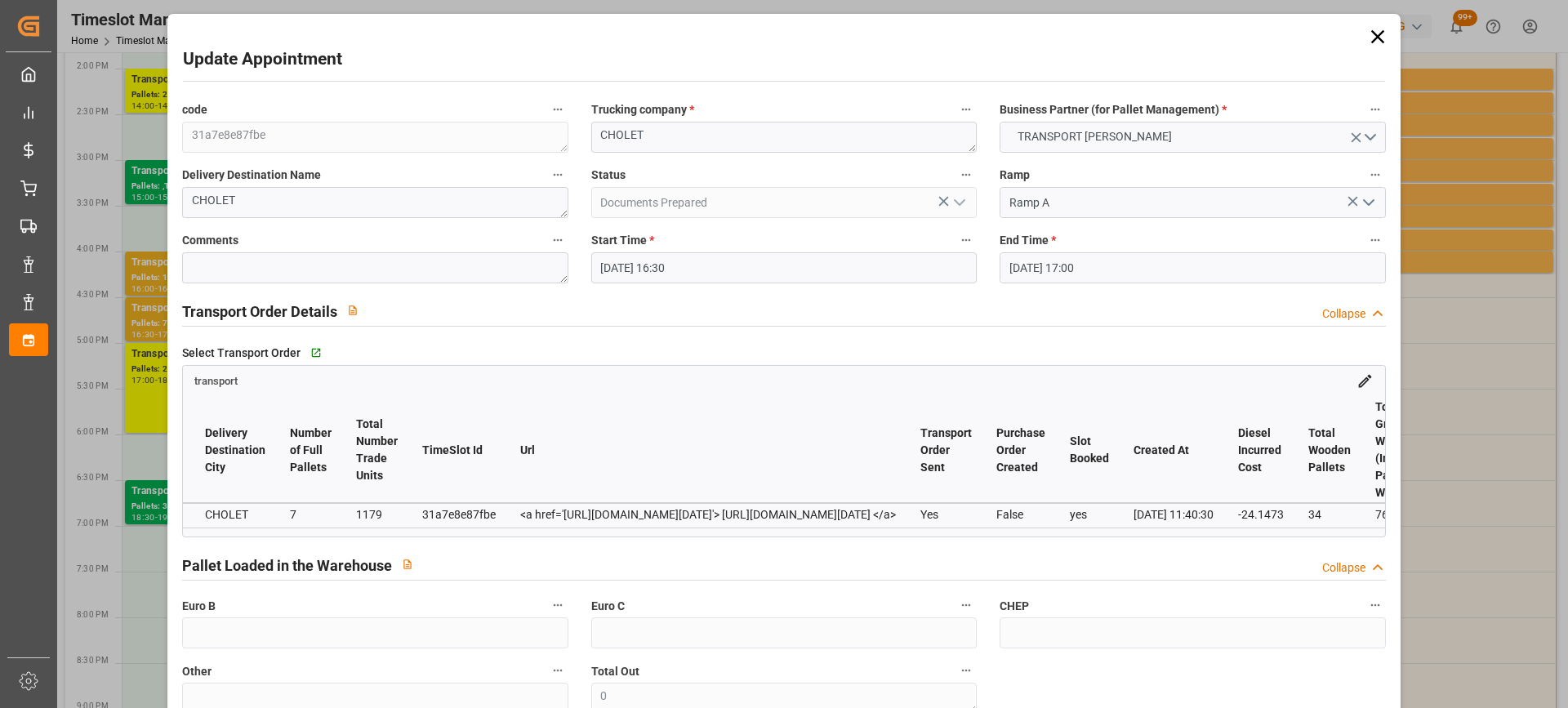
click at [1369, 42] on icon at bounding box center [1377, 36] width 23 height 23
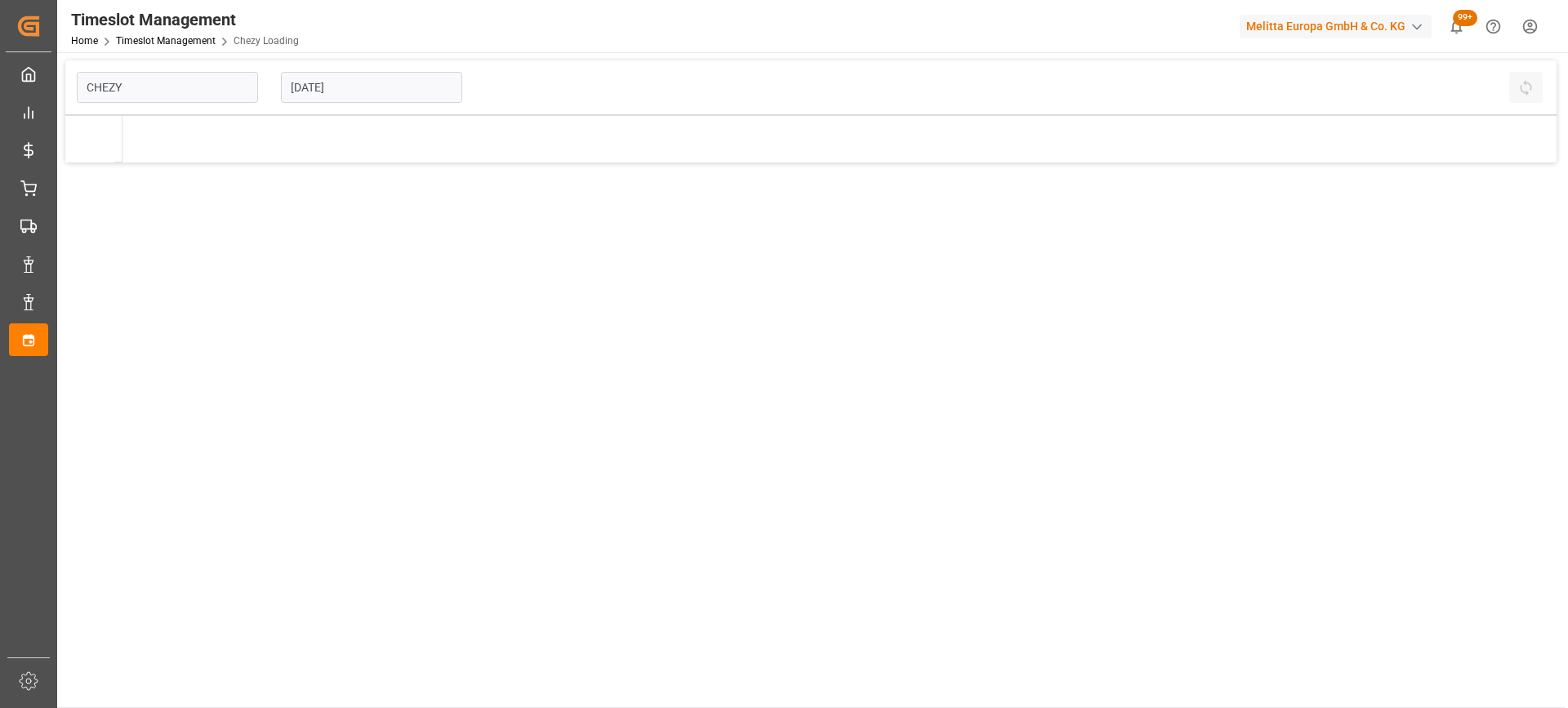
type input "Chezy Loading"
